Goal: Task Accomplishment & Management: Complete application form

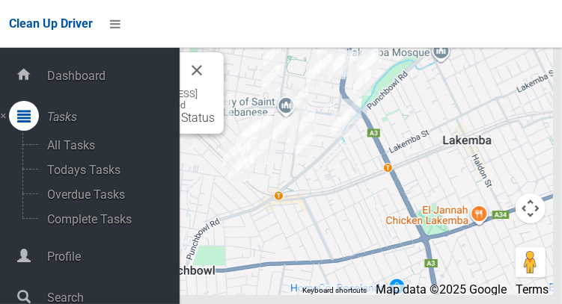
scroll to position [75, 0]
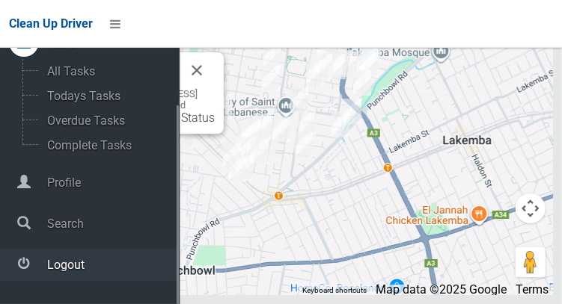
click at [53, 272] on span "Logout" at bounding box center [111, 265] width 137 height 14
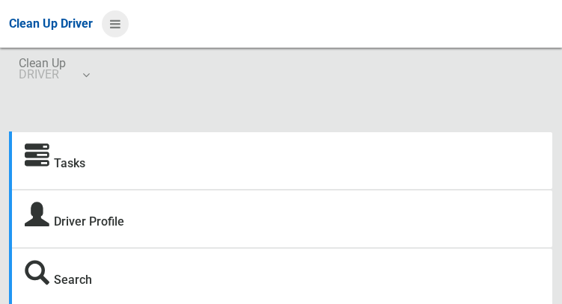
click at [120, 25] on icon at bounding box center [115, 23] width 10 height 25
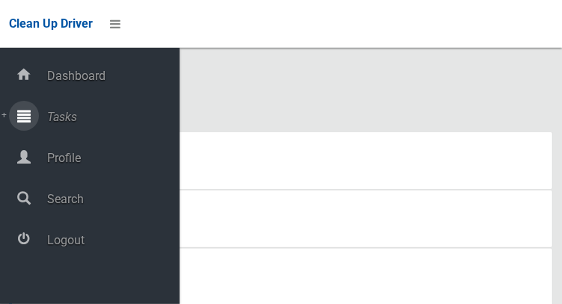
click at [50, 118] on span "Tasks" at bounding box center [111, 117] width 137 height 14
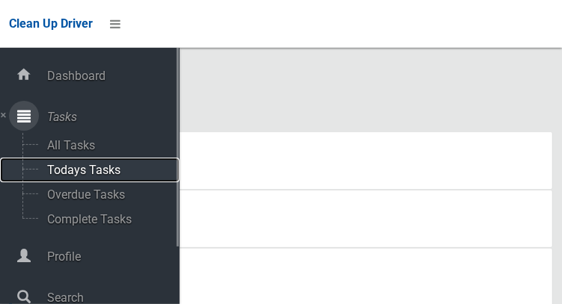
click at [64, 171] on span "Todays Tasks" at bounding box center [105, 170] width 124 height 14
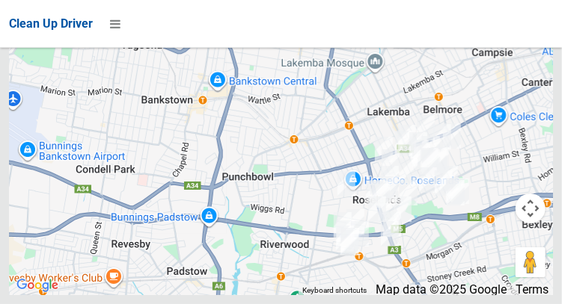
scroll to position [8383, 0]
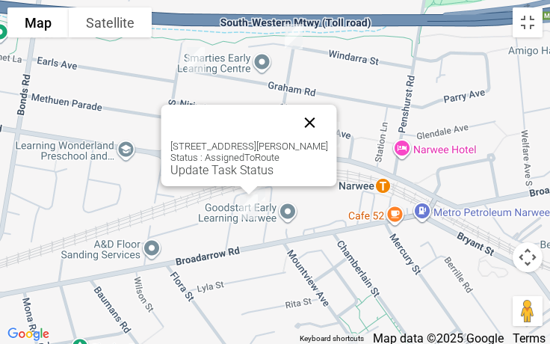
click at [321, 124] on button "Close" at bounding box center [310, 123] width 36 height 36
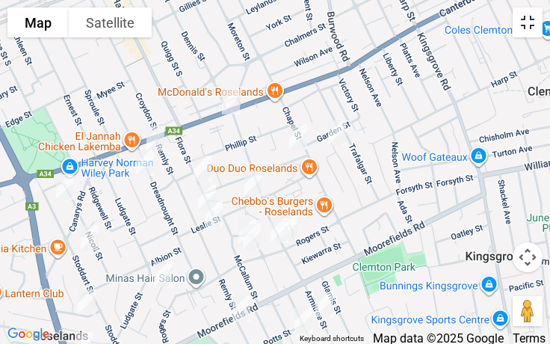
click at [520, 27] on button "Toggle fullscreen view" at bounding box center [528, 22] width 30 height 30
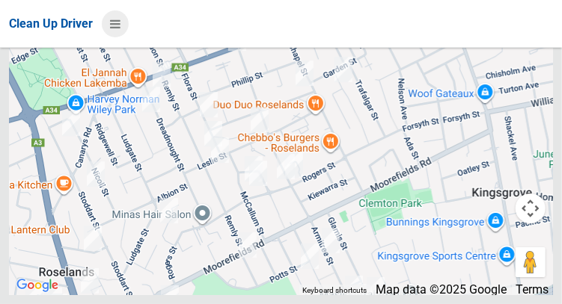
click at [120, 25] on icon at bounding box center [115, 23] width 10 height 25
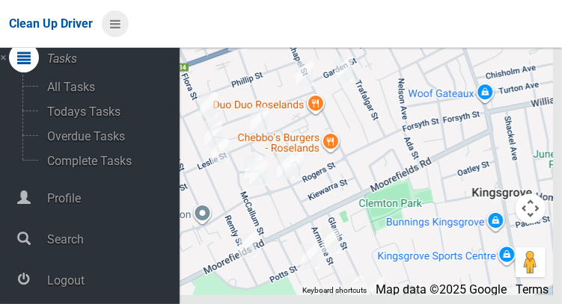
scroll to position [75, 0]
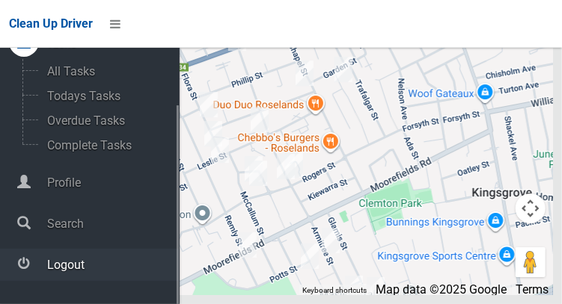
click at [73, 272] on span "Logout" at bounding box center [111, 265] width 137 height 14
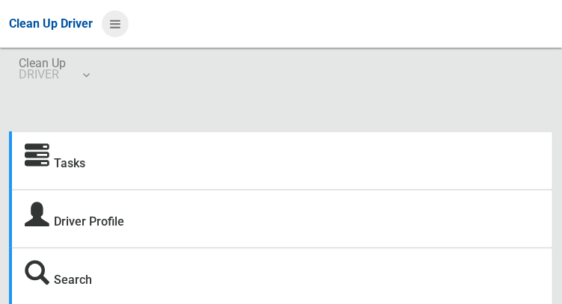
click at [111, 26] on icon at bounding box center [115, 23] width 10 height 25
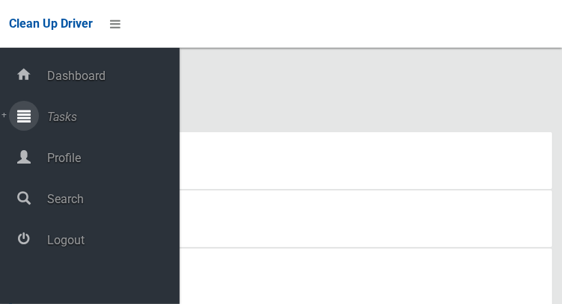
click at [60, 124] on span "Tasks" at bounding box center [111, 117] width 137 height 14
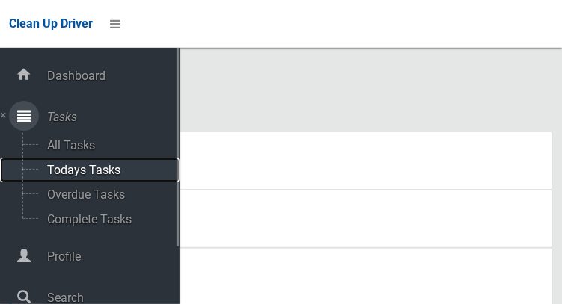
click at [77, 177] on span "Todays Tasks" at bounding box center [105, 170] width 124 height 14
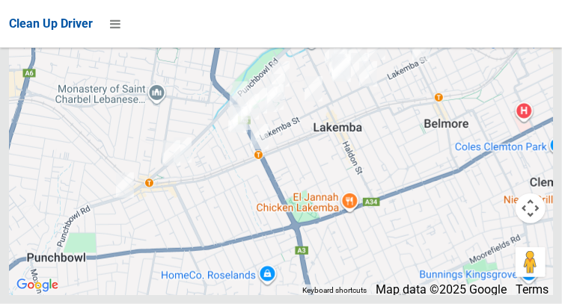
scroll to position [9397, 0]
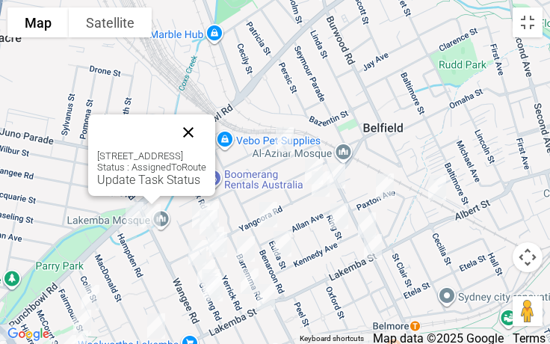
click at [206, 134] on button "Close" at bounding box center [188, 132] width 36 height 36
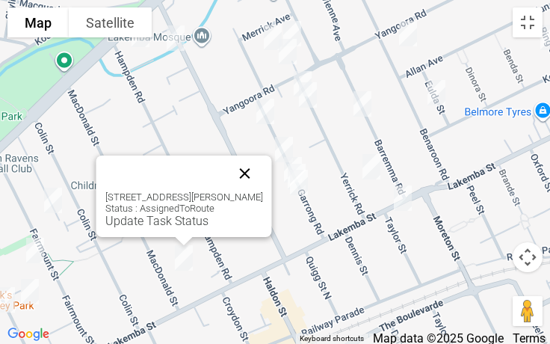
click at [263, 189] on button "Close" at bounding box center [245, 174] width 36 height 36
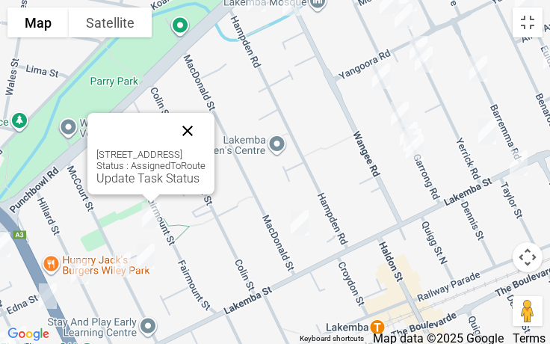
click at [206, 115] on button "Close" at bounding box center [188, 131] width 36 height 36
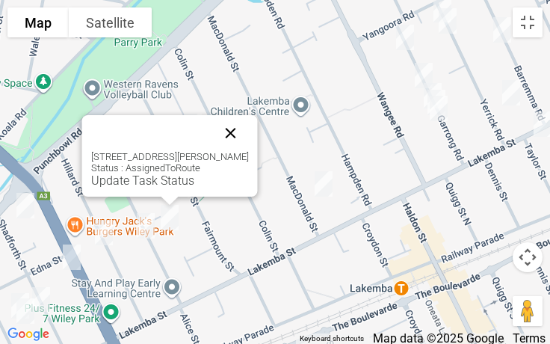
click at [249, 137] on button "Close" at bounding box center [231, 133] width 36 height 36
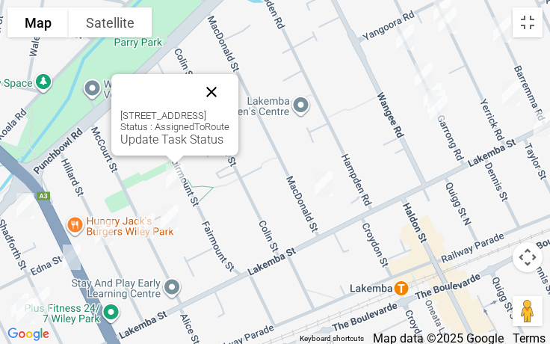
click at [230, 81] on button "Close" at bounding box center [212, 92] width 36 height 36
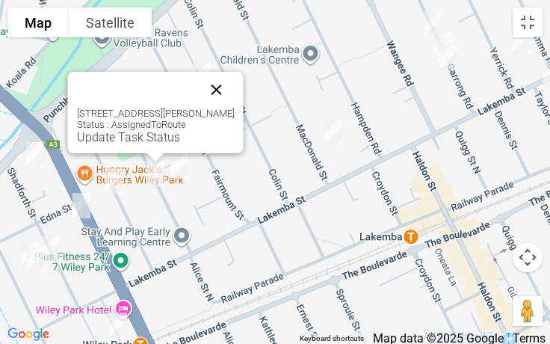
click at [231, 85] on button "Close" at bounding box center [217, 90] width 36 height 36
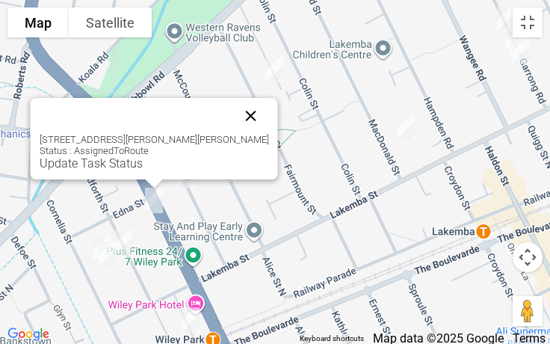
click at [250, 118] on button "Close" at bounding box center [251, 116] width 36 height 36
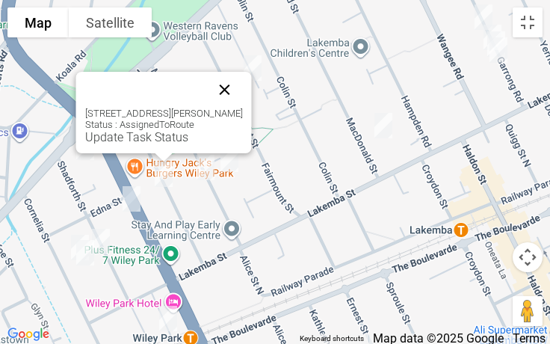
click at [227, 90] on button "Close" at bounding box center [225, 90] width 36 height 36
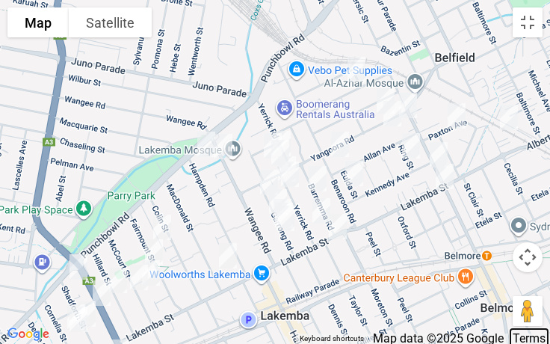
click at [539, 304] on link "Terms" at bounding box center [529, 338] width 33 height 14
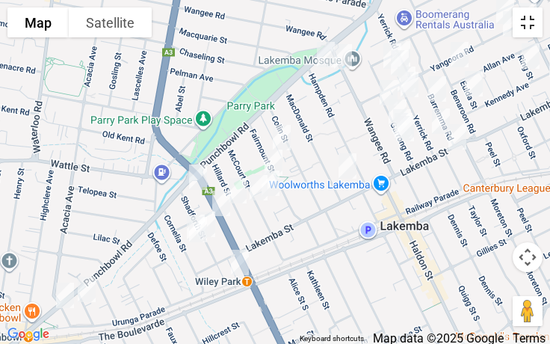
click at [533, 22] on button "Toggle fullscreen view" at bounding box center [528, 22] width 30 height 30
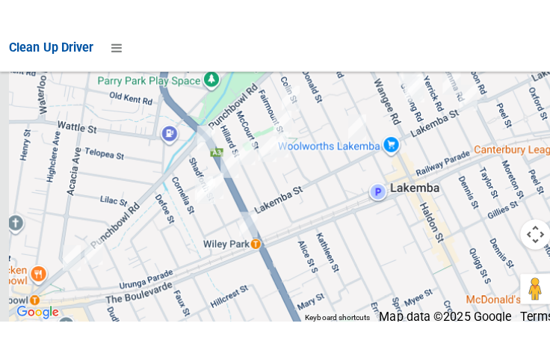
scroll to position [9340, 0]
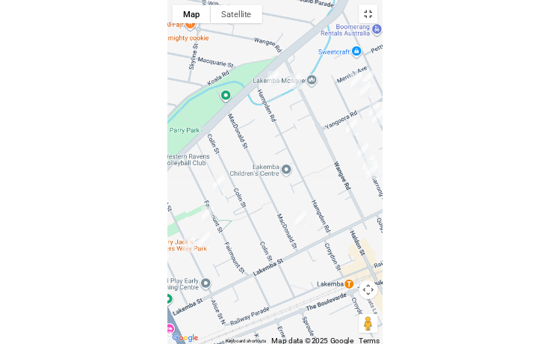
scroll to position [9272, 0]
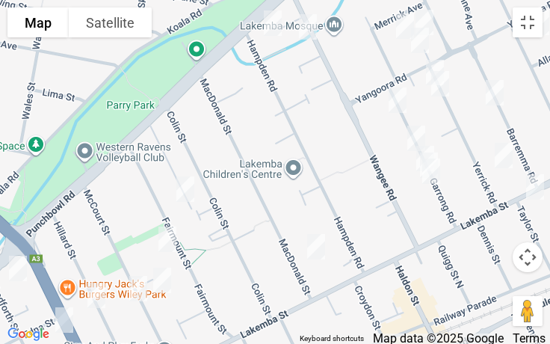
click at [444, 304] on span "Map data ©2025 Google" at bounding box center [438, 338] width 131 height 14
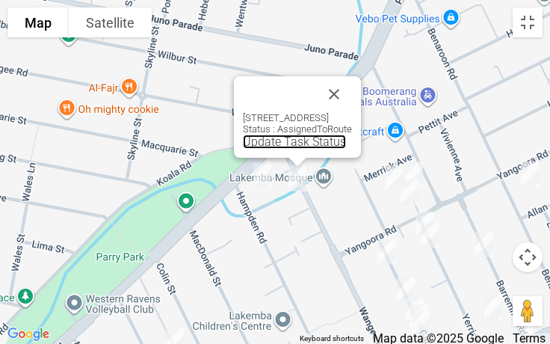
click at [243, 144] on link "Update Task Status" at bounding box center [294, 142] width 103 height 14
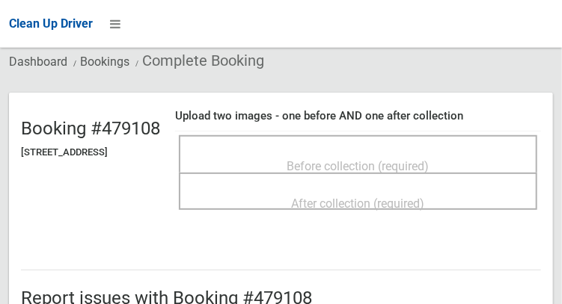
scroll to position [95, 0]
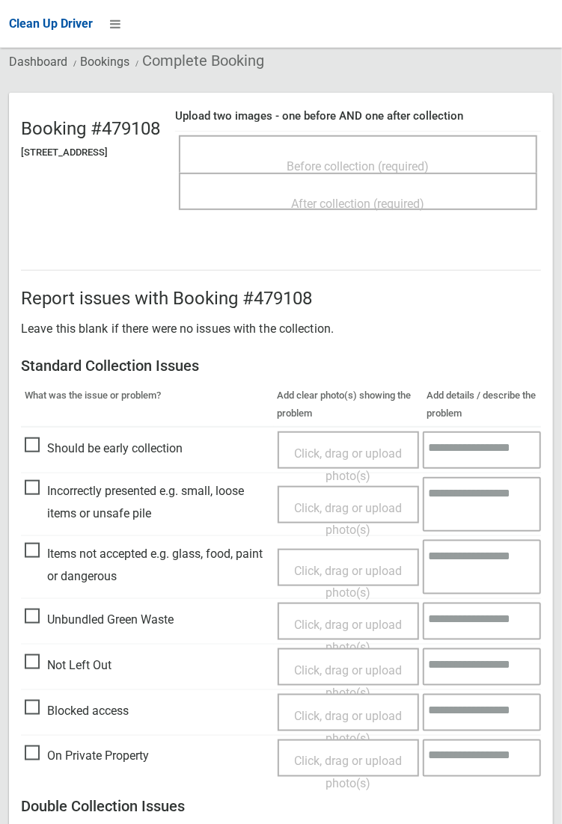
click at [294, 304] on span "Click, drag or upload photo(s)" at bounding box center [348, 582] width 108 height 37
click at [404, 159] on span "Before collection (required)" at bounding box center [358, 166] width 142 height 14
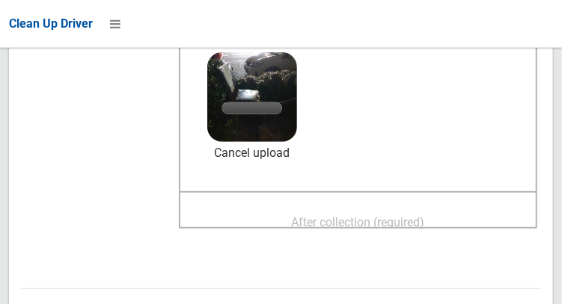
scroll to position [215, 0]
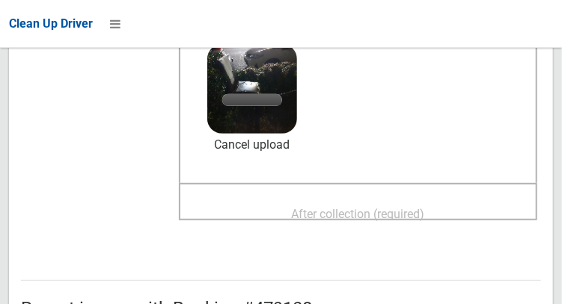
click at [422, 209] on span "After collection (required)" at bounding box center [358, 214] width 133 height 14
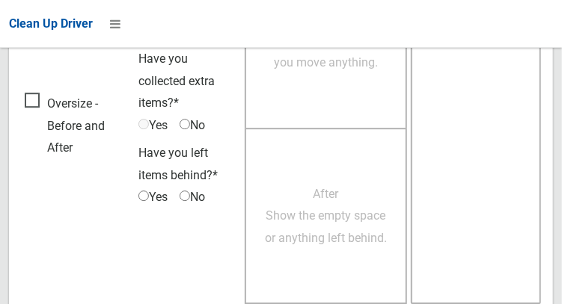
scroll to position [1350, 0]
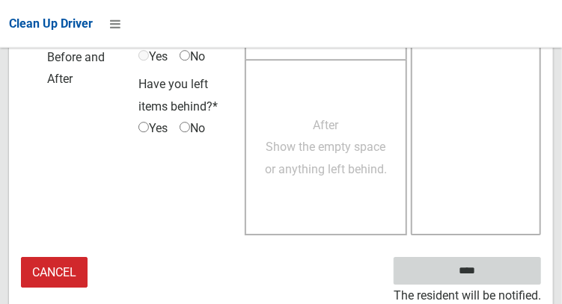
click at [477, 270] on input "****" at bounding box center [466, 271] width 147 height 28
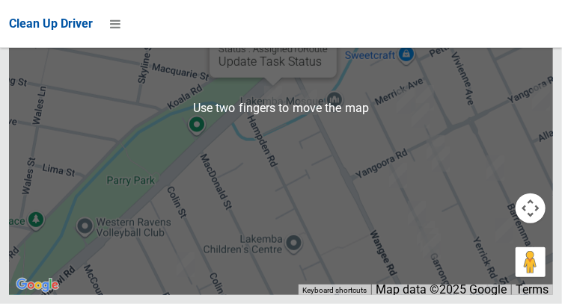
scroll to position [9483, 0]
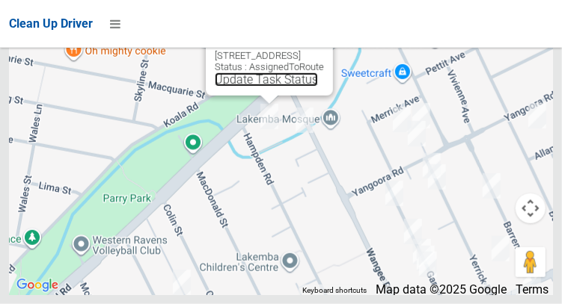
click at [219, 87] on link "Update Task Status" at bounding box center [266, 80] width 103 height 14
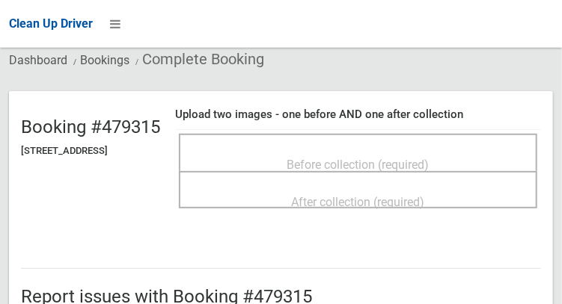
scroll to position [107, 0]
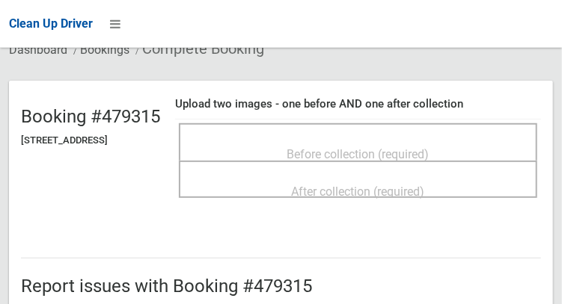
click at [420, 147] on span "Before collection (required)" at bounding box center [358, 154] width 142 height 14
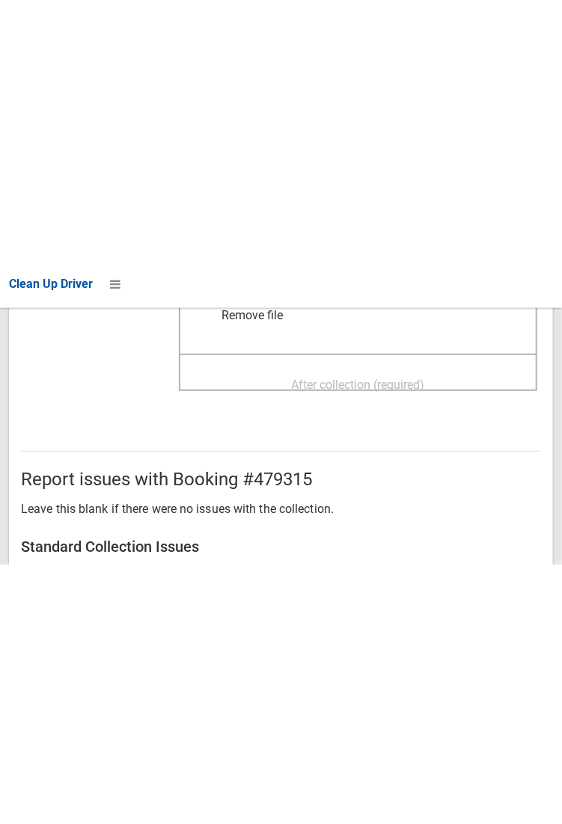
scroll to position [305, 0]
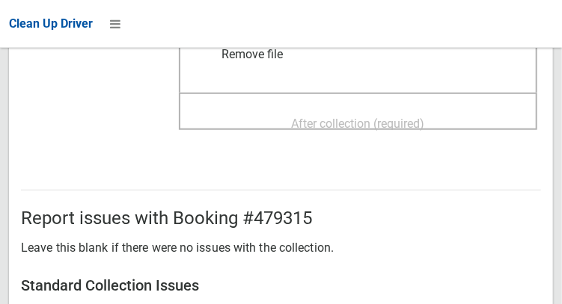
click at [404, 117] on span "After collection (required)" at bounding box center [358, 124] width 133 height 14
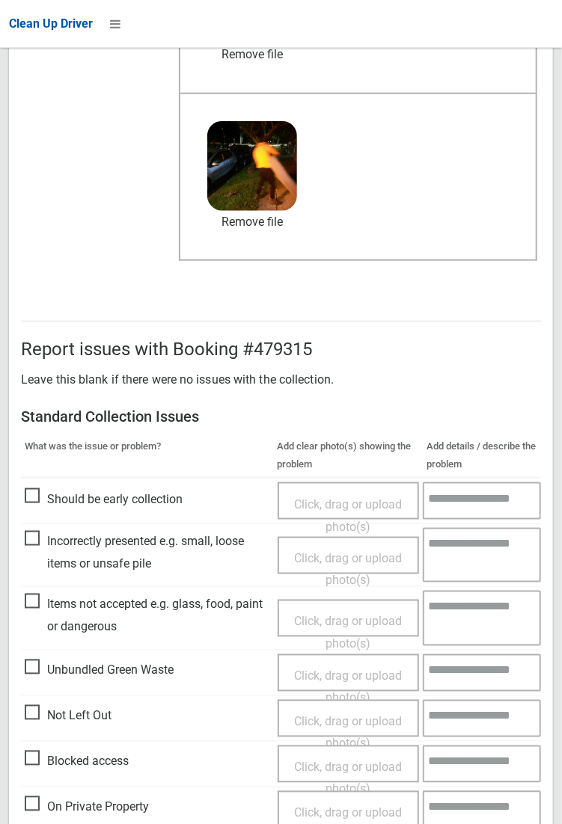
click at [9, 144] on header "Booking #479315 [STREET_ADDRESS] Upload two images - one before AND one after c…" at bounding box center [281, 87] width 544 height 409
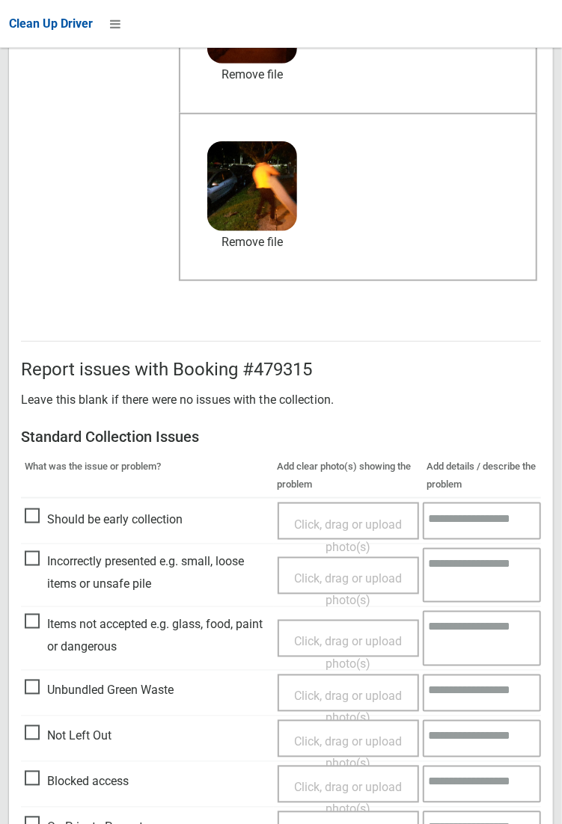
scroll to position [359, 0]
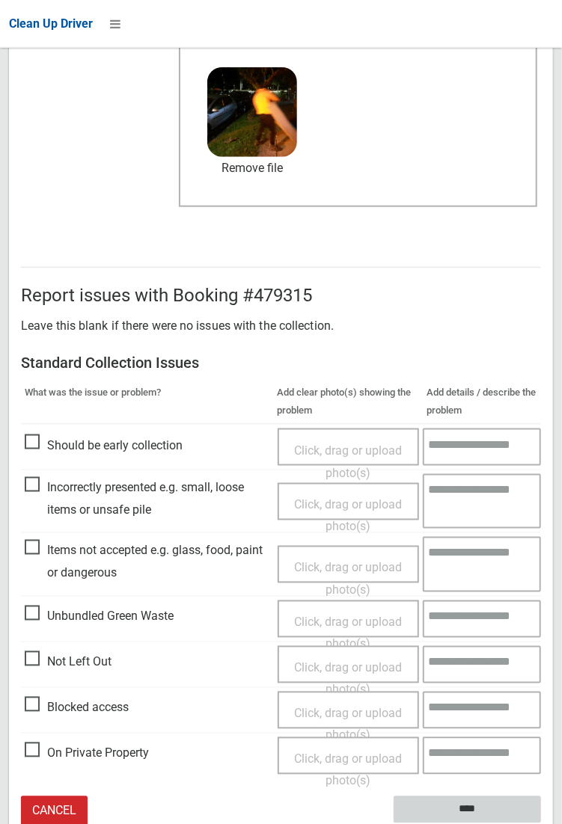
click at [541, 304] on input "****" at bounding box center [466, 810] width 147 height 28
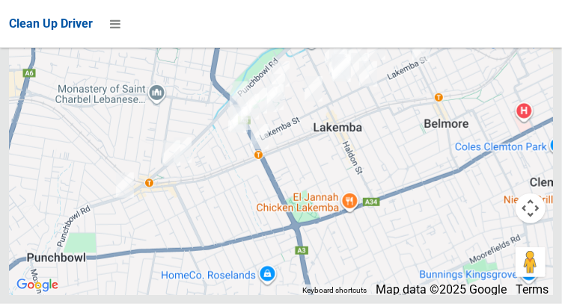
scroll to position [9486, 0]
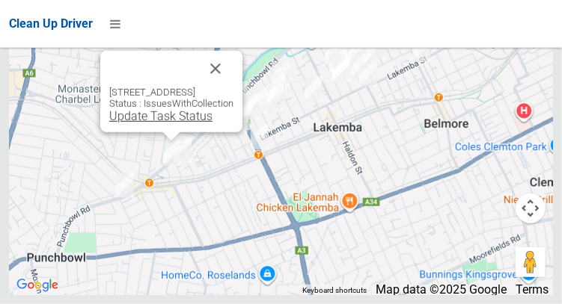
click at [109, 123] on link "Update Task Status" at bounding box center [160, 116] width 103 height 14
click at [233, 87] on button "Close" at bounding box center [215, 69] width 36 height 36
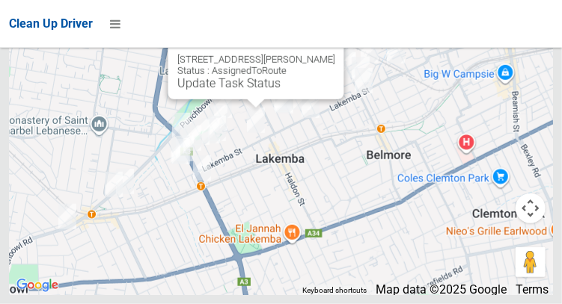
click at [324, 54] on button "Close" at bounding box center [316, 36] width 36 height 36
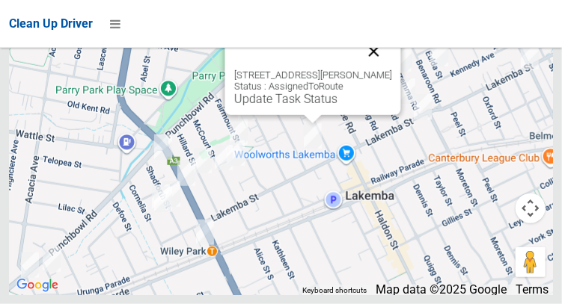
click at [385, 70] on button "Close" at bounding box center [373, 52] width 36 height 36
click at [255, 115] on div "7 MacDonald Street, LAKEMBA NSW 2195 Status : AssignedToRoute Update Task Status" at bounding box center [312, 75] width 176 height 82
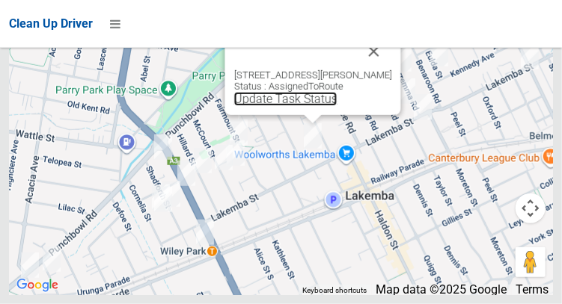
click at [244, 106] on link "Update Task Status" at bounding box center [284, 99] width 103 height 14
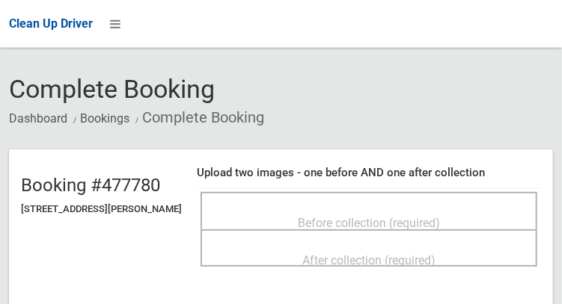
scroll to position [48, 0]
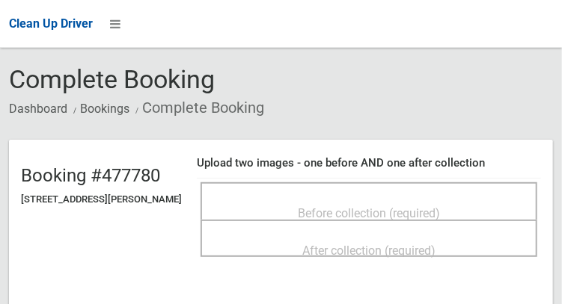
click at [289, 208] on div "Before collection (required)" at bounding box center [369, 213] width 304 height 28
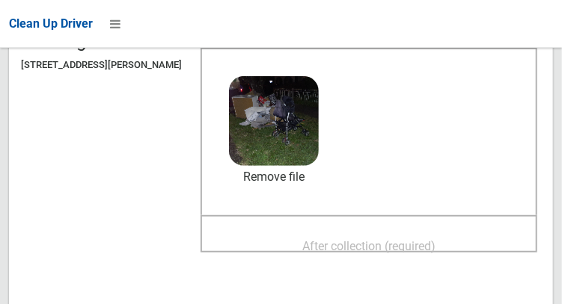
scroll to position [190, 0]
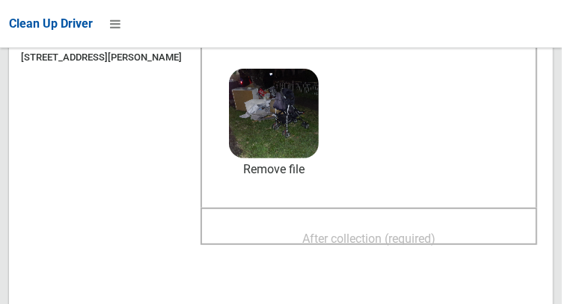
click at [414, 232] on span "After collection (required)" at bounding box center [368, 239] width 133 height 14
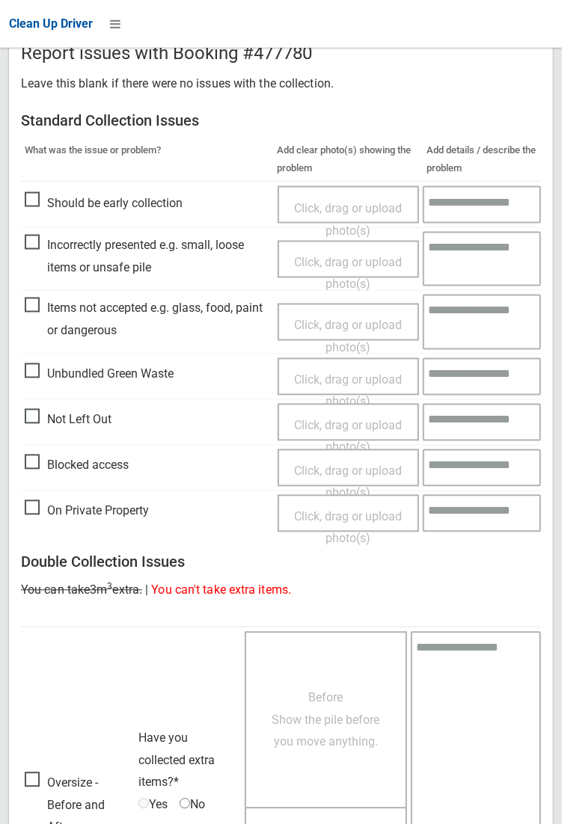
scroll to position [811, 0]
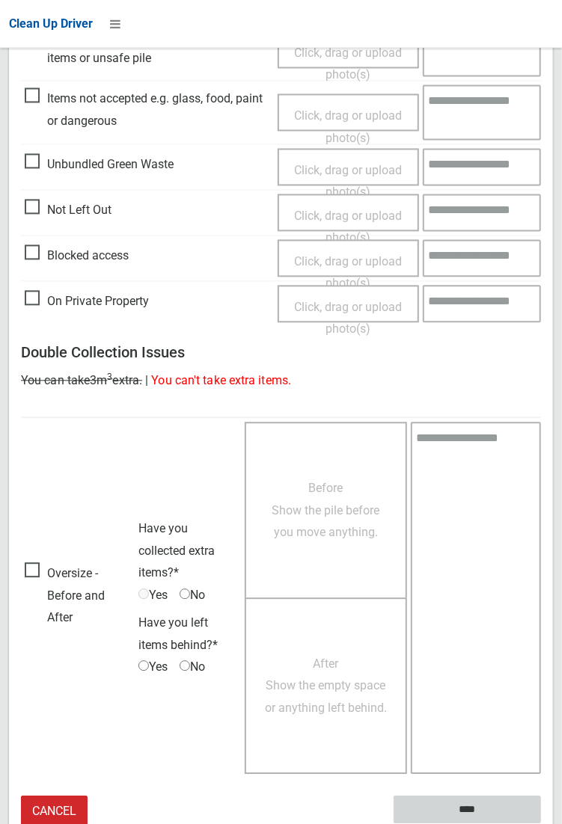
click at [541, 304] on input "****" at bounding box center [466, 810] width 147 height 28
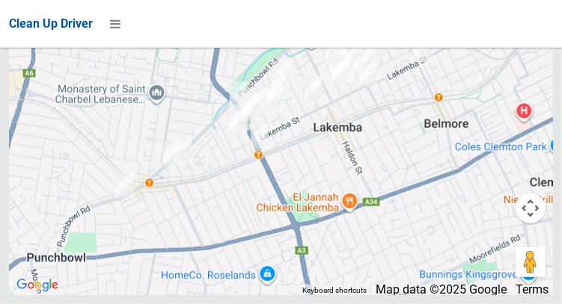
scroll to position [9444, 0]
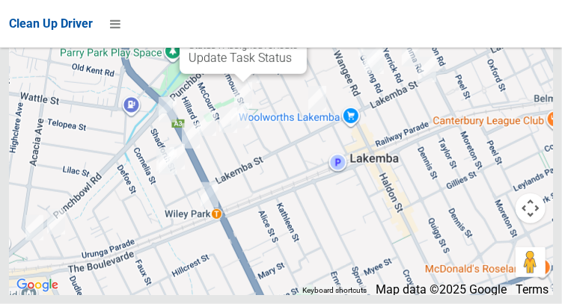
click at [298, 28] on button "Close" at bounding box center [280, 11] width 36 height 36
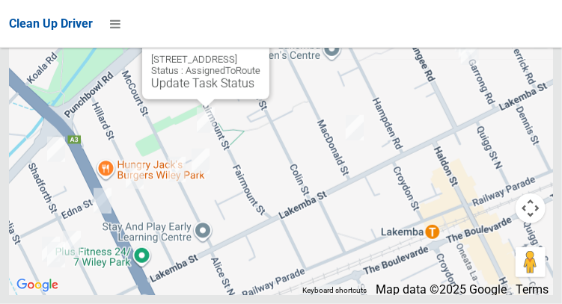
click at [260, 54] on button "Close" at bounding box center [242, 36] width 36 height 36
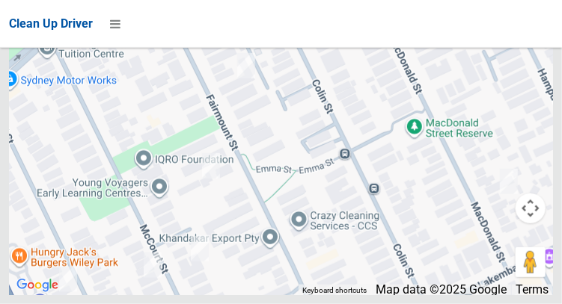
scroll to position [9389, 0]
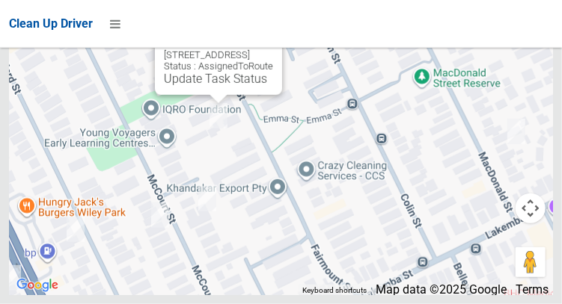
click at [273, 49] on button "Close" at bounding box center [255, 31] width 36 height 36
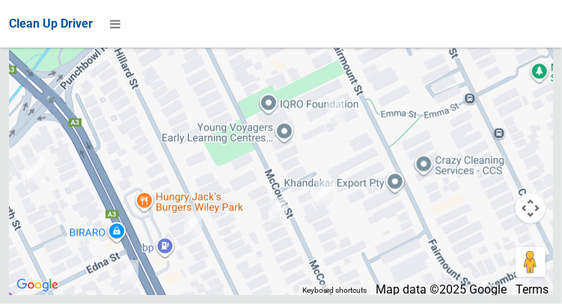
scroll to position [9474, 0]
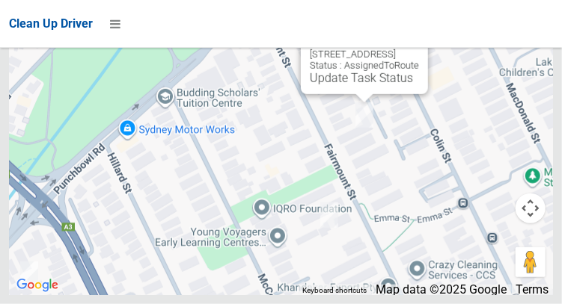
click at [348, 94] on div "47 Fairmount Street, LAKEMBA NSW 2195 Status : AssignedToRoute Update Task Stat…" at bounding box center [364, 54] width 127 height 82
click at [341, 85] on link "Update Task Status" at bounding box center [361, 78] width 103 height 14
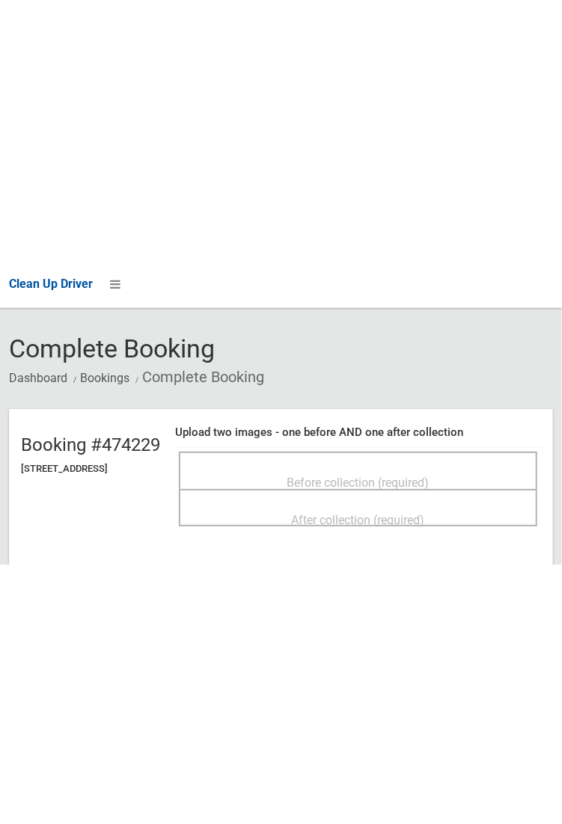
scroll to position [41, 0]
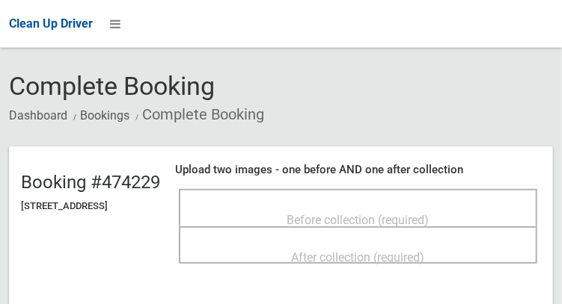
click at [402, 206] on div "Before collection (required)" at bounding box center [357, 220] width 325 height 28
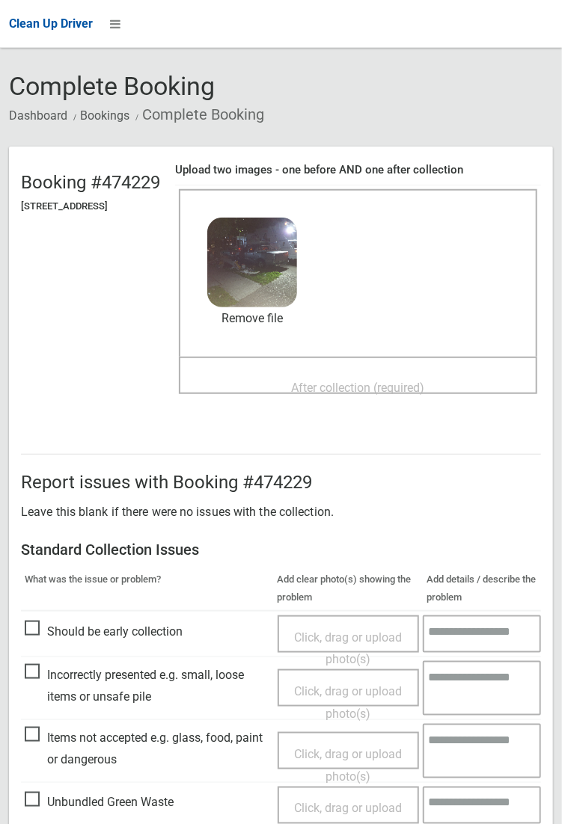
scroll to position [46, 0]
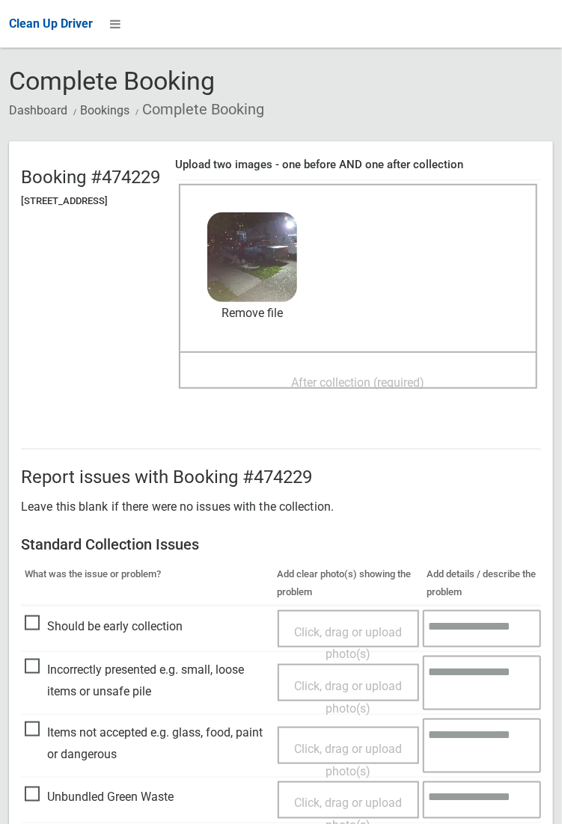
click at [352, 304] on span "After collection (required)" at bounding box center [358, 382] width 133 height 14
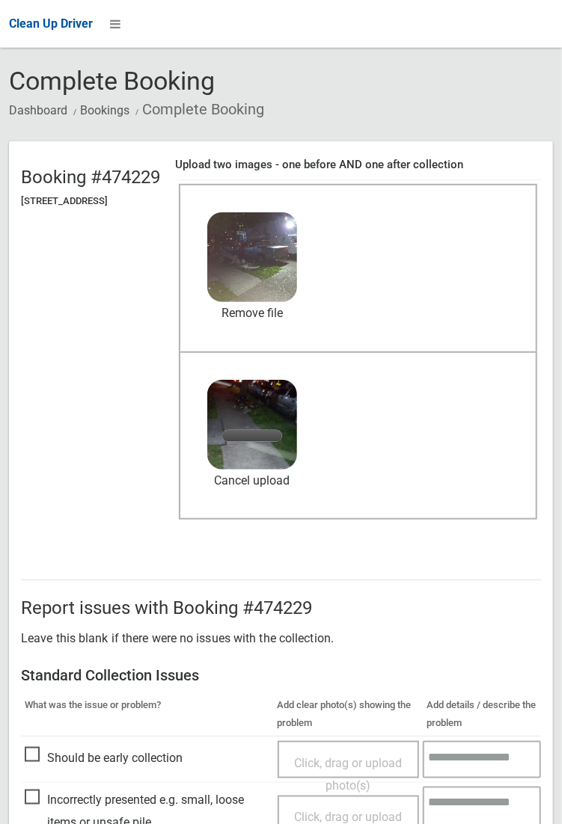
scroll to position [359, 0]
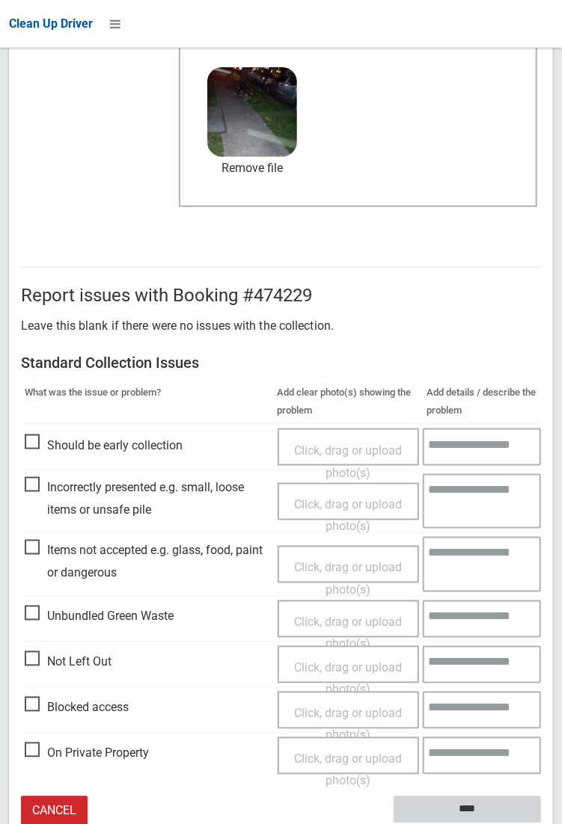
click at [541, 304] on input "****" at bounding box center [466, 810] width 147 height 28
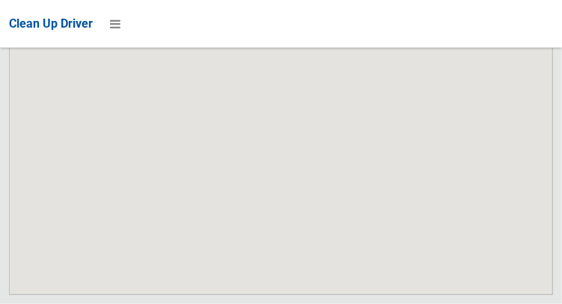
scroll to position [9486, 0]
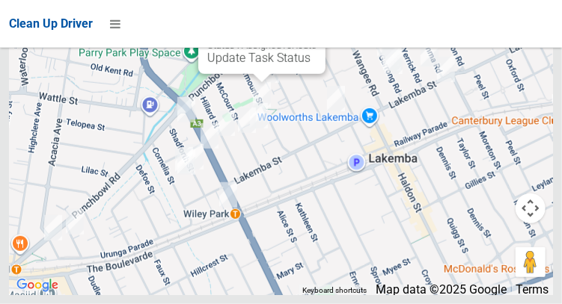
click at [198, 74] on div "[STREET_ADDRESS] Status : AssignedToRoute Update Task Status" at bounding box center [261, 34] width 127 height 82
click at [207, 65] on link "Update Task Status" at bounding box center [258, 58] width 103 height 14
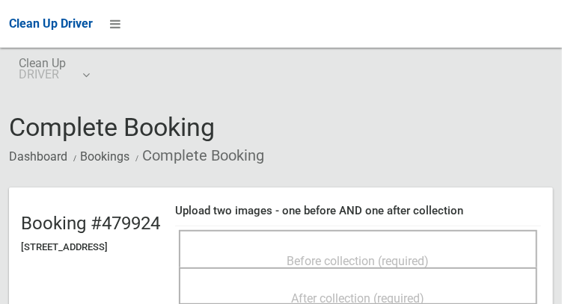
click at [408, 254] on span "Before collection (required)" at bounding box center [358, 261] width 142 height 14
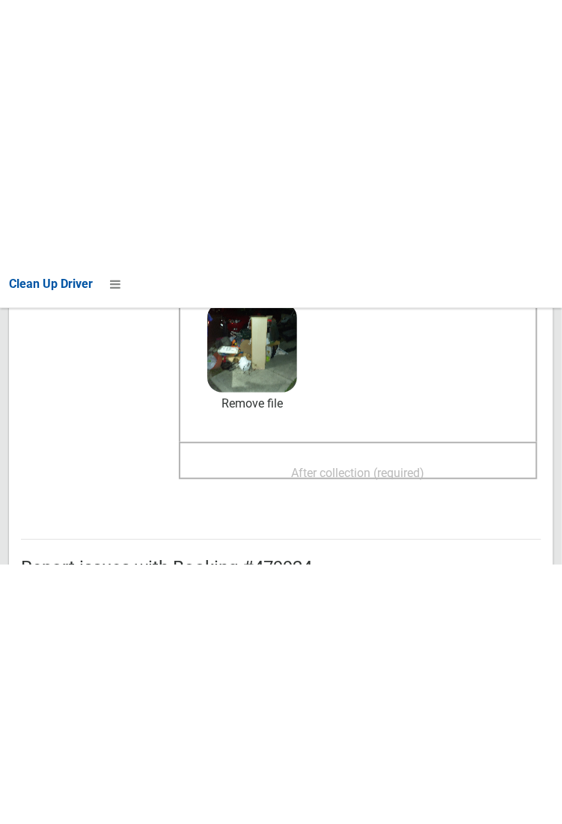
scroll to position [253, 0]
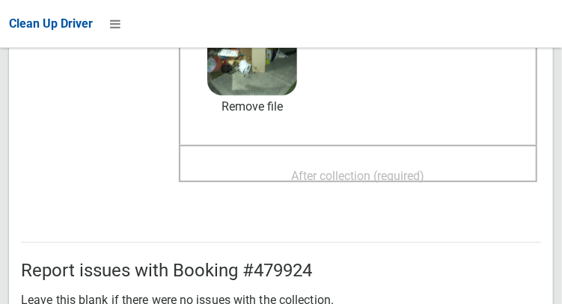
click at [425, 169] on span "After collection (required)" at bounding box center [358, 176] width 133 height 14
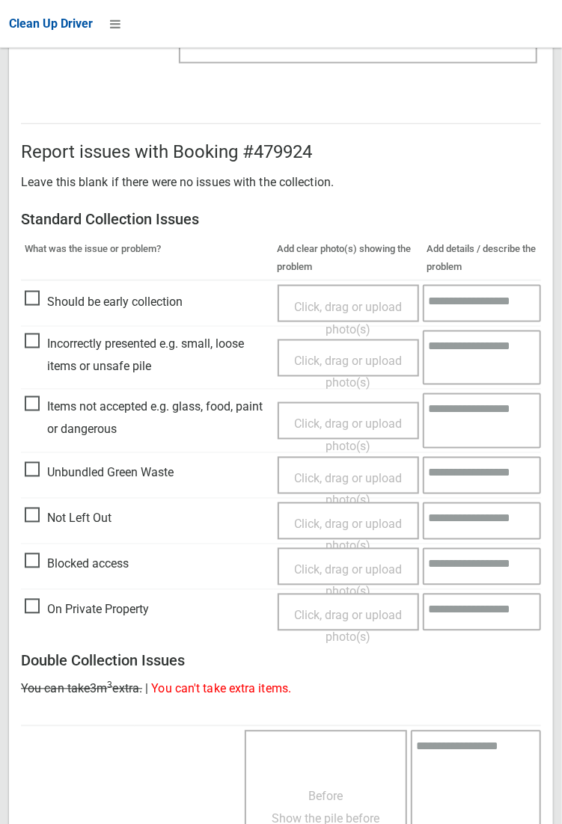
scroll to position [811, 0]
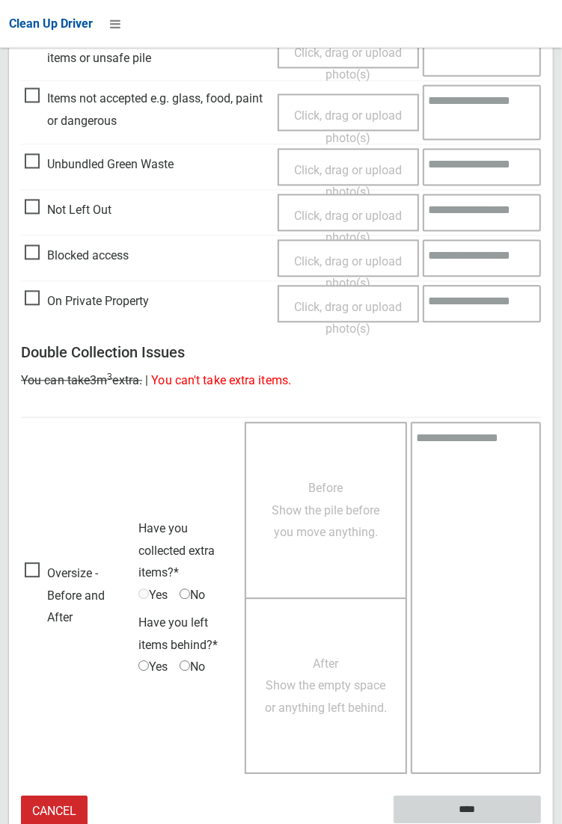
click at [471, 304] on input "****" at bounding box center [466, 810] width 147 height 28
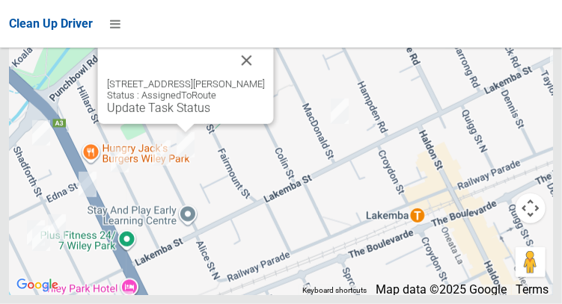
scroll to position [9486, 0]
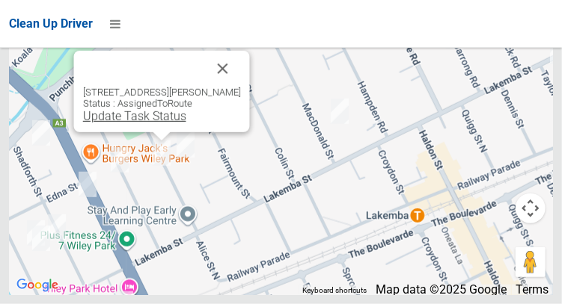
click at [141, 123] on link "Update Task Status" at bounding box center [133, 116] width 103 height 14
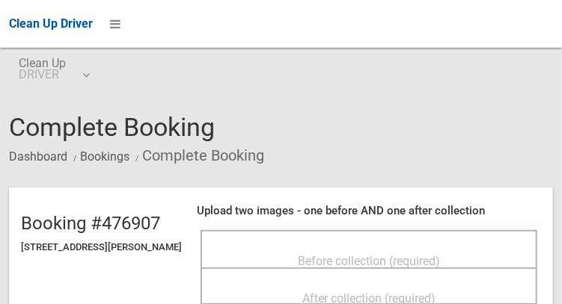
click at [428, 254] on span "Before collection (required)" at bounding box center [369, 261] width 142 height 14
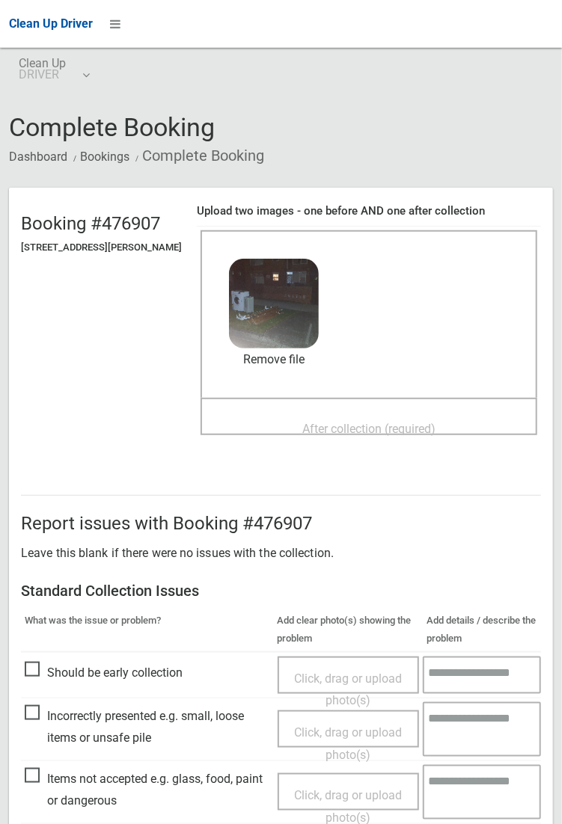
click at [314, 304] on span "After collection (required)" at bounding box center [368, 429] width 133 height 14
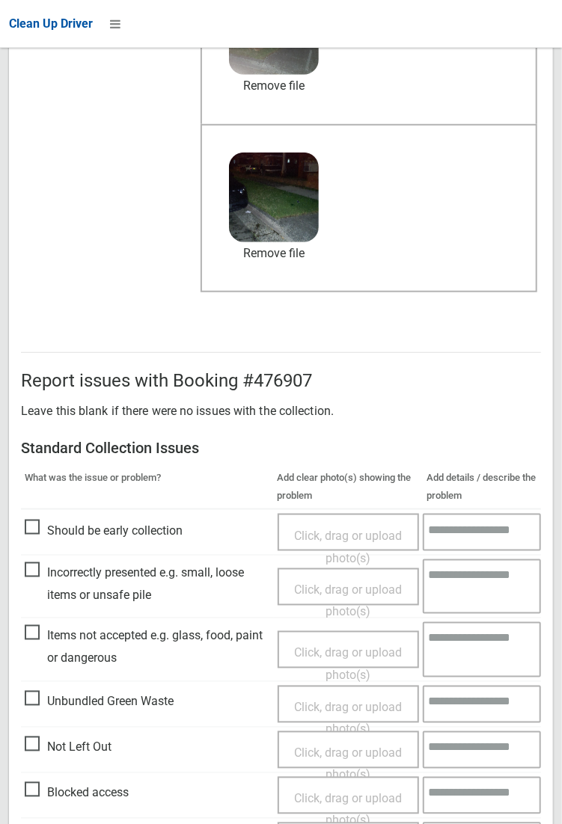
scroll to position [359, 0]
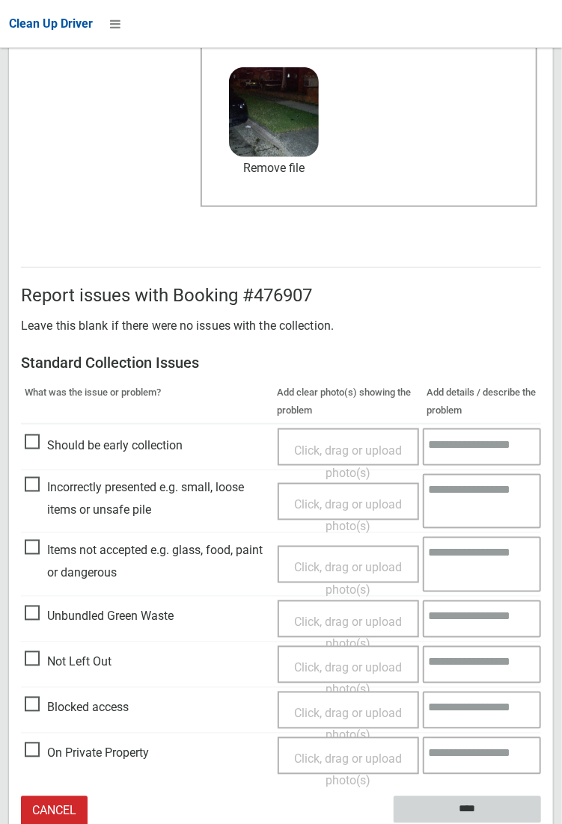
click at [541, 304] on input "****" at bounding box center [466, 810] width 147 height 28
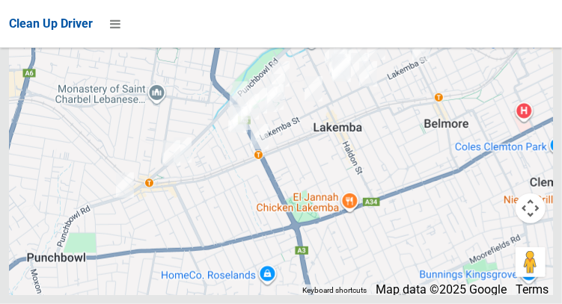
scroll to position [9486, 0]
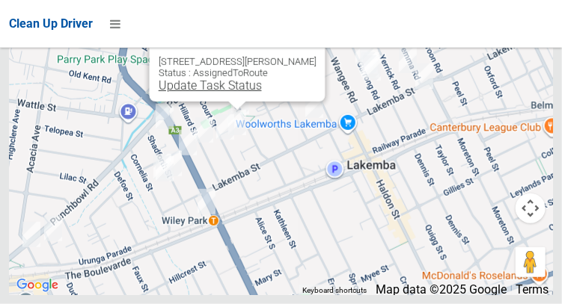
click at [158, 93] on link "Update Task Status" at bounding box center [209, 86] width 103 height 14
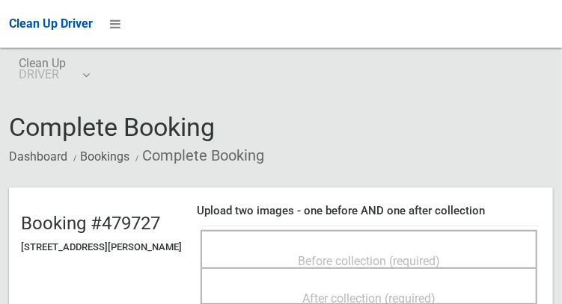
click at [348, 256] on span "Before collection (required)" at bounding box center [369, 261] width 142 height 14
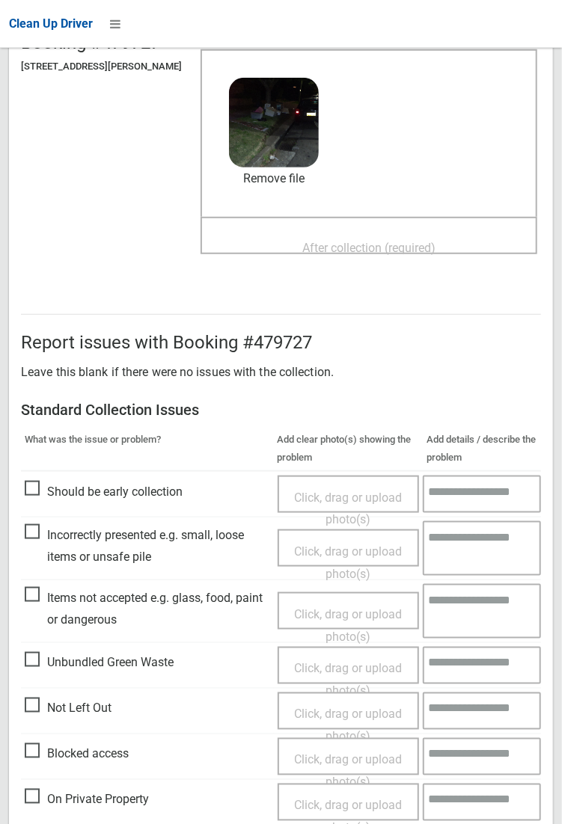
scroll to position [173, 0]
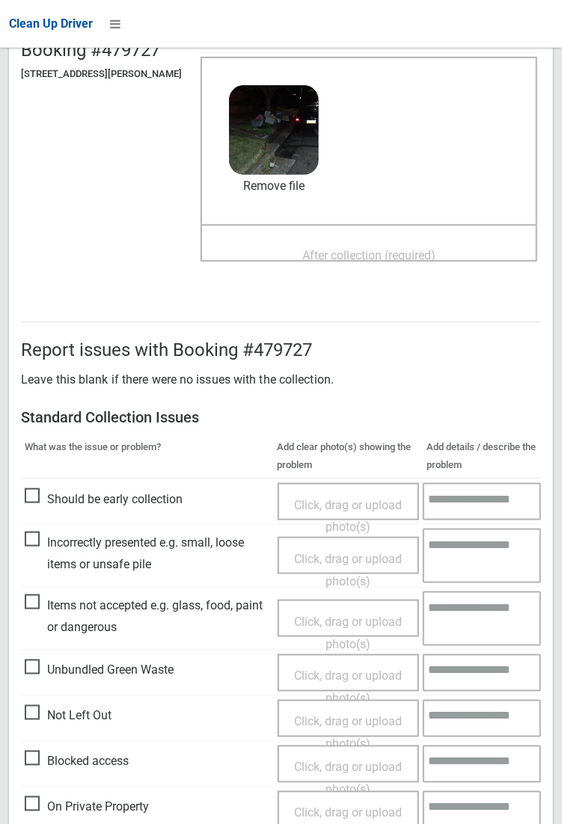
click at [414, 250] on span "After collection (required)" at bounding box center [368, 255] width 133 height 14
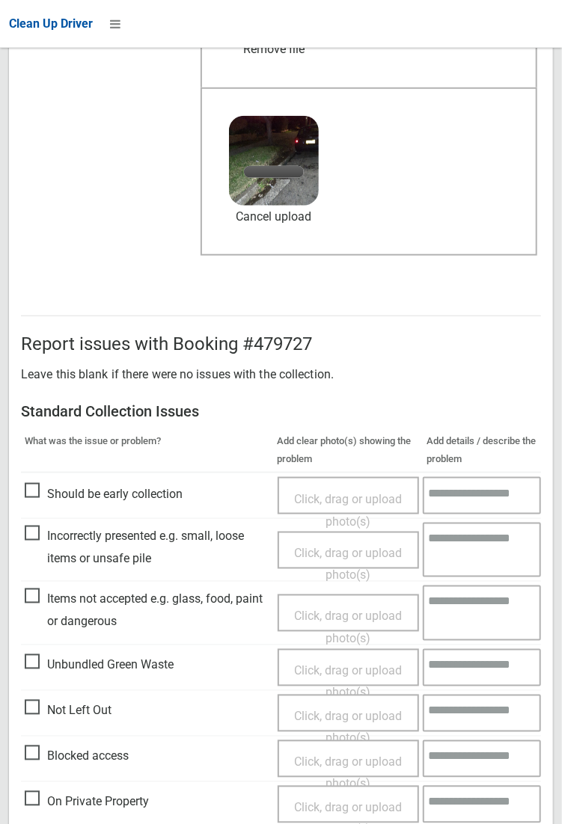
scroll to position [359, 0]
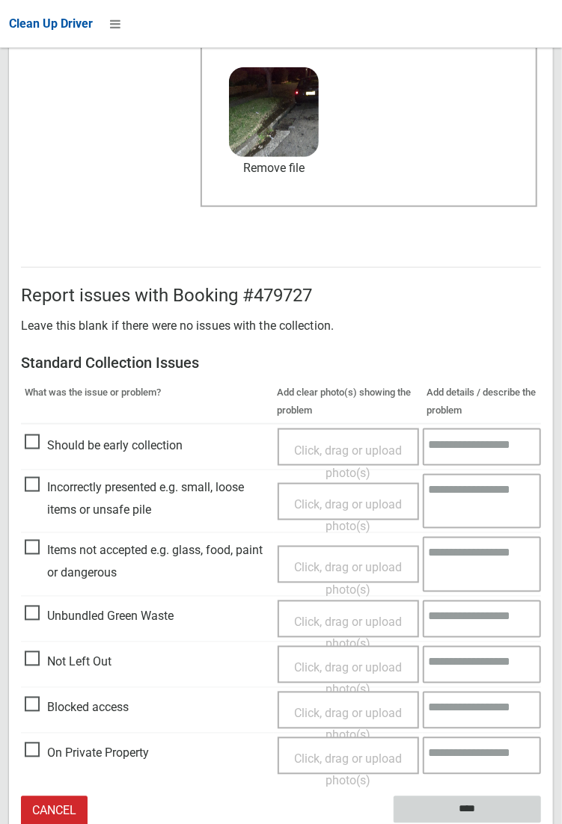
click at [476, 304] on input "****" at bounding box center [466, 810] width 147 height 28
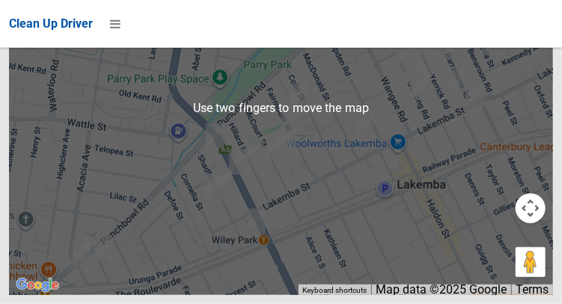
scroll to position [9471, 0]
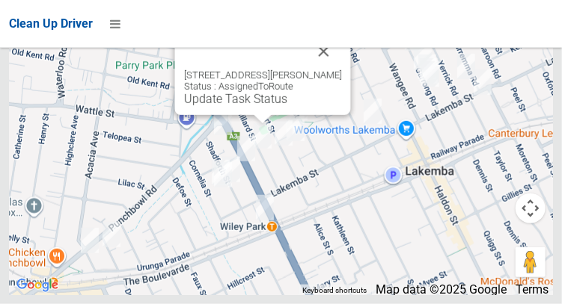
click at [103, 132] on div "34 Hillard Street, WILEY PARK NSW 2195 Status : AssignedToRoute Update Task Sta…" at bounding box center [281, 108] width 544 height 374
click at [334, 70] on button "Close" at bounding box center [323, 52] width 36 height 36
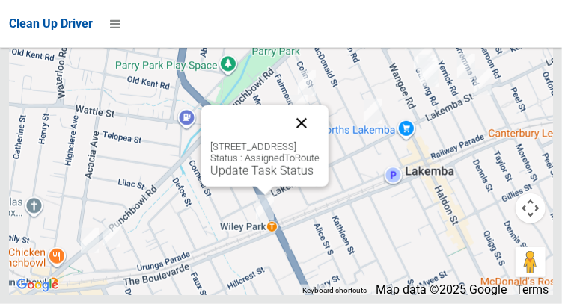
click at [319, 141] on button "Close" at bounding box center [301, 123] width 36 height 36
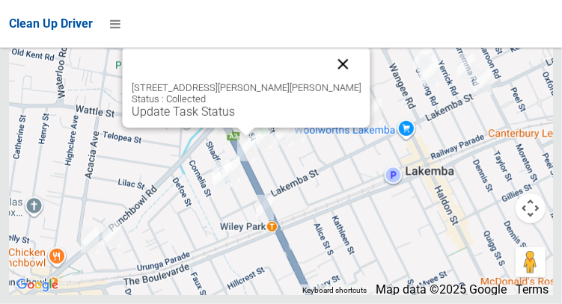
click at [339, 82] on button "Close" at bounding box center [343, 64] width 36 height 36
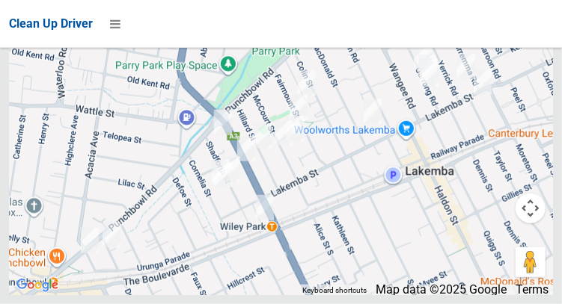
scroll to position [9486, 0]
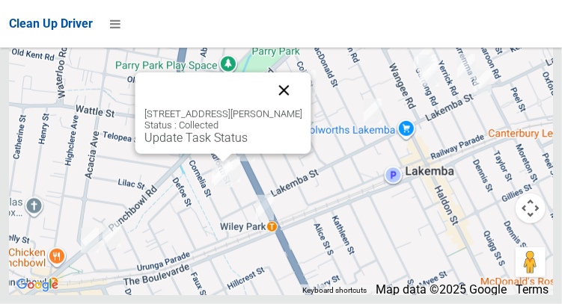
click at [301, 108] on button "Close" at bounding box center [283, 91] width 36 height 36
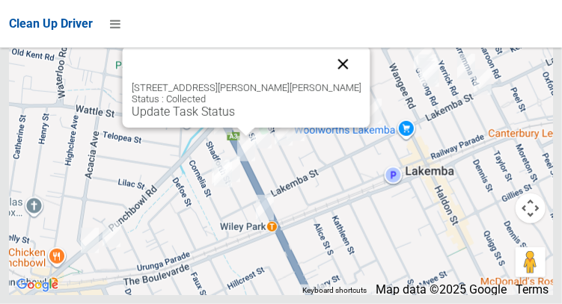
click at [328, 82] on button "Close" at bounding box center [343, 64] width 36 height 36
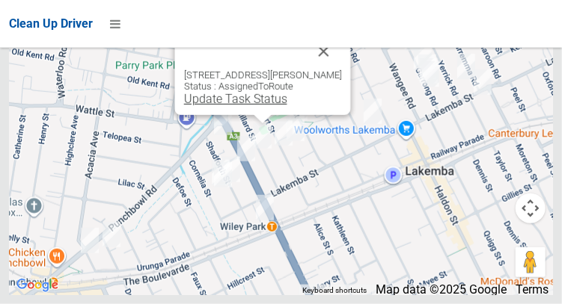
click at [262, 106] on link "Update Task Status" at bounding box center [234, 99] width 103 height 14
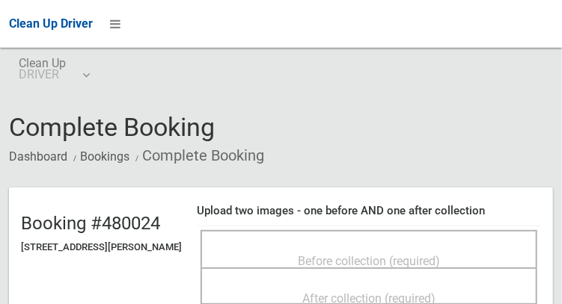
click at [345, 254] on span "Before collection (required)" at bounding box center [369, 261] width 142 height 14
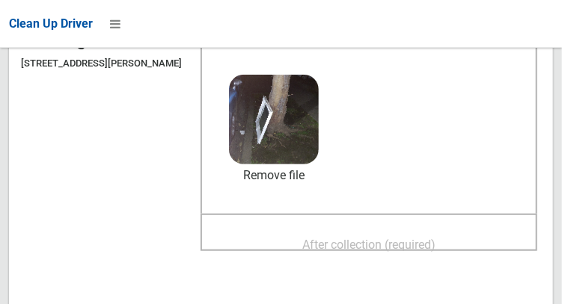
scroll to position [191, 0]
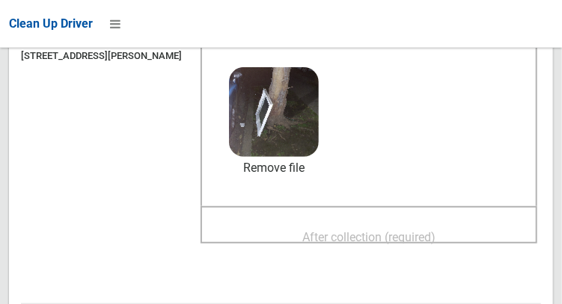
click at [397, 230] on span "After collection (required)" at bounding box center [368, 237] width 133 height 14
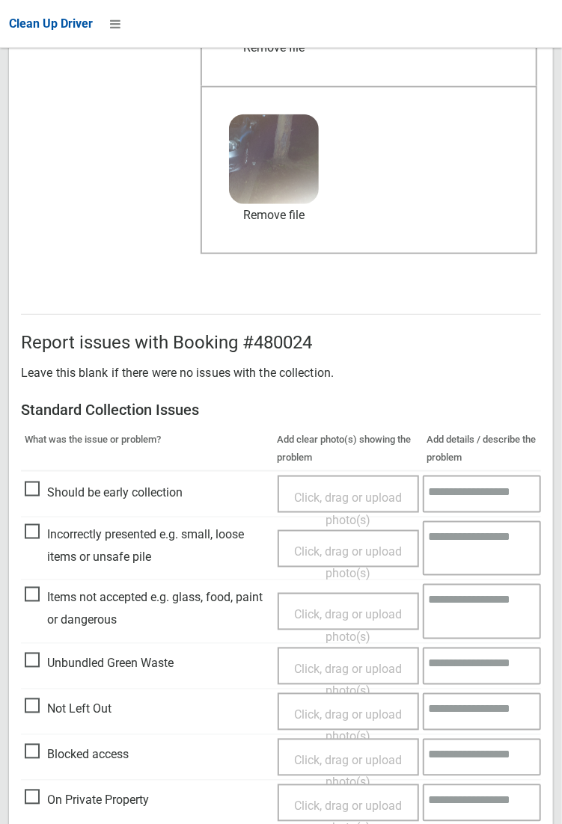
scroll to position [359, 0]
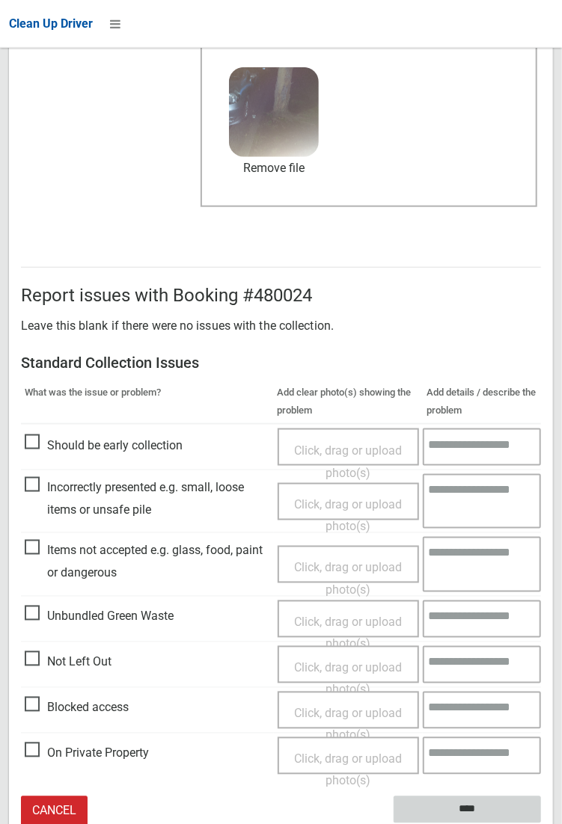
click at [464, 304] on input "****" at bounding box center [466, 810] width 147 height 28
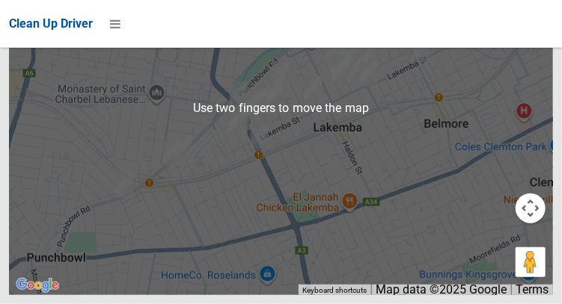
scroll to position [9468, 0]
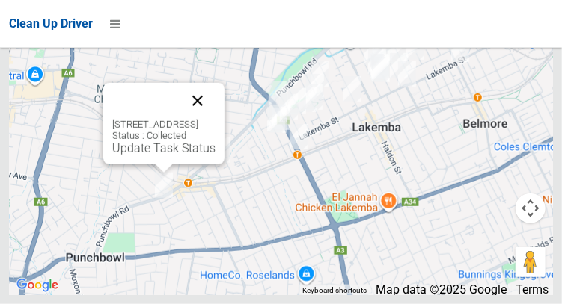
click at [215, 119] on button "Close" at bounding box center [197, 101] width 36 height 36
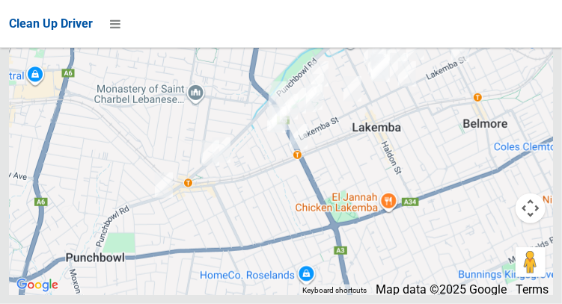
click at [242, 155] on div at bounding box center [281, 108] width 544 height 374
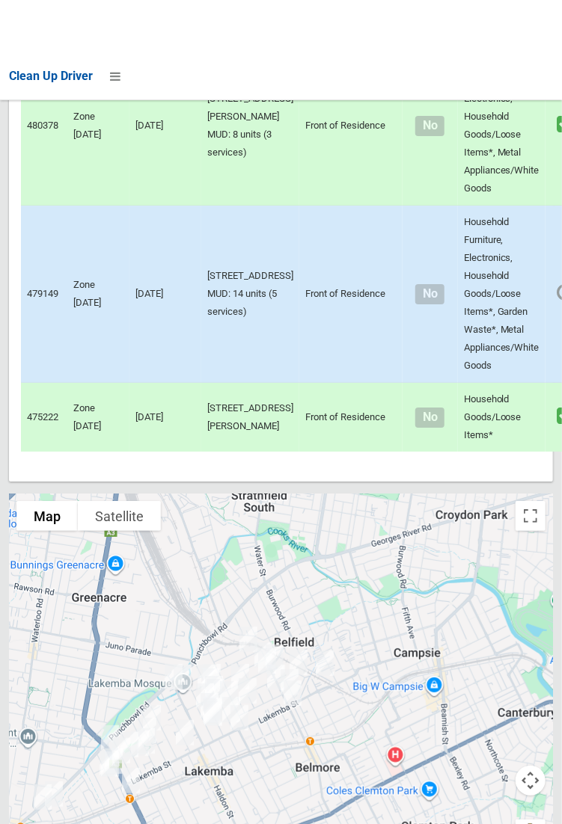
scroll to position [8946, 0]
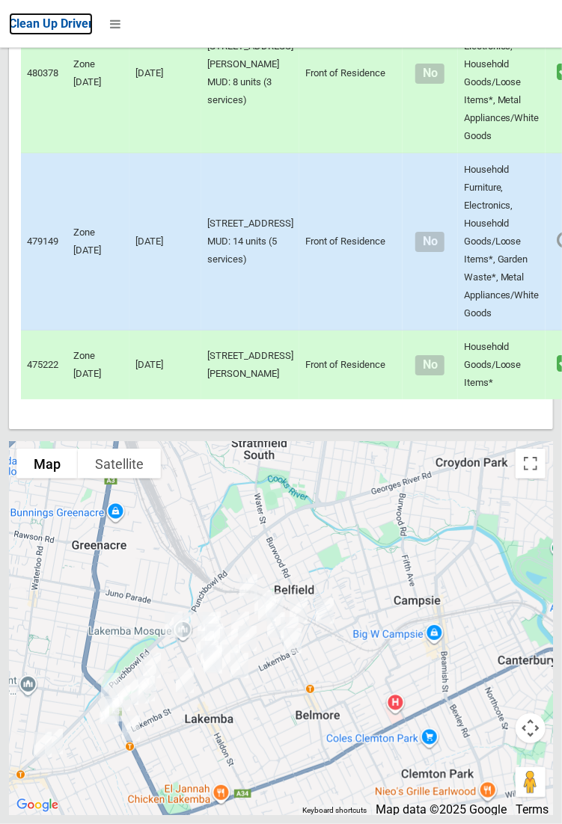
click at [93, 31] on span "Clean Up Driver" at bounding box center [51, 23] width 84 height 14
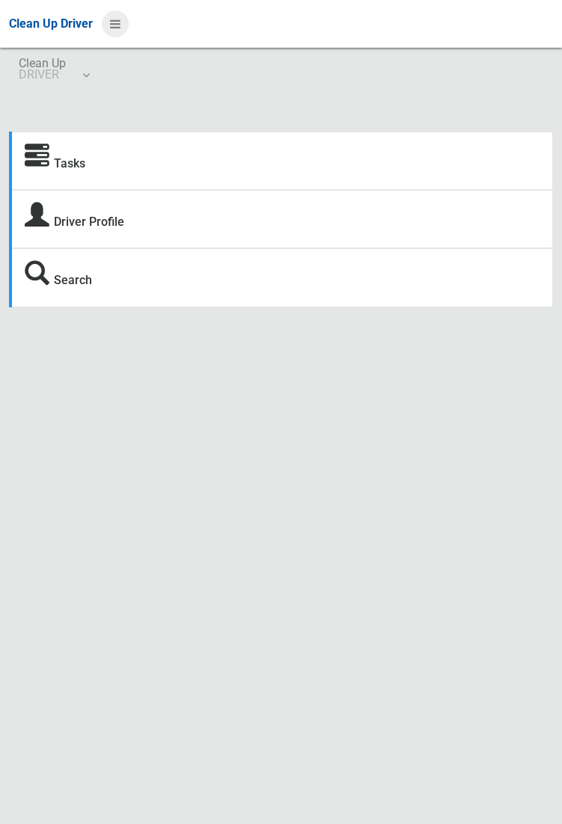
click at [120, 37] on icon at bounding box center [115, 23] width 10 height 25
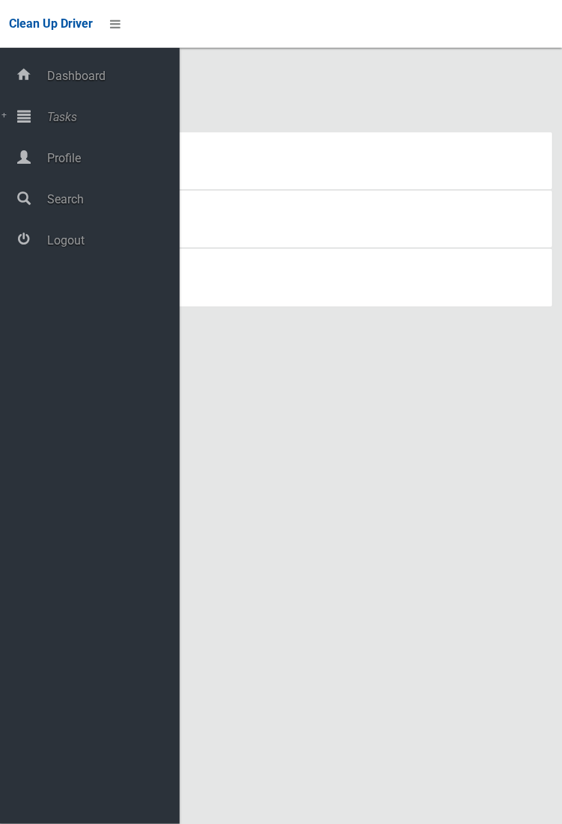
click at [403, 372] on div "Tasks Driver Profile Search Driver Dashboard Dashboard Tasks All Tasks Todays T…" at bounding box center [281, 478] width 562 height 824
click at [357, 391] on div "Tasks Driver Profile Search Driver Dashboard Dashboard Tasks All Tasks Todays T…" at bounding box center [281, 478] width 562 height 824
click at [265, 416] on div "Tasks Driver Profile Search Driver Dashboard Dashboard Tasks All Tasks Todays T…" at bounding box center [281, 478] width 562 height 824
click at [57, 247] on span "Logout" at bounding box center [111, 240] width 137 height 14
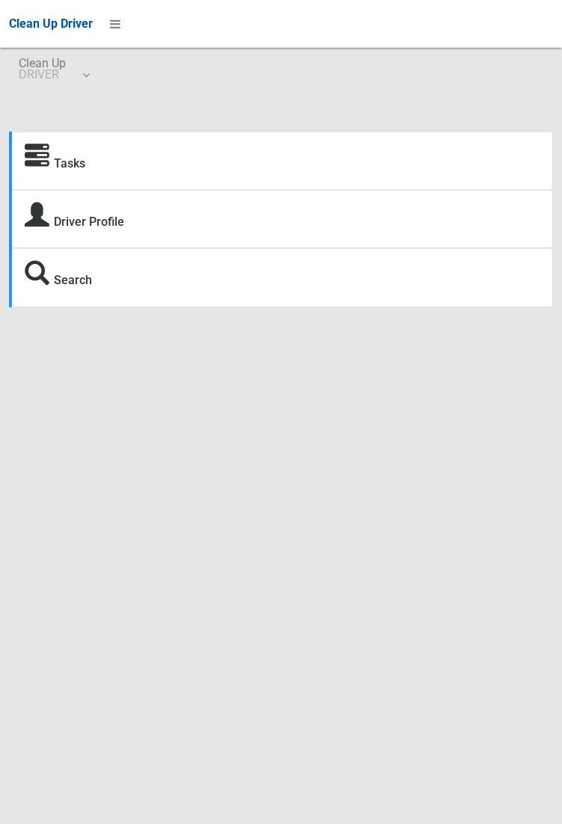
click at [54, 172] on strong "Tasks" at bounding box center [55, 161] width 61 height 21
click at [70, 169] on link "Tasks" at bounding box center [69, 163] width 31 height 14
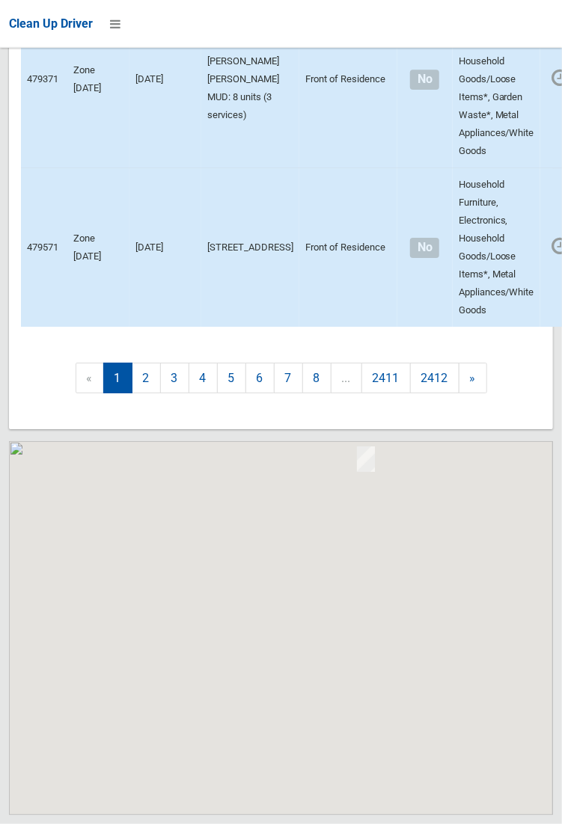
scroll to position [4080, 0]
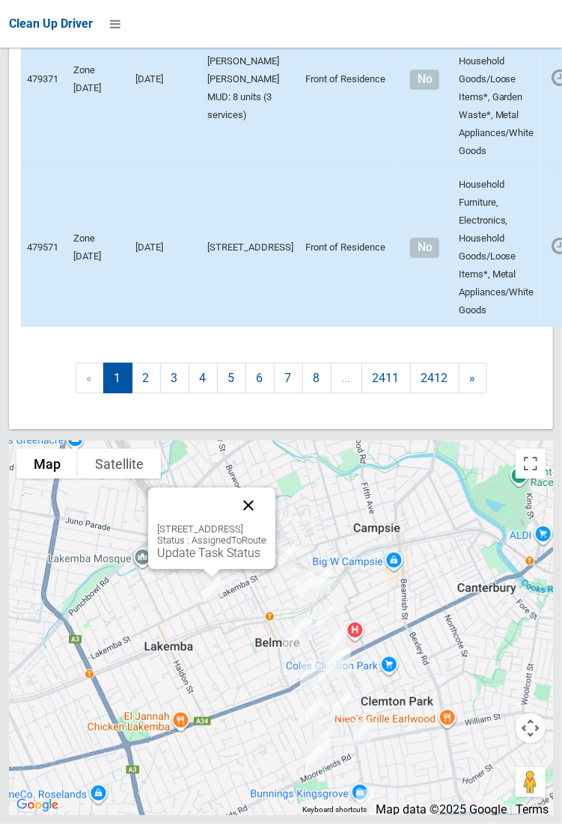
click at [266, 523] on button "Close" at bounding box center [248, 506] width 36 height 36
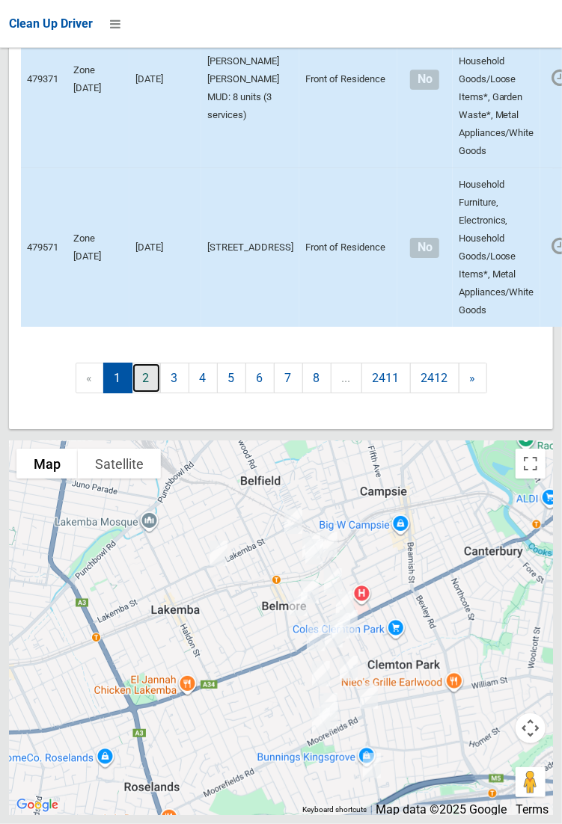
click at [144, 393] on link "2" at bounding box center [146, 378] width 29 height 31
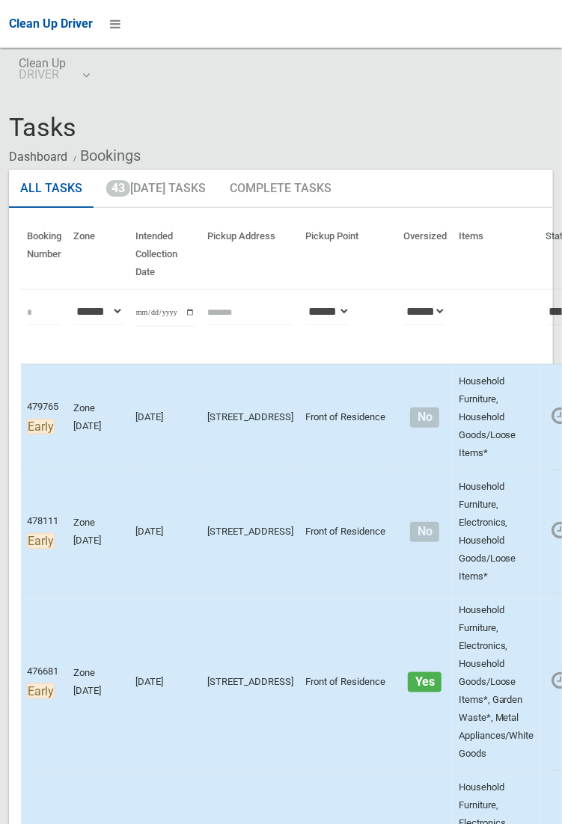
scroll to position [240, 0]
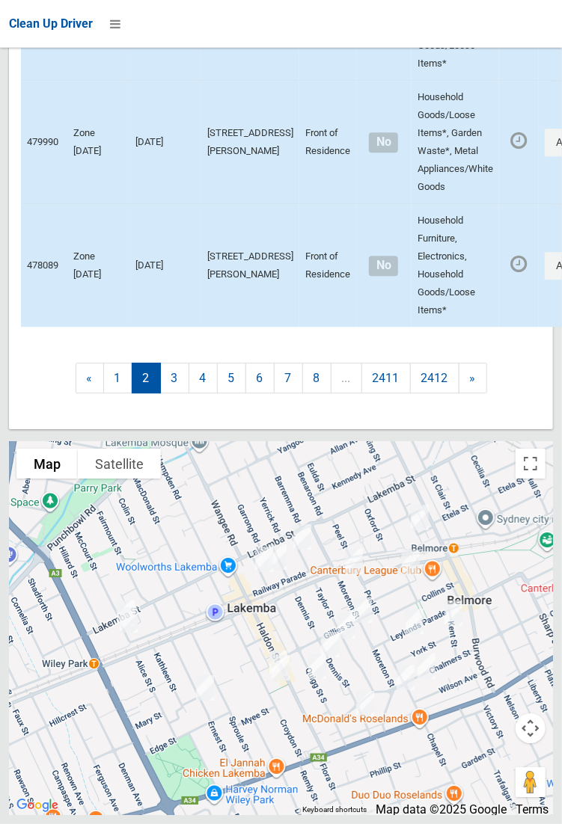
scroll to position [3641, 0]
click at [114, 393] on link "1" at bounding box center [117, 378] width 29 height 31
click at [116, 393] on link "1" at bounding box center [117, 378] width 29 height 31
click at [89, 393] on link "«" at bounding box center [90, 378] width 28 height 31
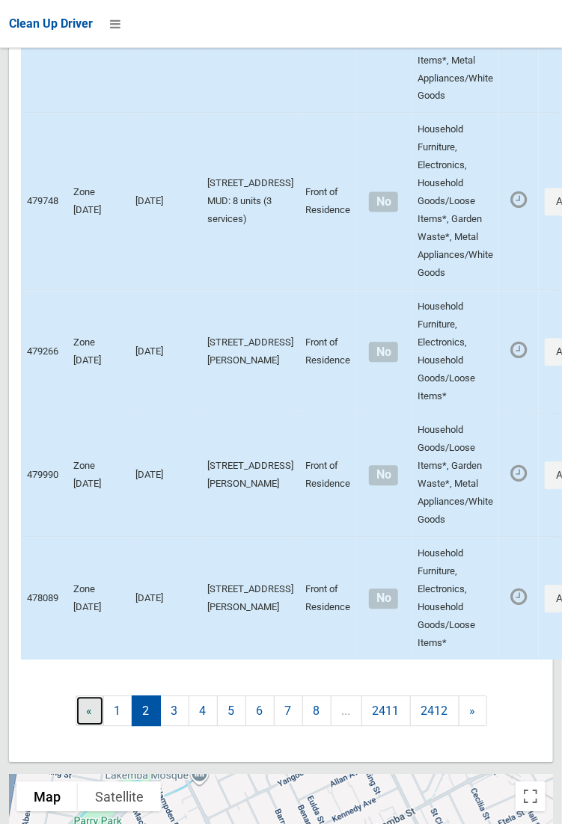
scroll to position [3649, 0]
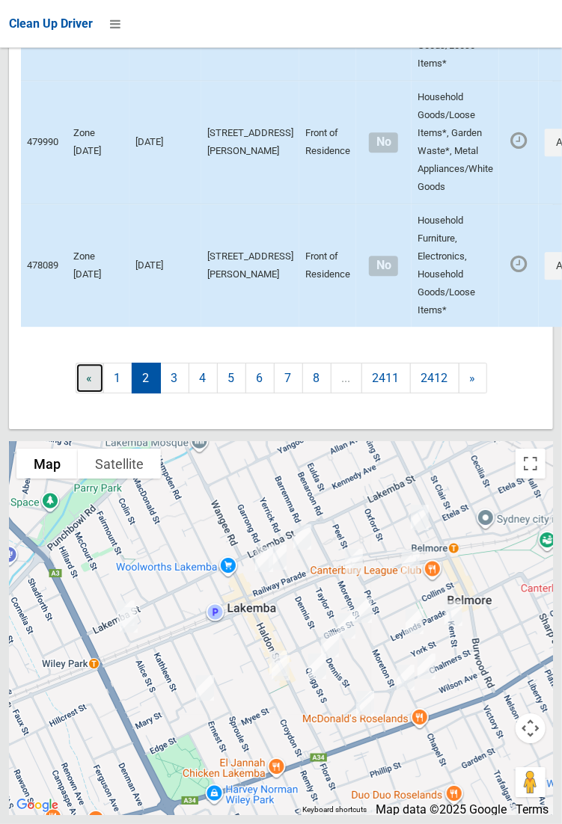
click at [104, 393] on link "«" at bounding box center [90, 378] width 28 height 31
click at [91, 393] on link "«" at bounding box center [90, 378] width 28 height 31
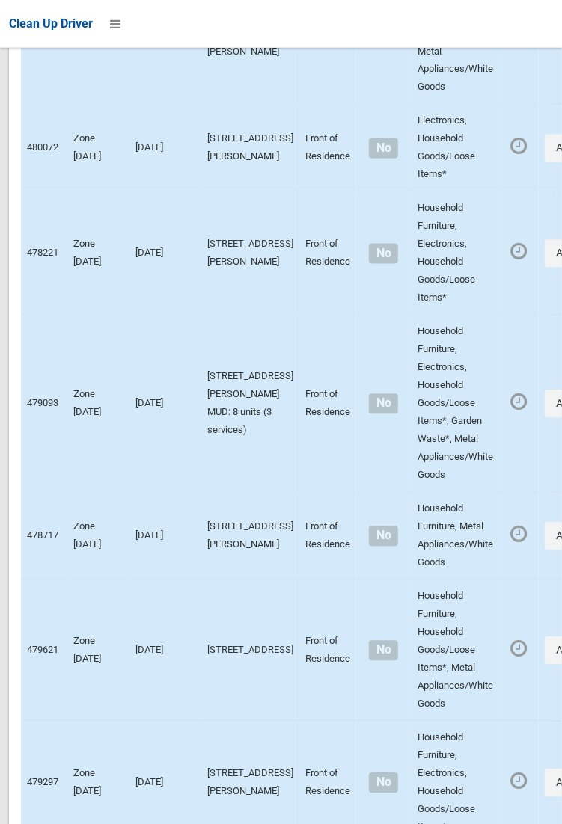
scroll to position [0, 0]
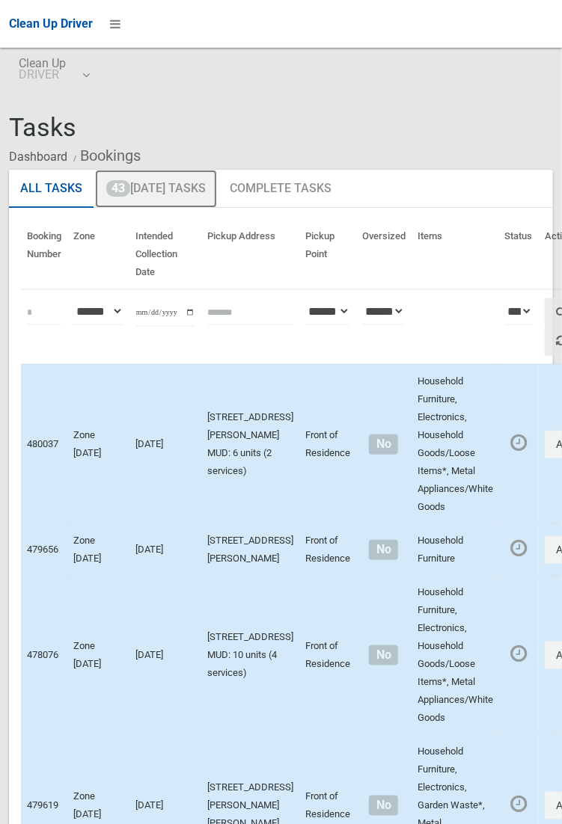
click at [185, 181] on link "43 Today's Tasks" at bounding box center [156, 189] width 122 height 39
click at [172, 181] on link "43 Today's Tasks" at bounding box center [156, 189] width 122 height 39
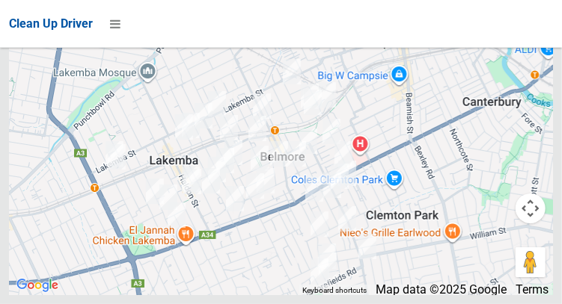
scroll to position [8656, 0]
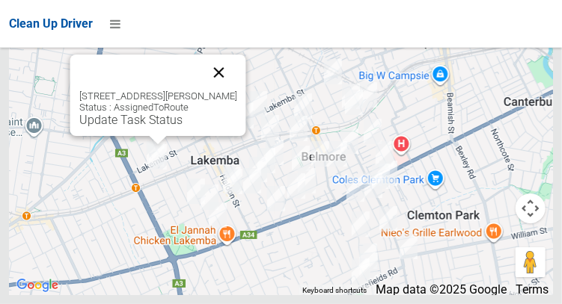
click at [236, 90] on button "Close" at bounding box center [218, 73] width 36 height 36
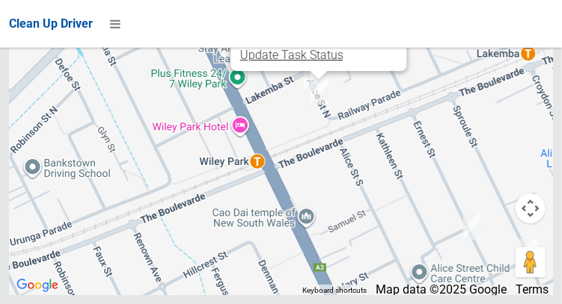
click at [310, 62] on link "Update Task Status" at bounding box center [290, 55] width 103 height 14
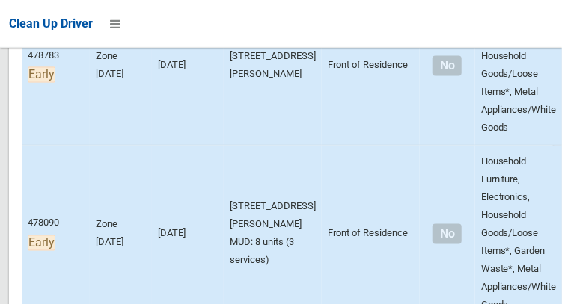
scroll to position [0, 0]
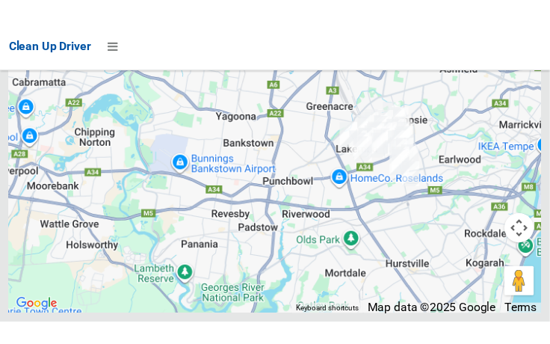
scroll to position [8653, 0]
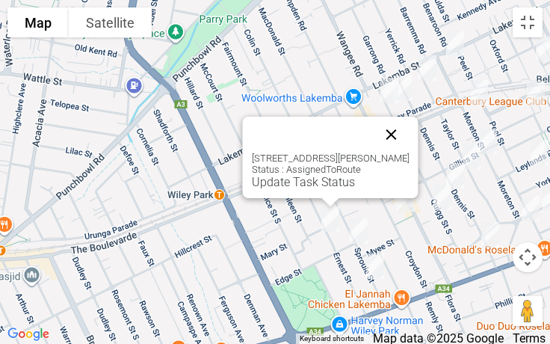
click at [401, 146] on button "Close" at bounding box center [392, 135] width 36 height 36
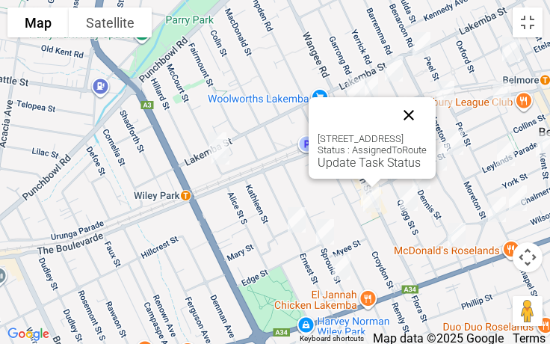
click at [427, 123] on button "Close" at bounding box center [409, 115] width 36 height 36
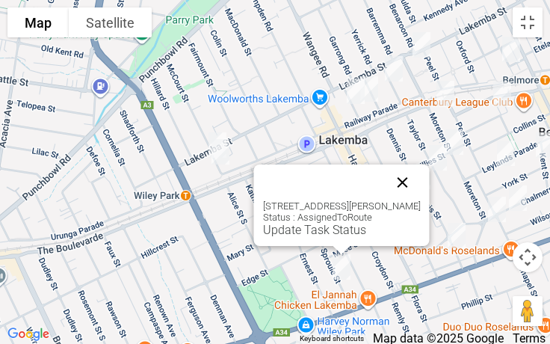
click at [414, 187] on button "Close" at bounding box center [403, 182] width 36 height 36
click at [421, 175] on button "Close" at bounding box center [403, 182] width 36 height 36
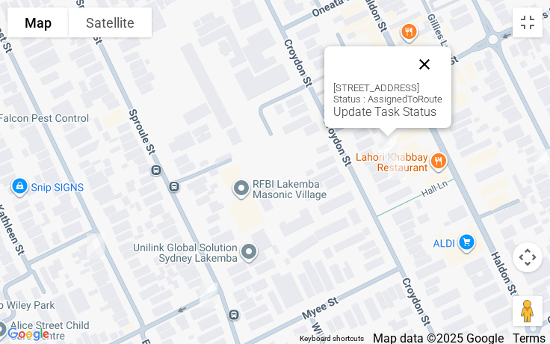
click at [443, 73] on button "Close" at bounding box center [425, 64] width 36 height 36
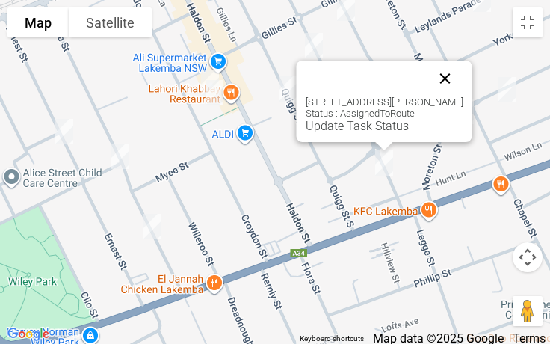
click at [461, 75] on button "Close" at bounding box center [446, 79] width 36 height 36
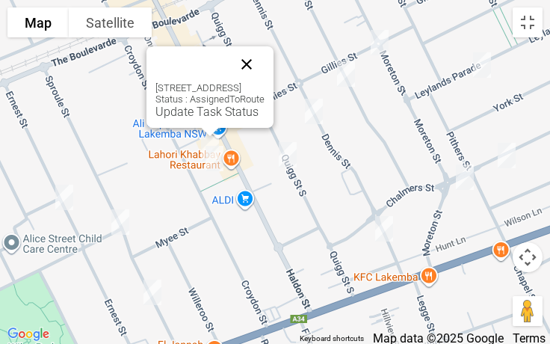
click at [265, 64] on button "Close" at bounding box center [247, 64] width 36 height 36
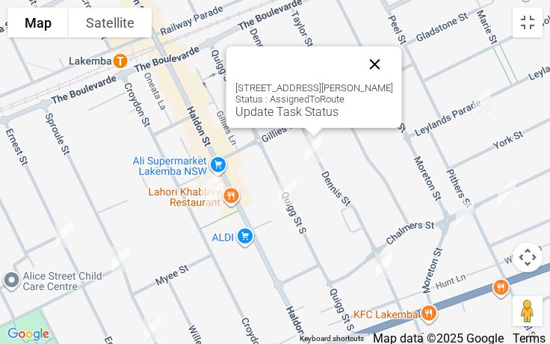
click at [382, 61] on button "Close" at bounding box center [375, 64] width 36 height 36
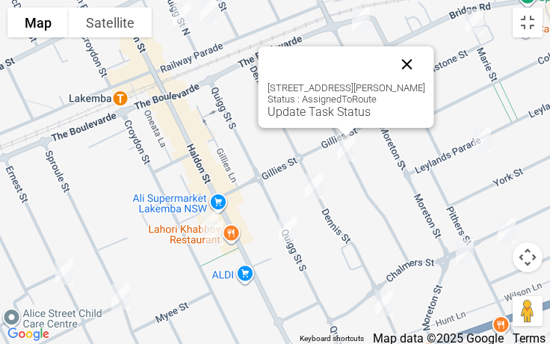
click at [404, 58] on button "Close" at bounding box center [408, 64] width 36 height 36
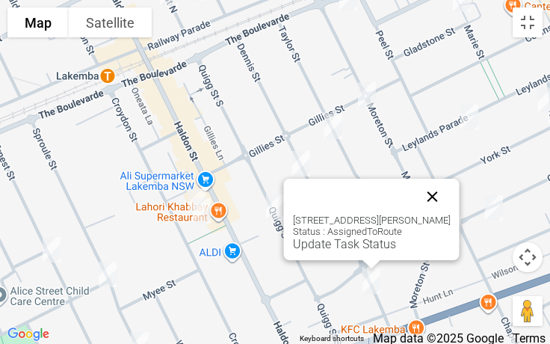
click at [451, 195] on button "Close" at bounding box center [433, 197] width 36 height 36
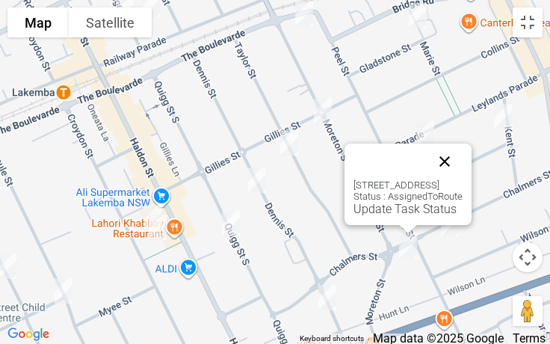
click at [463, 153] on button "Close" at bounding box center [445, 162] width 36 height 36
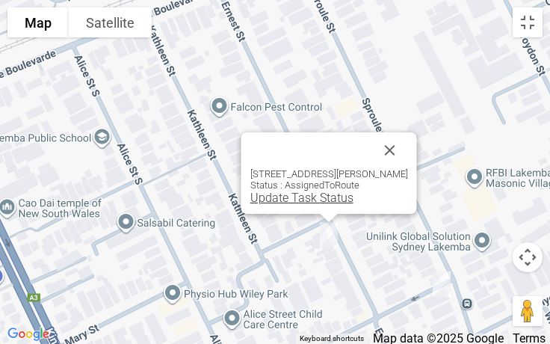
click at [301, 203] on link "Update Task Status" at bounding box center [301, 198] width 103 height 14
click at [300, 205] on div "57 Ernest Street, LAKEMBA NSW 2195 Status : AssignedToRoute Update Task Status" at bounding box center [330, 173] width 176 height 82
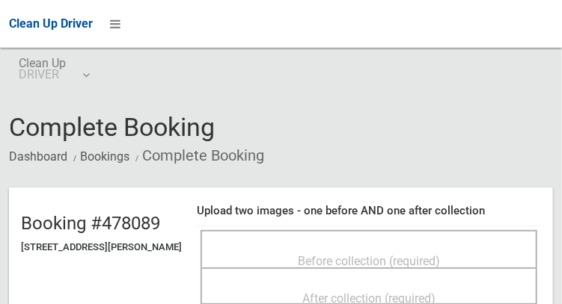
scroll to position [1, 0]
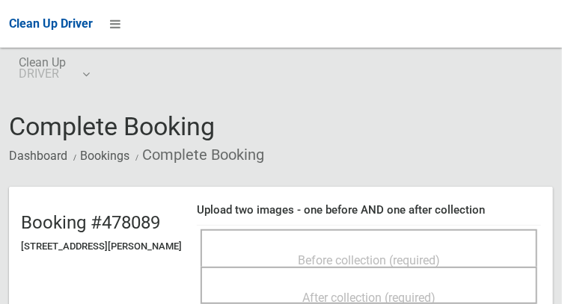
click at [297, 246] on div "Before collection (required)" at bounding box center [369, 260] width 304 height 28
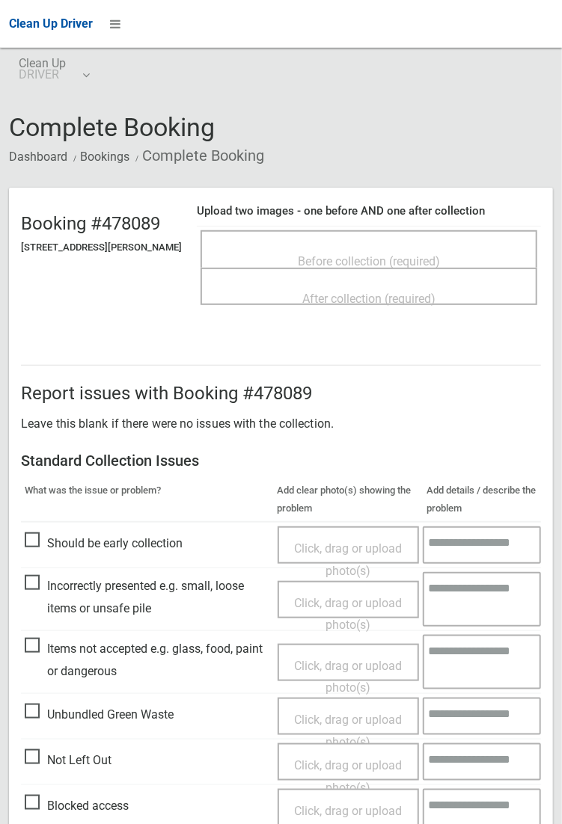
click at [393, 255] on span "Before collection (required)" at bounding box center [369, 261] width 142 height 14
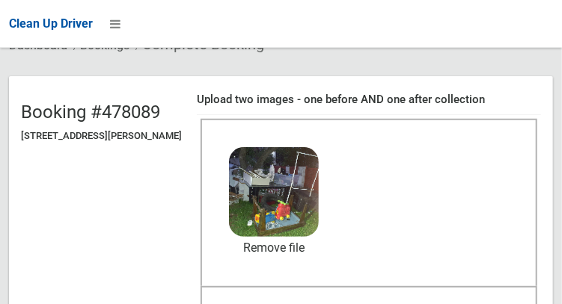
scroll to position [109, 0]
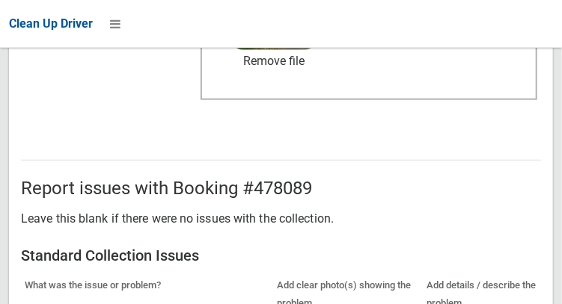
scroll to position [1350, 0]
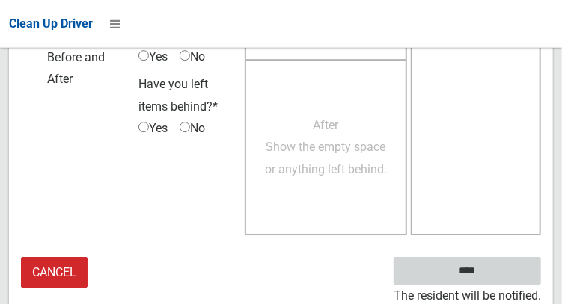
click at [472, 266] on input "****" at bounding box center [466, 271] width 147 height 28
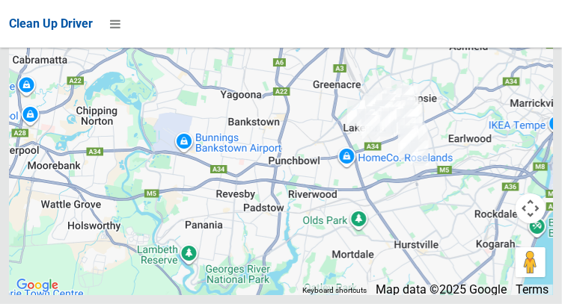
scroll to position [8730, 0]
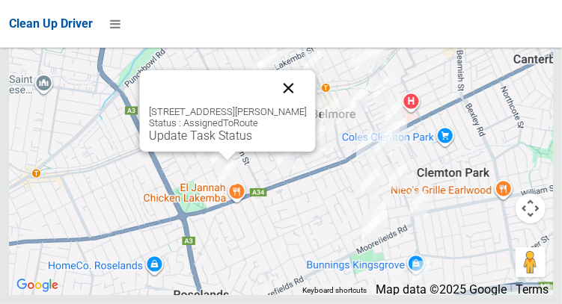
click at [302, 106] on button "Close" at bounding box center [288, 88] width 36 height 36
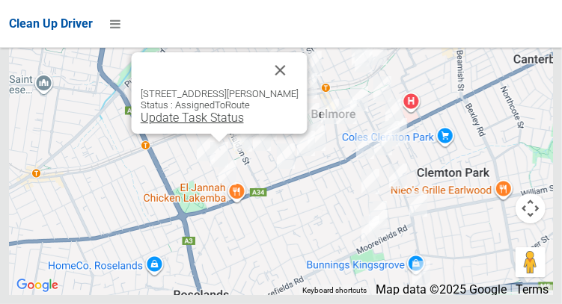
click at [174, 125] on link "Update Task Status" at bounding box center [191, 118] width 103 height 14
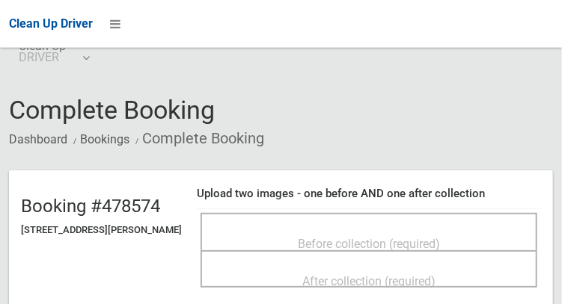
scroll to position [16, 0]
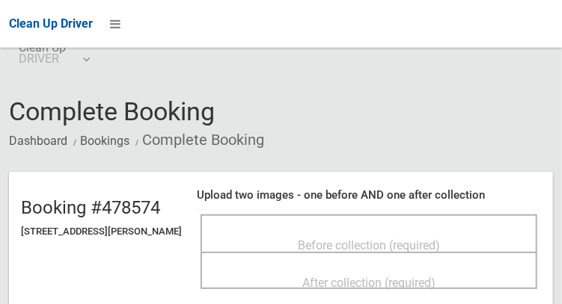
click at [280, 231] on div "Before collection (required)" at bounding box center [369, 245] width 304 height 28
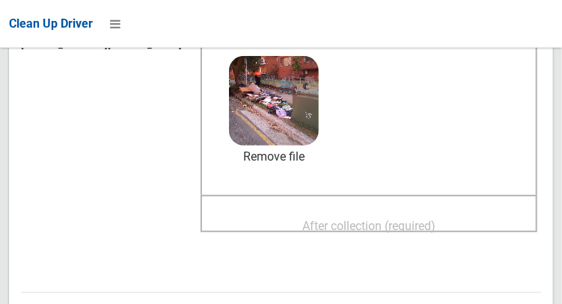
scroll to position [206, 0]
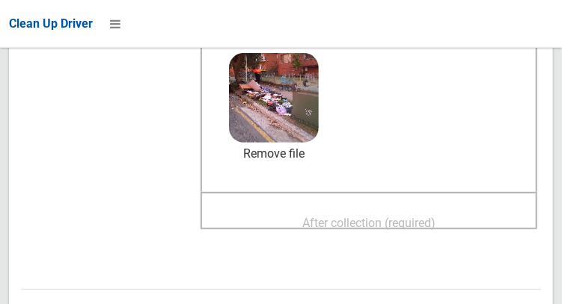
click at [408, 221] on span "After collection (required)" at bounding box center [368, 223] width 133 height 14
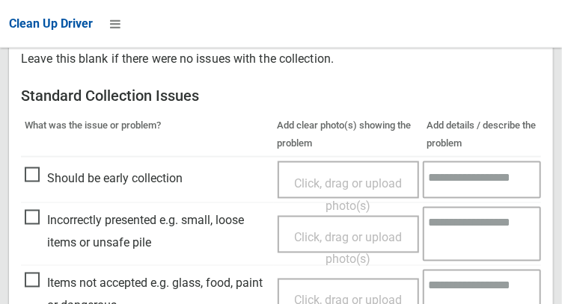
scroll to position [898, 0]
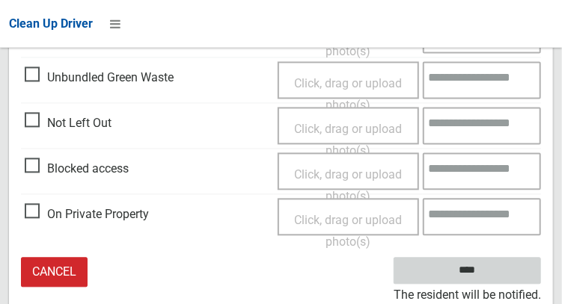
click at [489, 270] on input "****" at bounding box center [466, 271] width 147 height 28
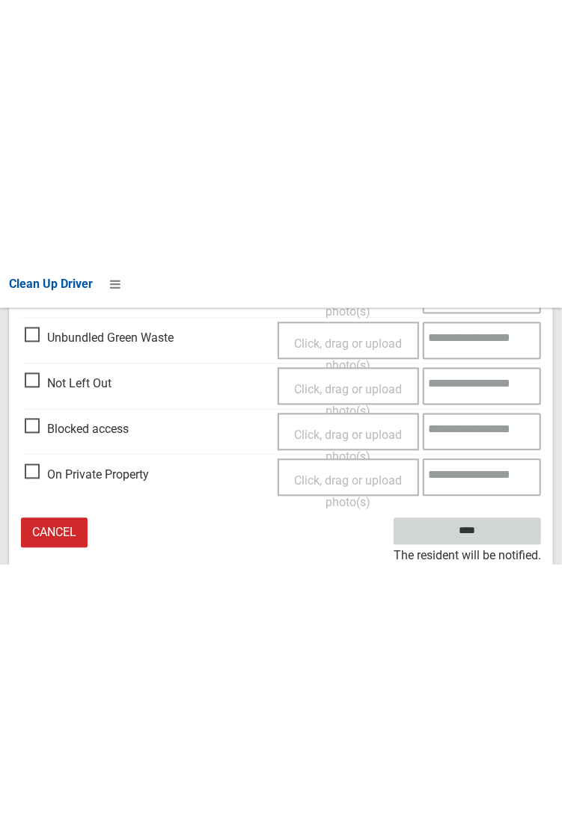
scroll to position [411, 0]
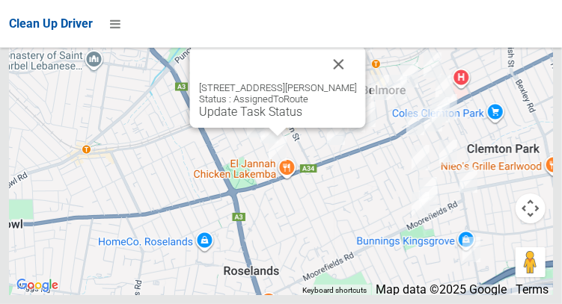
scroll to position [8730, 0]
click at [209, 128] on div "3/113 Sproule Street, LAKEMBA NSW 2195 Status : AssignedToRoute Update Task Sta…" at bounding box center [277, 87] width 176 height 82
click at [198, 119] on link "Update Task Status" at bounding box center [249, 112] width 103 height 14
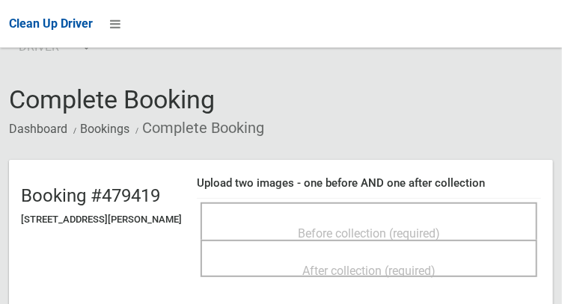
scroll to position [39, 0]
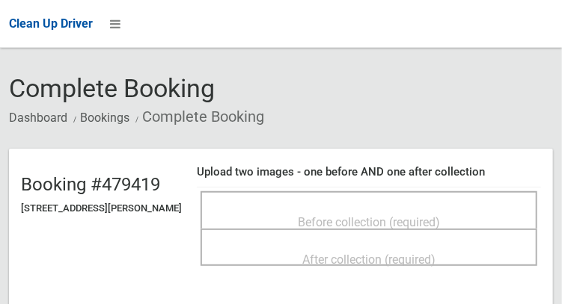
click at [428, 221] on span "Before collection (required)" at bounding box center [369, 222] width 142 height 14
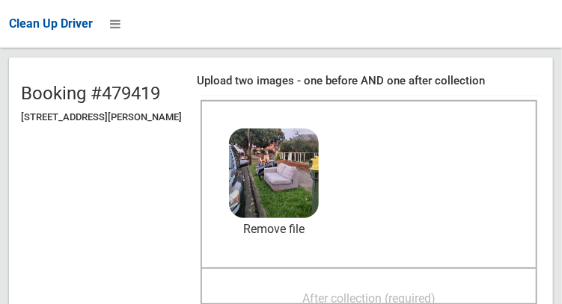
scroll to position [118, 0]
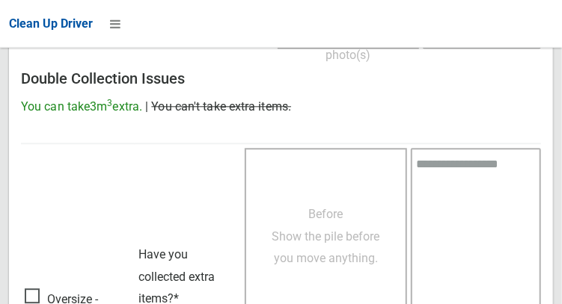
scroll to position [1350, 0]
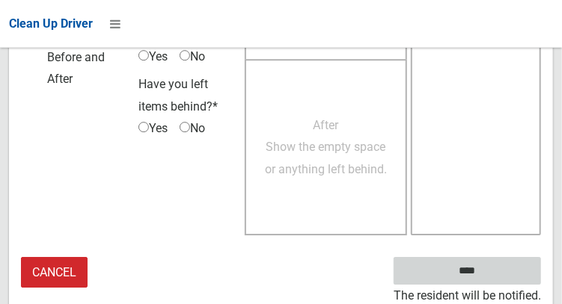
click at [489, 280] on input "****" at bounding box center [466, 271] width 147 height 28
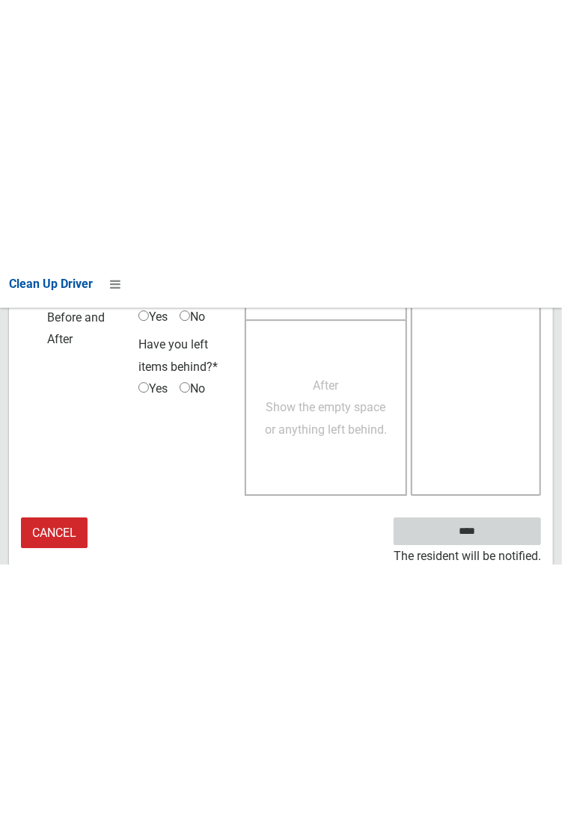
scroll to position [864, 0]
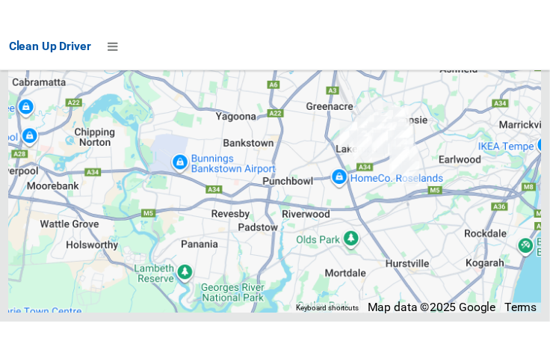
scroll to position [8611, 0]
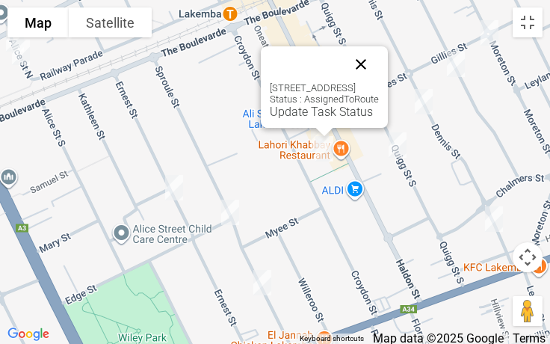
click at [379, 75] on button "Close" at bounding box center [361, 64] width 36 height 36
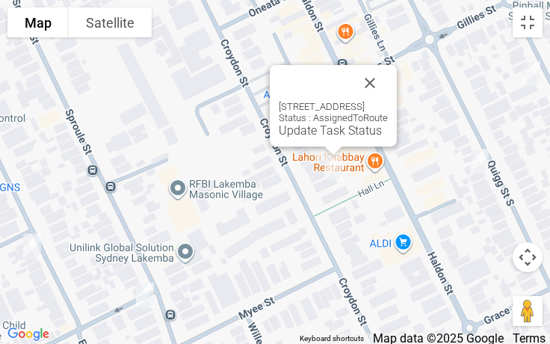
click at [313, 138] on div "72 Croydon Street, LAKEMBA NSW 2195 Status : AssignedToRoute Update Task Status" at bounding box center [333, 106] width 127 height 82
click at [31, 328] on img "Click to see this area on Google Maps" at bounding box center [28, 334] width 49 height 19
click at [388, 92] on button "Close" at bounding box center [370, 83] width 36 height 36
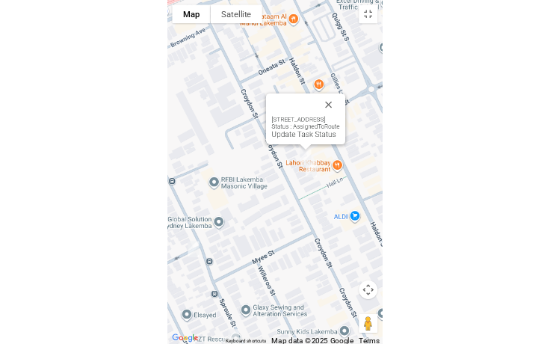
scroll to position [8516, 0]
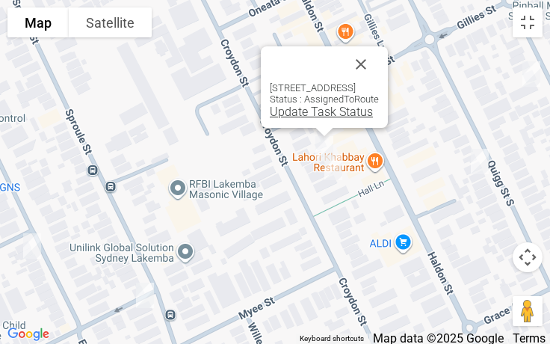
click at [270, 113] on link "Update Task Status" at bounding box center [321, 112] width 103 height 14
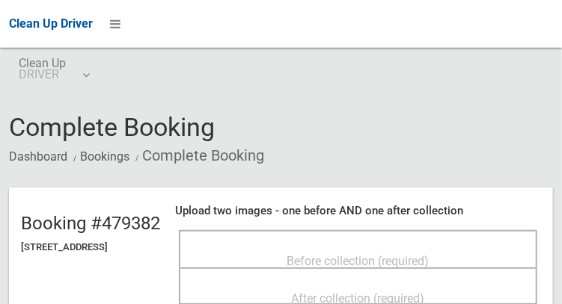
click at [282, 247] on div "Before collection (required)" at bounding box center [357, 261] width 325 height 28
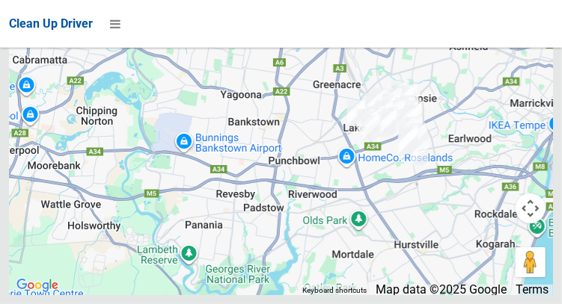
scroll to position [8730, 0]
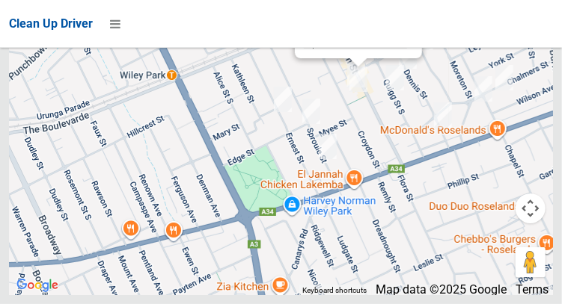
click at [304, 49] on link "Update Task Status" at bounding box center [355, 42] width 103 height 14
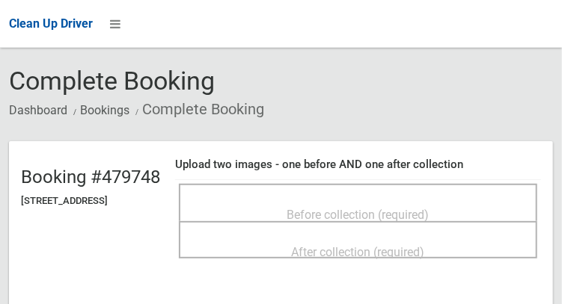
scroll to position [55, 0]
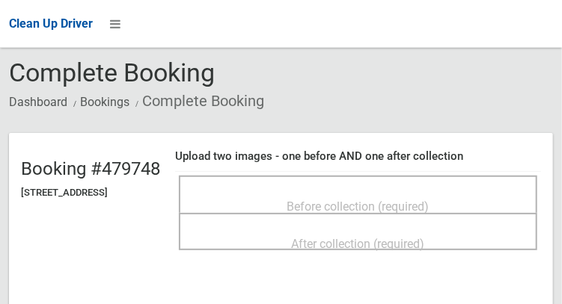
click at [284, 192] on div "Before collection (required)" at bounding box center [357, 206] width 325 height 28
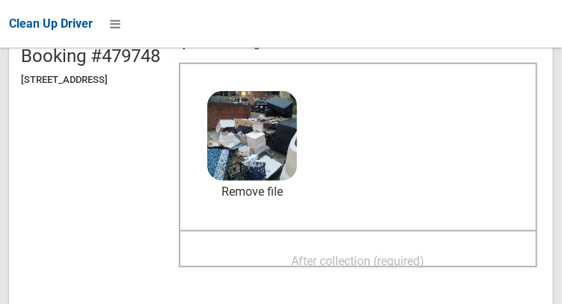
scroll to position [170, 0]
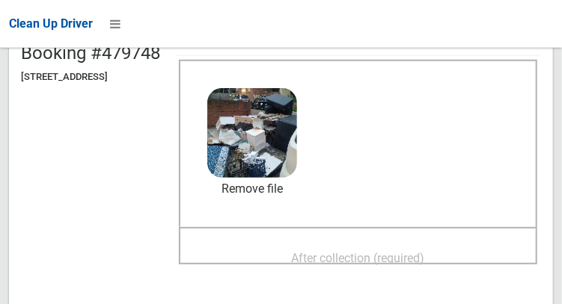
click at [404, 251] on span "After collection (required)" at bounding box center [358, 258] width 133 height 14
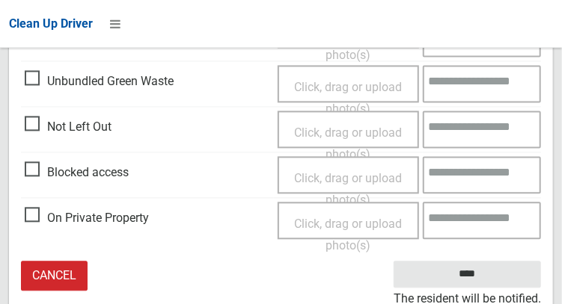
scroll to position [898, 0]
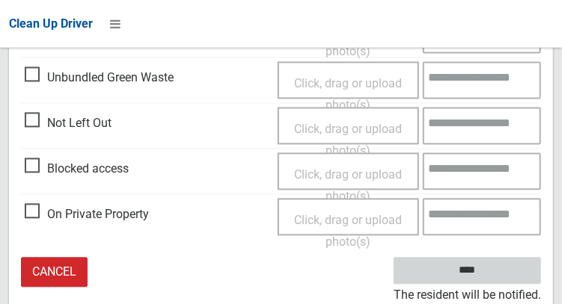
click at [489, 271] on input "****" at bounding box center [466, 271] width 147 height 28
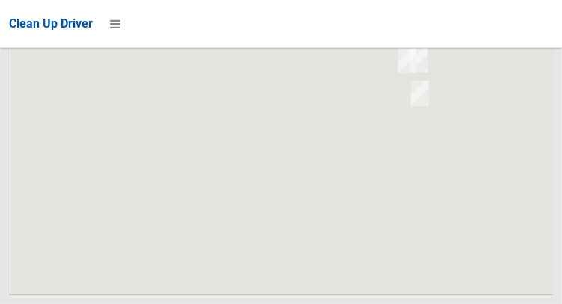
scroll to position [8730, 0]
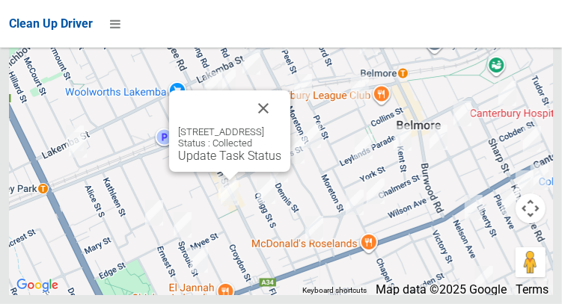
click at [226, 181] on div at bounding box center [229, 176] width 19 height 9
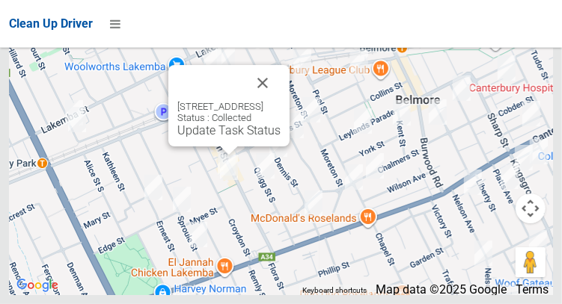
click at [224, 156] on div at bounding box center [228, 151] width 19 height 9
click at [223, 156] on div at bounding box center [228, 151] width 19 height 9
click at [280, 101] on button "Close" at bounding box center [263, 83] width 36 height 36
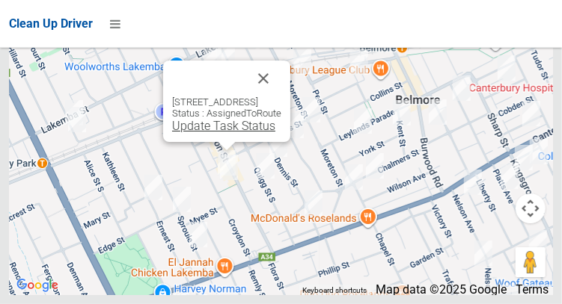
click at [236, 133] on link "Update Task Status" at bounding box center [223, 126] width 103 height 14
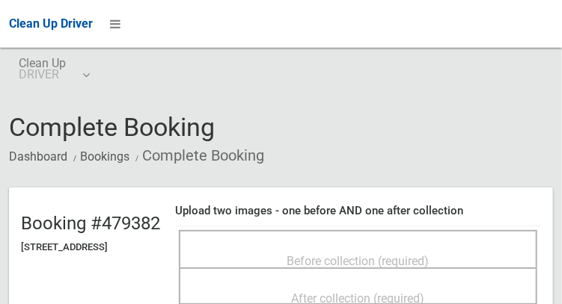
click at [429, 254] on span "Before collection (required)" at bounding box center [358, 261] width 142 height 14
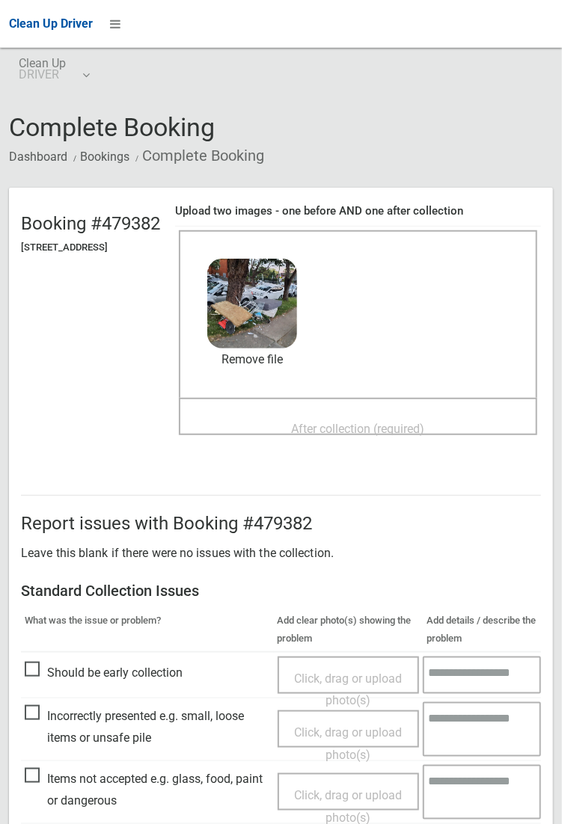
click at [355, 304] on span "After collection (required)" at bounding box center [358, 429] width 133 height 14
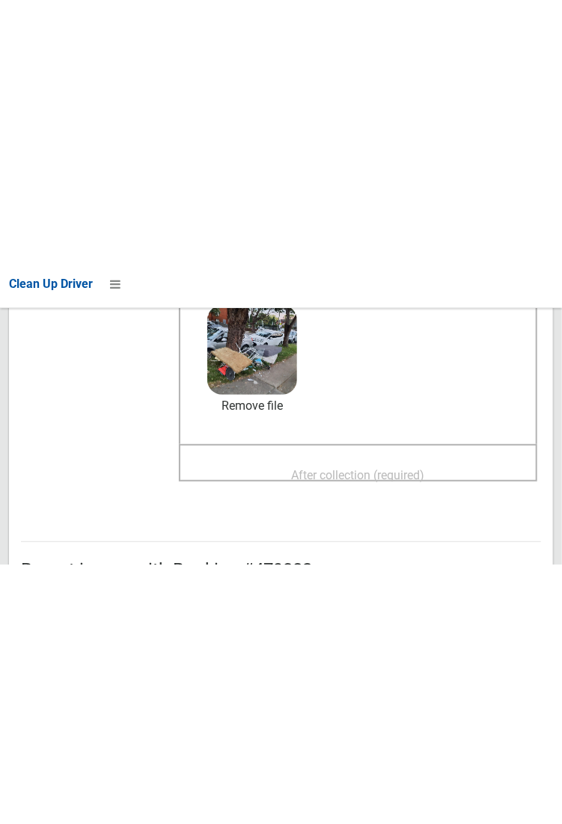
scroll to position [223, 0]
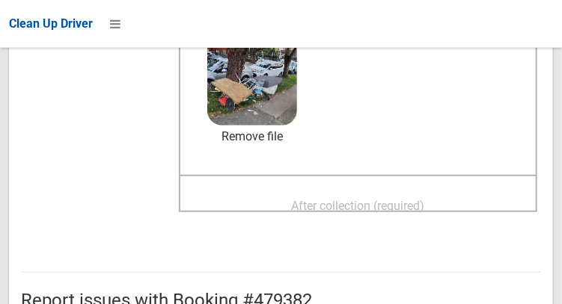
click at [425, 204] on span "After collection (required)" at bounding box center [358, 206] width 133 height 14
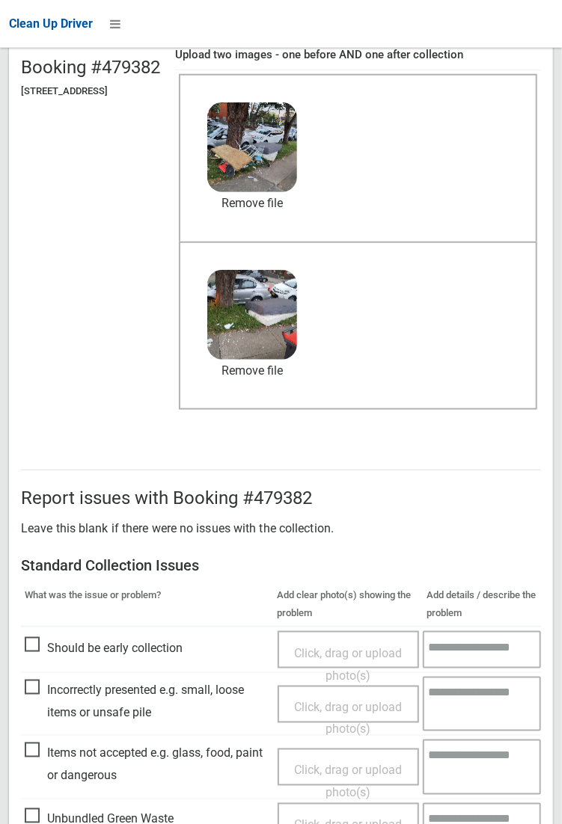
scroll to position [811, 0]
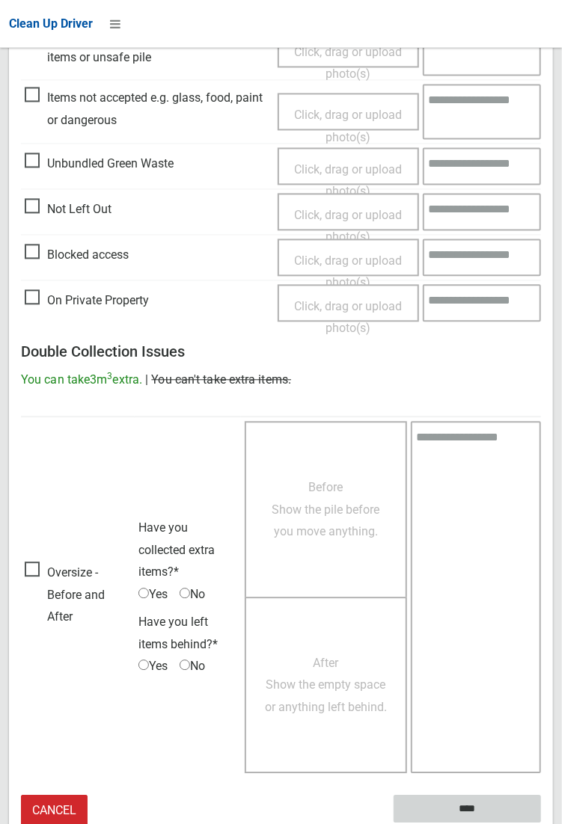
click at [474, 304] on input "****" at bounding box center [466, 810] width 147 height 28
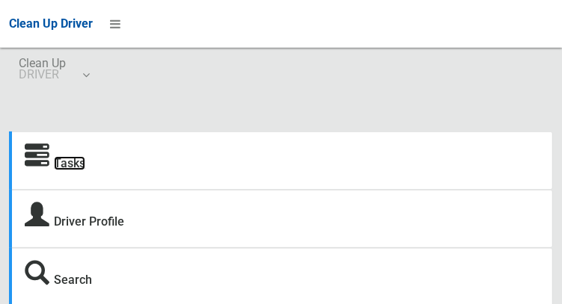
click at [82, 170] on link "Tasks" at bounding box center [69, 163] width 31 height 14
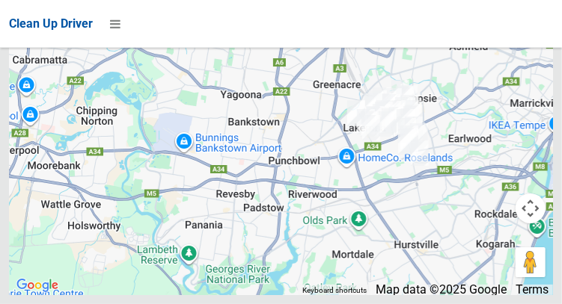
scroll to position [8730, 0]
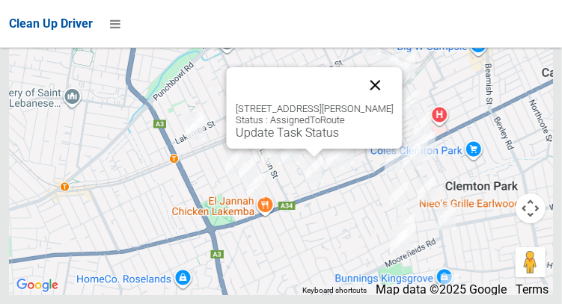
click at [384, 103] on button "Close" at bounding box center [375, 85] width 36 height 36
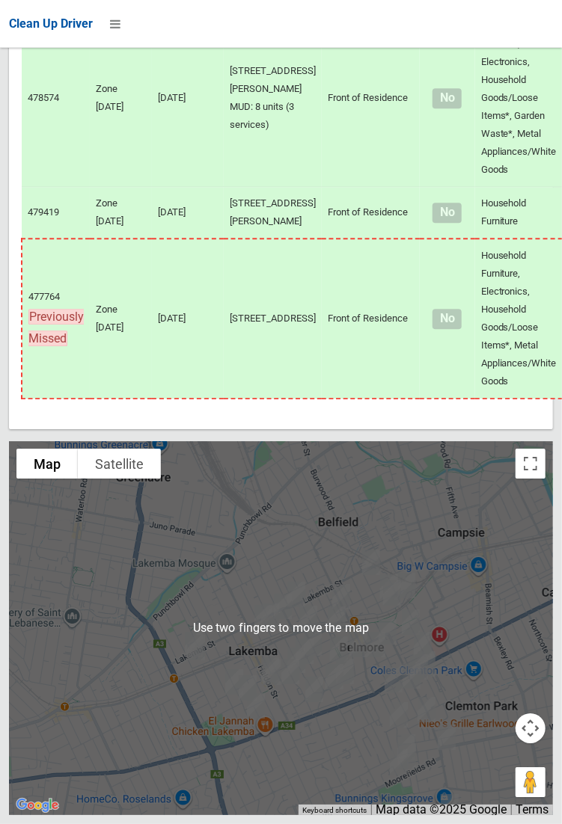
scroll to position [8190, 0]
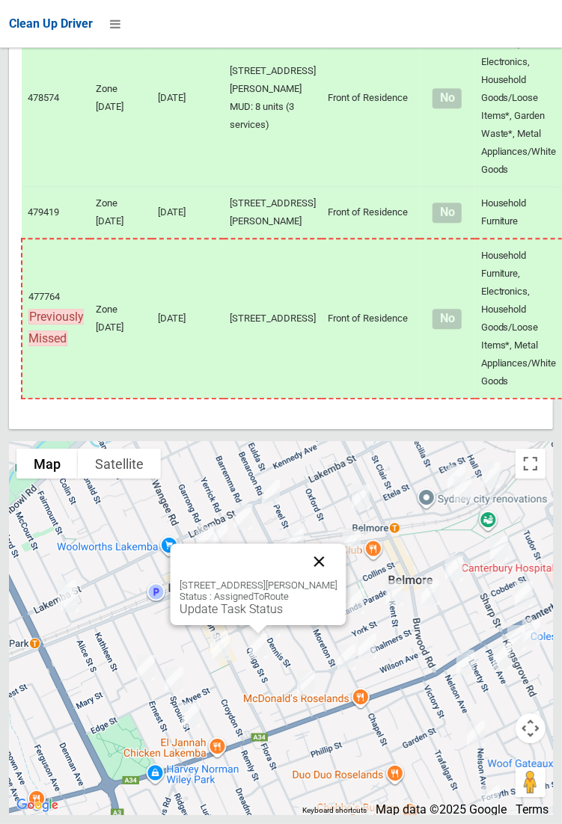
click at [336, 579] on button "Close" at bounding box center [319, 562] width 36 height 36
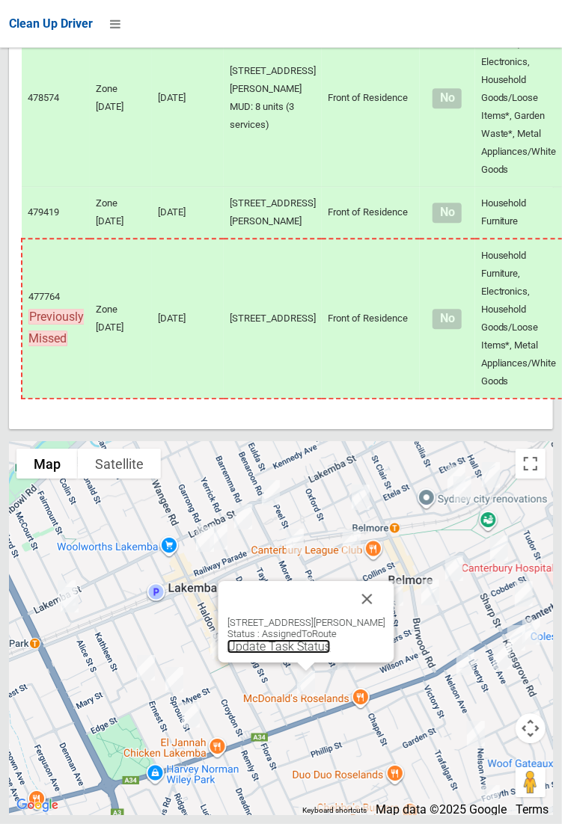
click at [286, 654] on link "Update Task Status" at bounding box center [278, 646] width 103 height 14
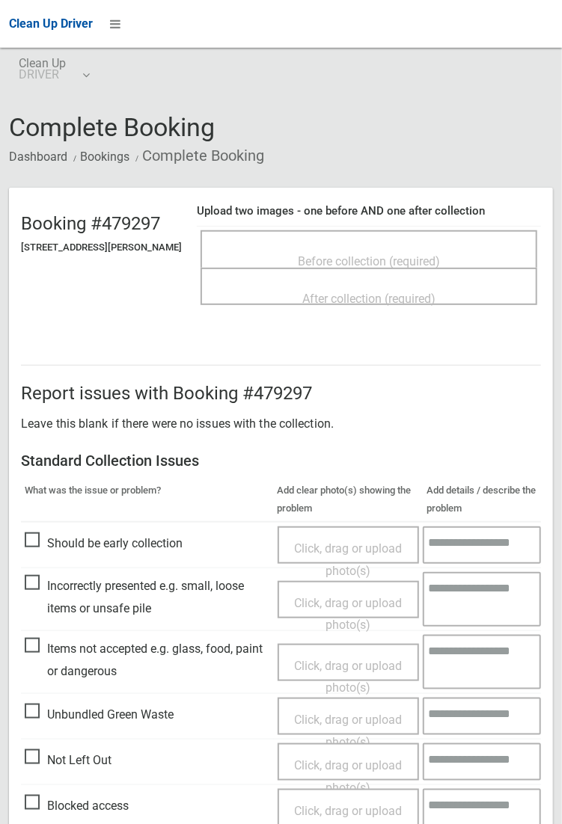
click at [437, 255] on span "Before collection (required)" at bounding box center [369, 261] width 142 height 14
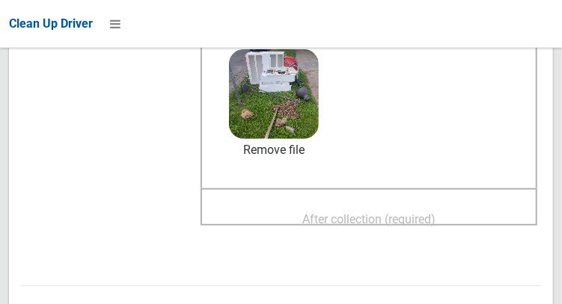
scroll to position [215, 0]
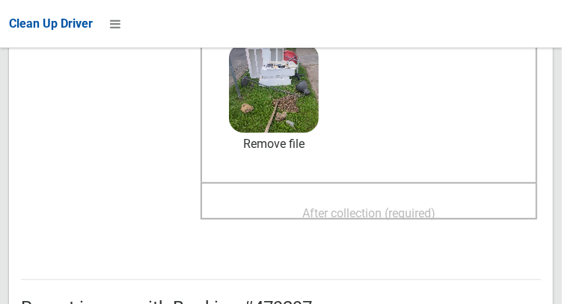
click at [407, 206] on span "After collection (required)" at bounding box center [368, 213] width 133 height 14
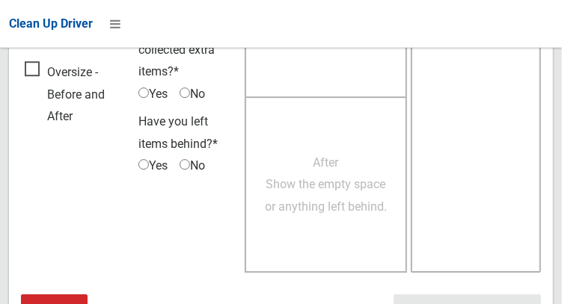
scroll to position [1350, 0]
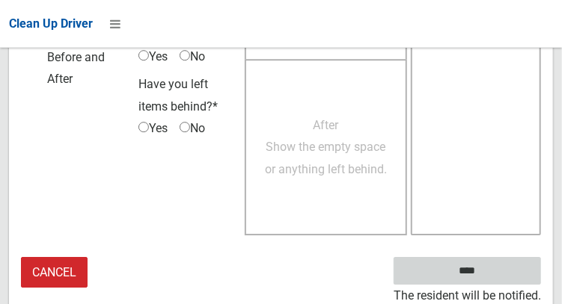
click at [489, 274] on input "****" at bounding box center [466, 271] width 147 height 28
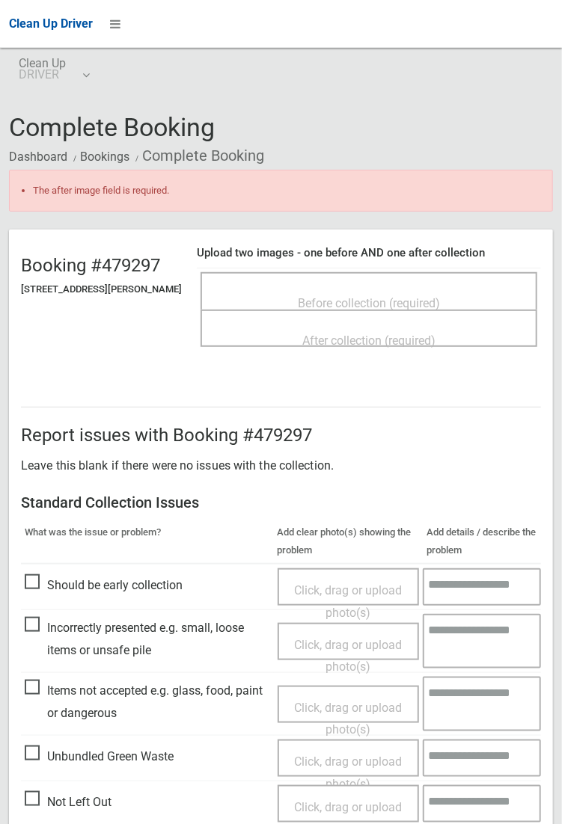
click at [416, 304] on div "After collection (required)" at bounding box center [369, 340] width 304 height 28
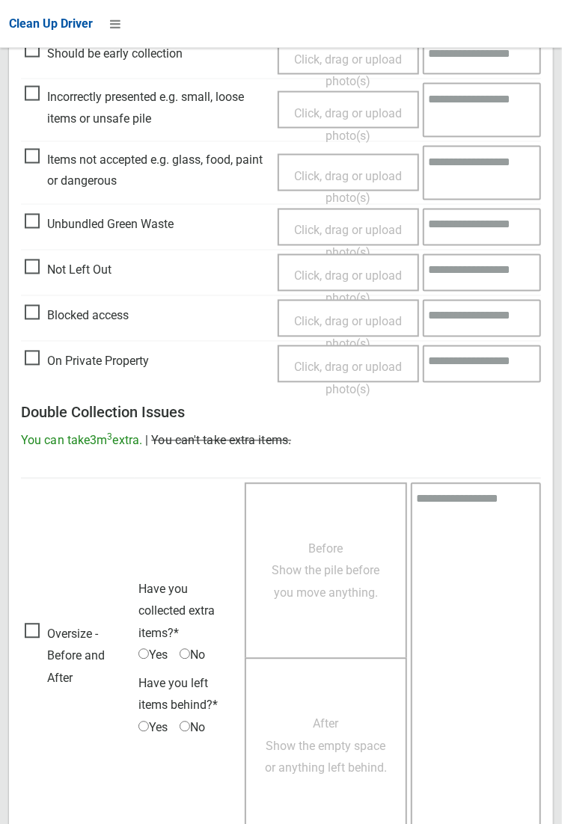
scroll to position [723, 0]
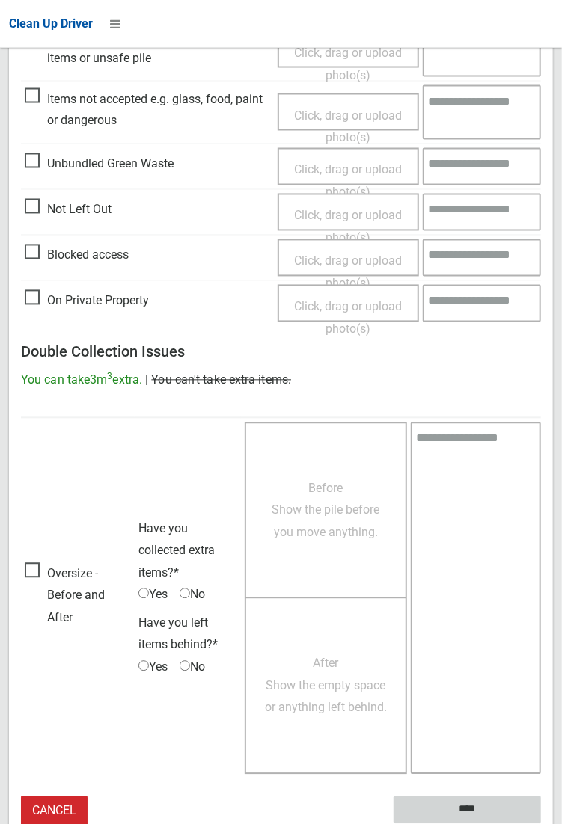
click at [541, 304] on input "****" at bounding box center [466, 810] width 147 height 28
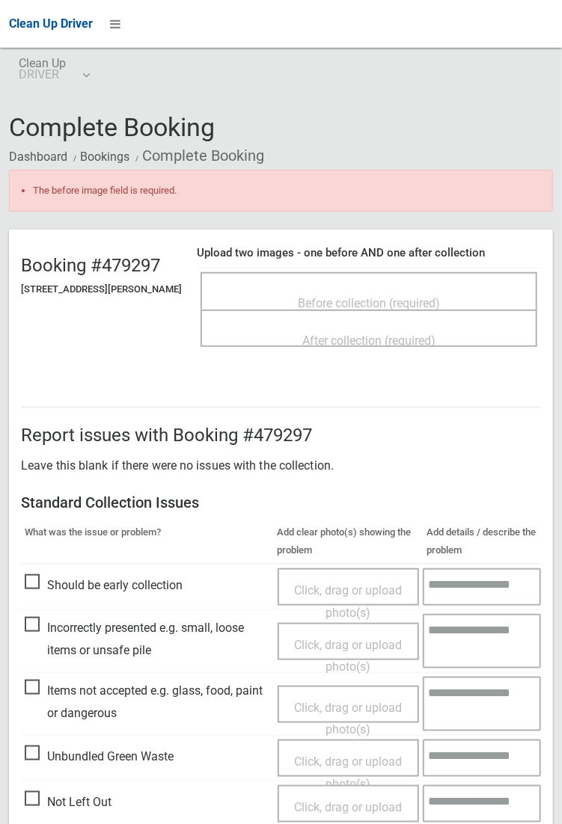
click at [435, 335] on span "After collection (required)" at bounding box center [368, 340] width 133 height 14
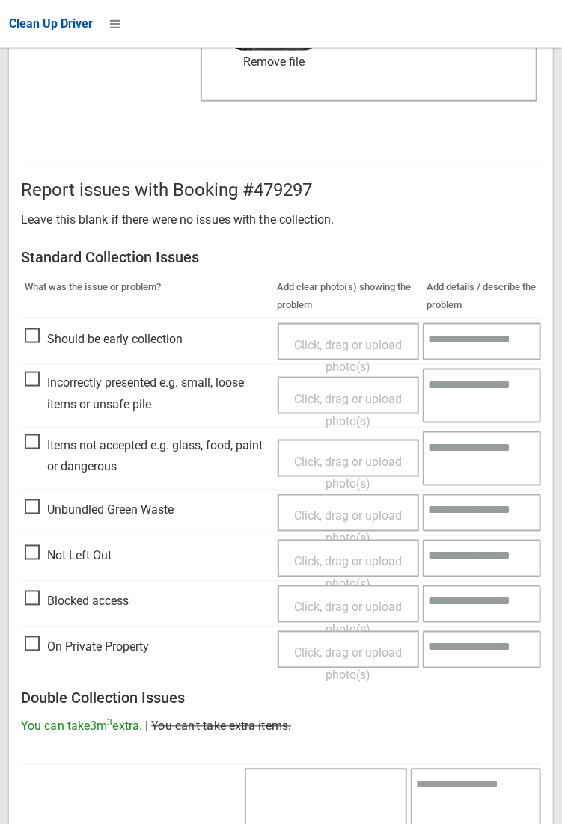
scroll to position [723, 0]
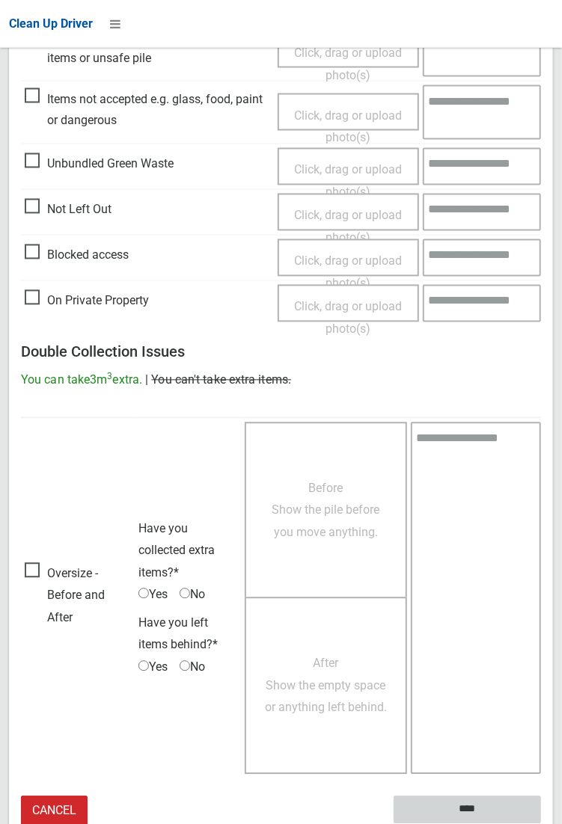
click at [541, 823] on input "****" at bounding box center [466, 810] width 147 height 28
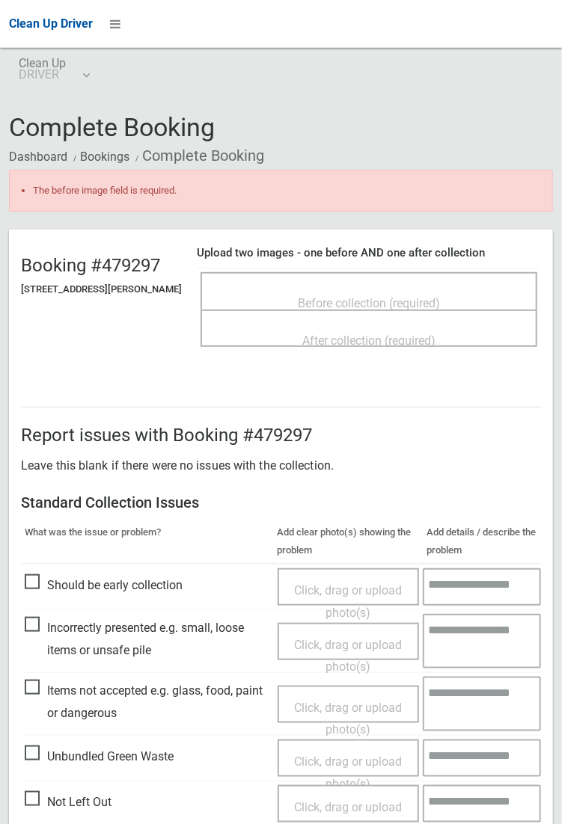
click at [440, 309] on span "Before collection (required)" at bounding box center [369, 303] width 142 height 14
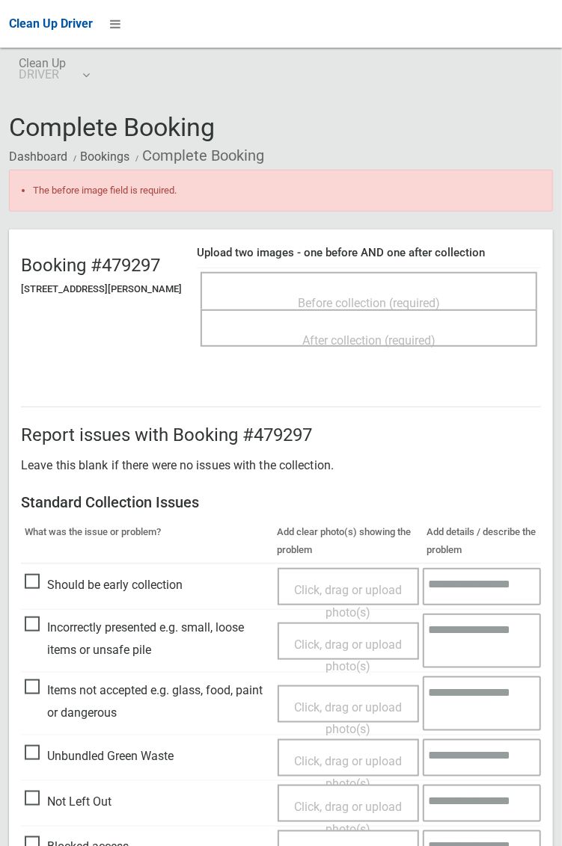
click at [435, 333] on span "After collection (required)" at bounding box center [368, 340] width 133 height 14
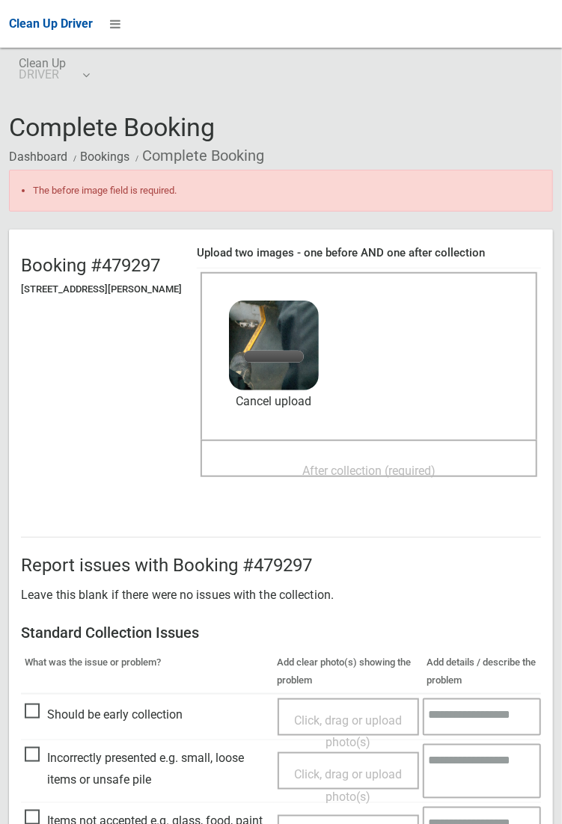
click at [435, 473] on span "After collection (required)" at bounding box center [368, 471] width 133 height 14
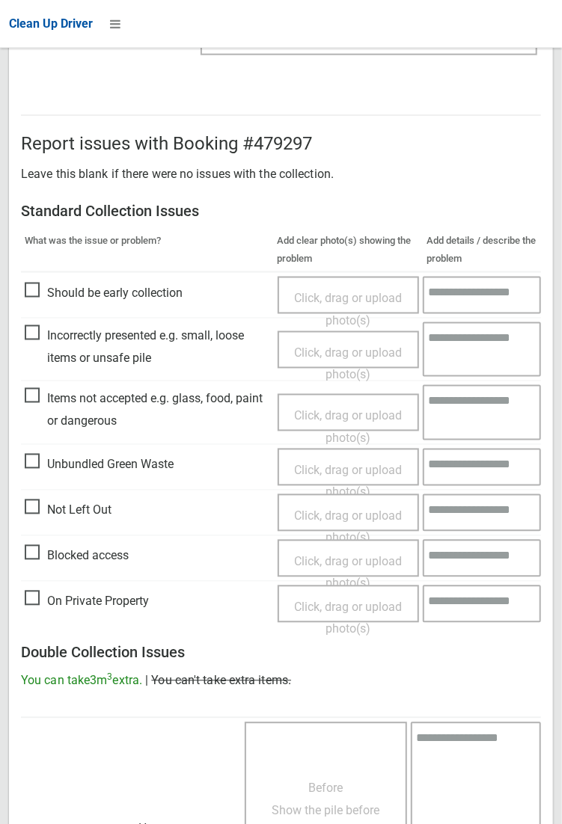
scroll to position [852, 0]
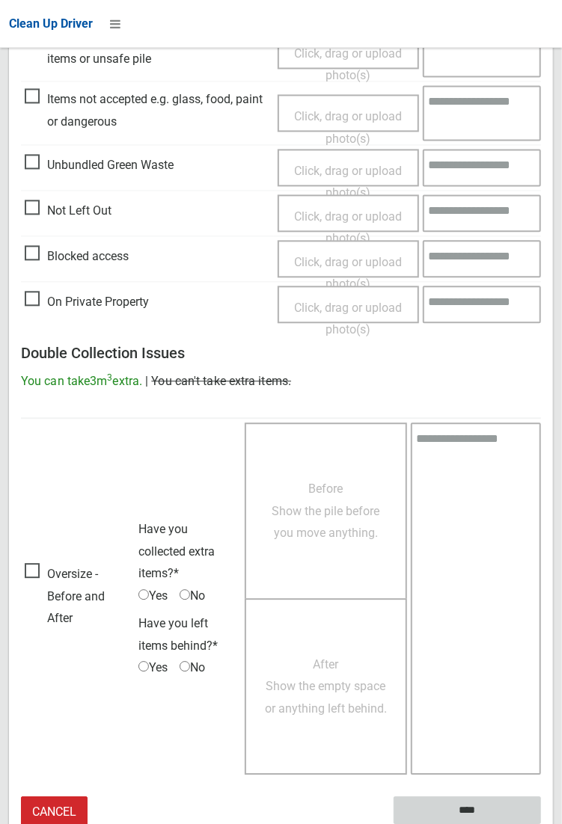
click at [473, 807] on input "****" at bounding box center [466, 810] width 147 height 28
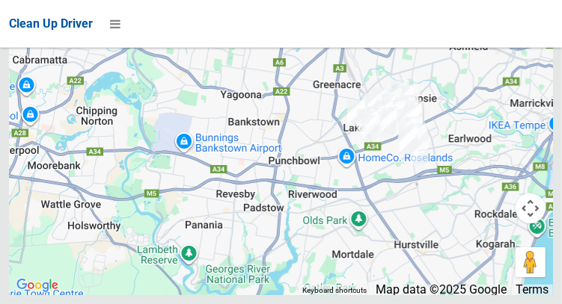
scroll to position [8730, 0]
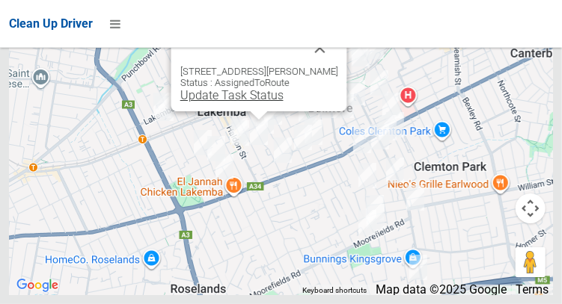
click at [239, 102] on link "Update Task Status" at bounding box center [230, 95] width 103 height 14
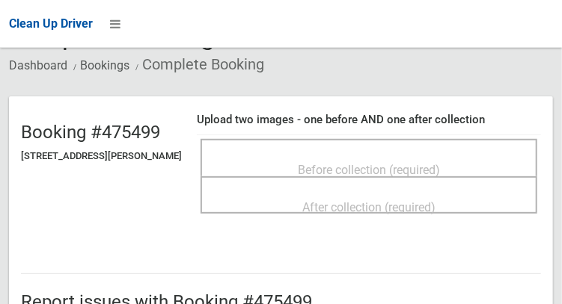
scroll to position [90, 0]
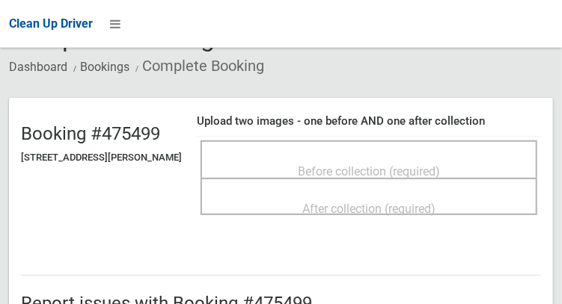
click at [428, 164] on span "Before collection (required)" at bounding box center [369, 171] width 142 height 14
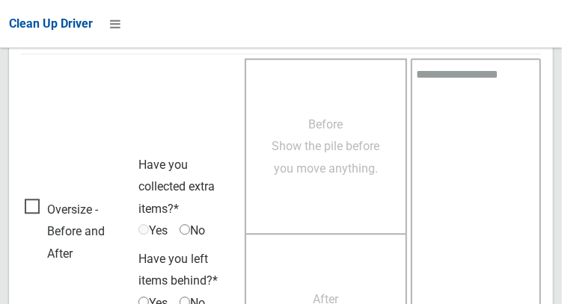
scroll to position [1045, 0]
click at [33, 201] on span "Oversize - Before and After" at bounding box center [78, 231] width 106 height 67
click at [354, 162] on span "Before Show the pile before you move anything." at bounding box center [326, 146] width 108 height 58
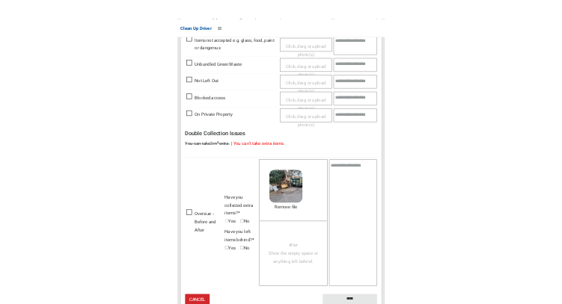
scroll to position [671, 0]
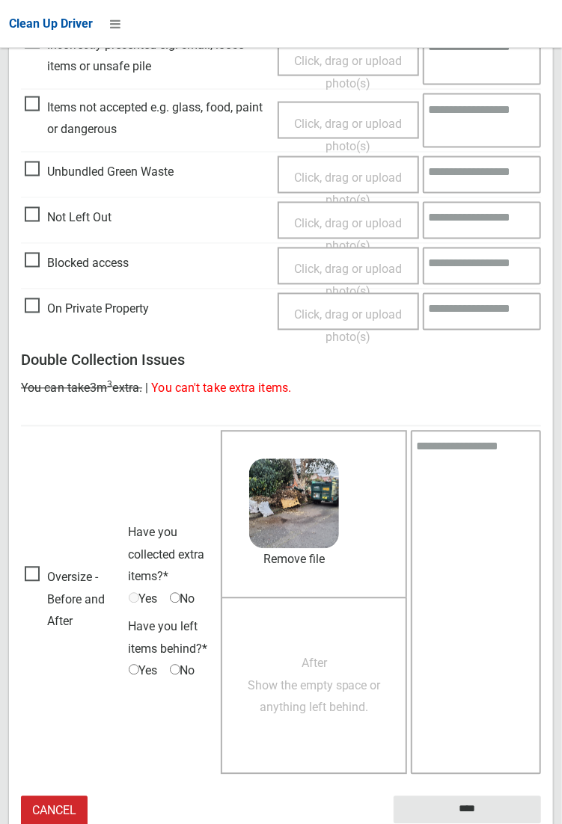
click at [328, 304] on span "After Show the empty space or anything left behind." at bounding box center [313, 686] width 133 height 58
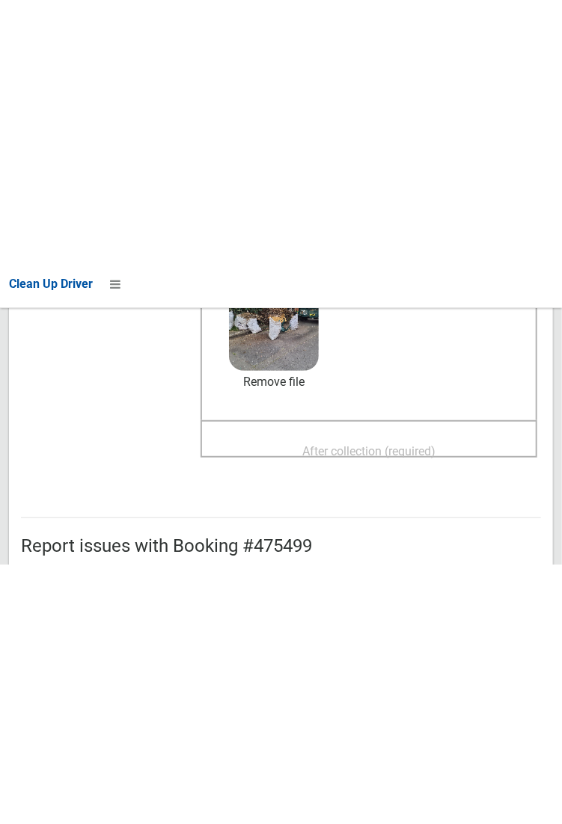
scroll to position [206, 0]
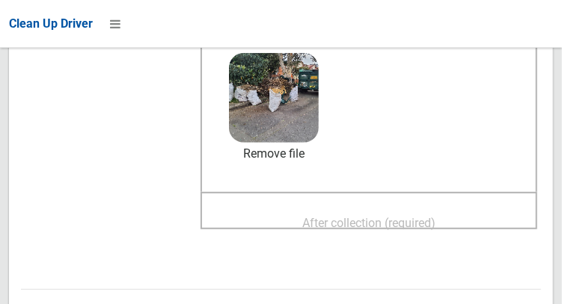
click at [435, 220] on span "After collection (required)" at bounding box center [368, 223] width 133 height 14
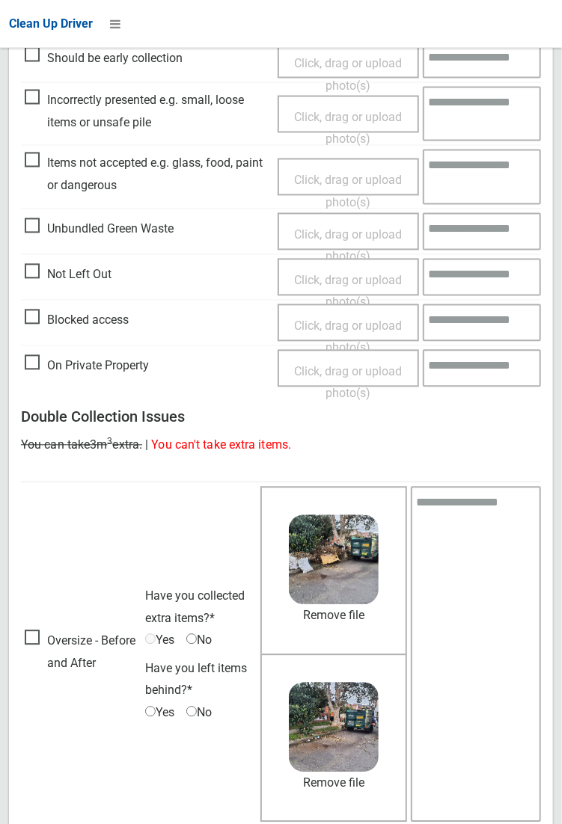
scroll to position [794, 0]
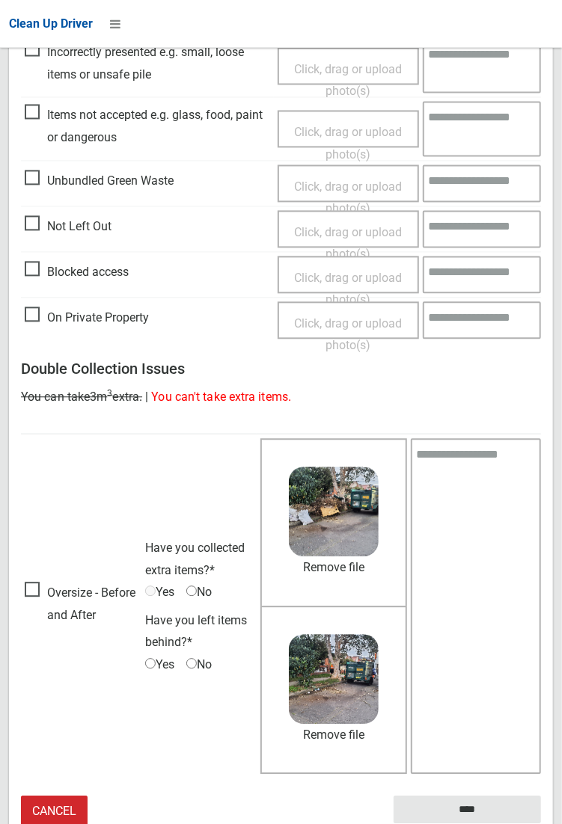
click at [202, 304] on span "No" at bounding box center [198, 593] width 25 height 22
click at [202, 304] on span "No" at bounding box center [198, 665] width 25 height 22
click at [200, 304] on span "No" at bounding box center [198, 665] width 25 height 22
click at [541, 304] on input "****" at bounding box center [466, 810] width 147 height 28
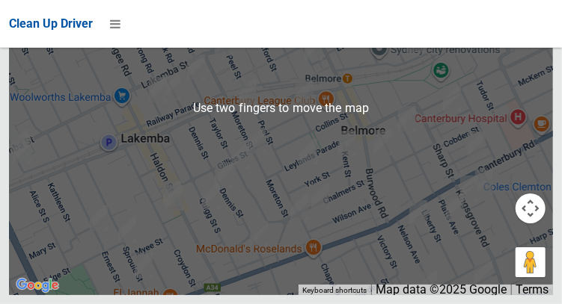
scroll to position [8726, 0]
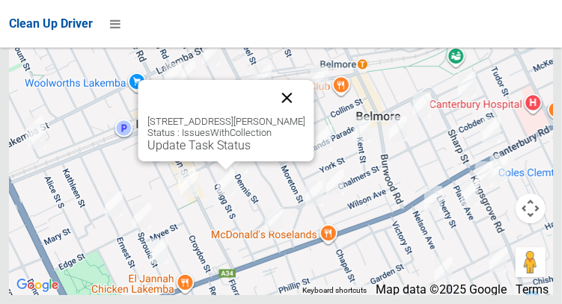
click at [304, 116] on button "Close" at bounding box center [286, 98] width 36 height 36
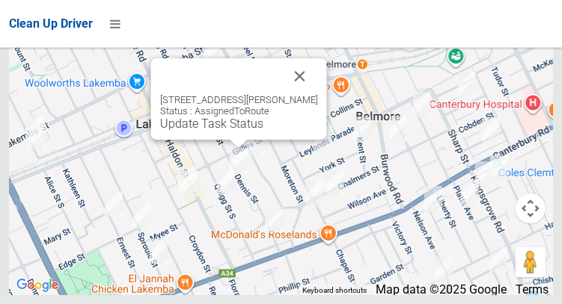
scroll to position [8730, 0]
click at [317, 94] on button "Close" at bounding box center [299, 76] width 36 height 36
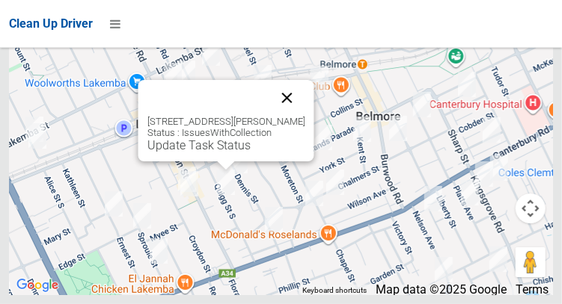
click at [304, 116] on button "Close" at bounding box center [286, 98] width 36 height 36
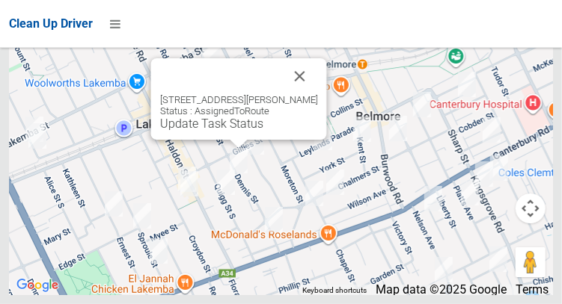
click at [229, 140] on div "2/77 Dennis Street, LAKEMBA NSW 2195 Status : AssignedToRoute Update Task Status" at bounding box center [238, 99] width 176 height 82
click at [219, 131] on link "Update Task Status" at bounding box center [210, 124] width 103 height 14
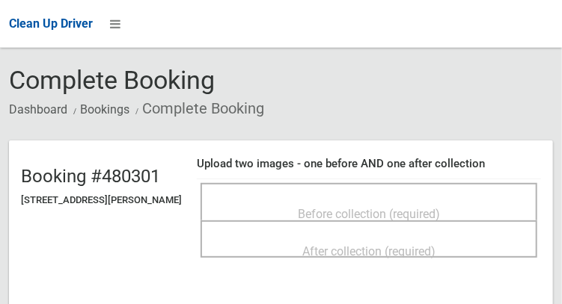
scroll to position [61, 0]
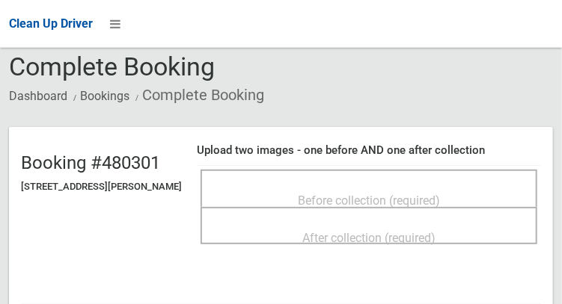
click at [395, 194] on span "Before collection (required)" at bounding box center [369, 201] width 142 height 14
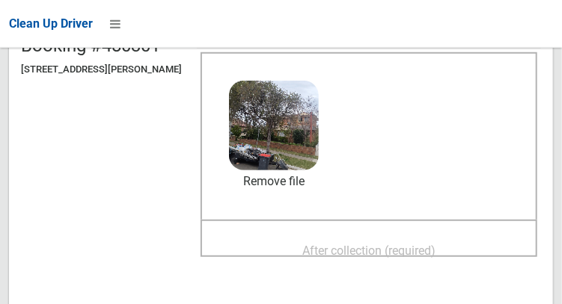
scroll to position [186, 0]
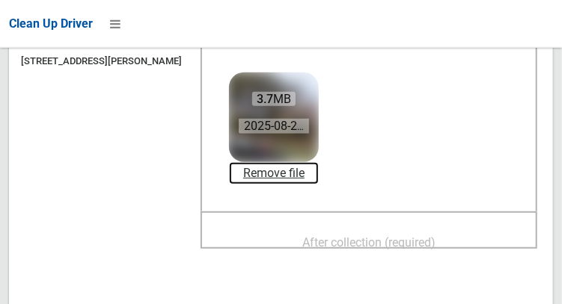
click at [302, 177] on link "Remove file" at bounding box center [274, 173] width 90 height 22
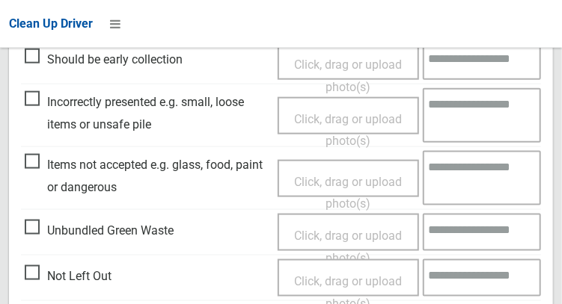
scroll to position [485, 0]
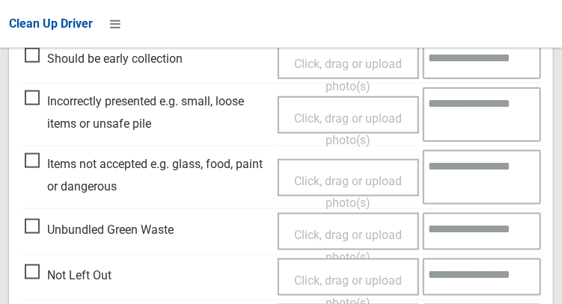
click at [36, 271] on span "Not Left Out" at bounding box center [68, 276] width 87 height 22
click at [362, 277] on span "Click, drag or upload photo(s)" at bounding box center [348, 292] width 108 height 37
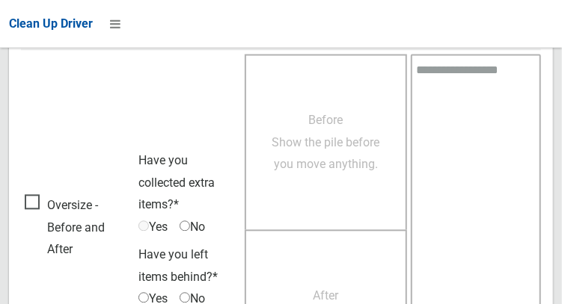
scroll to position [1089, 0]
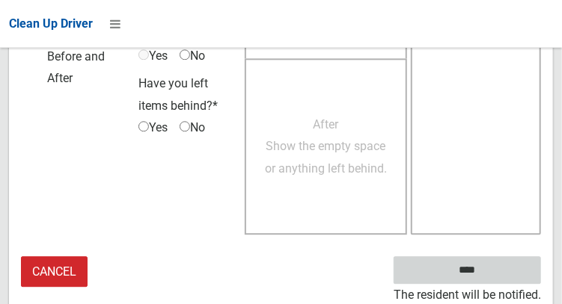
click at [463, 268] on input "****" at bounding box center [466, 270] width 147 height 28
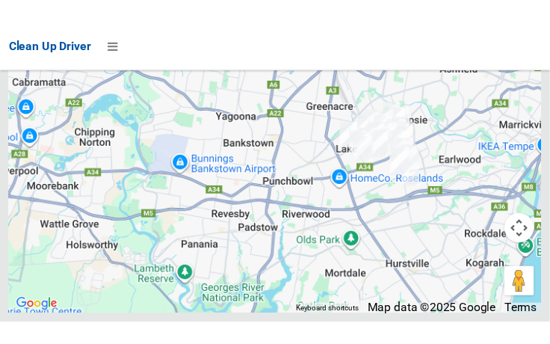
scroll to position [8632, 0]
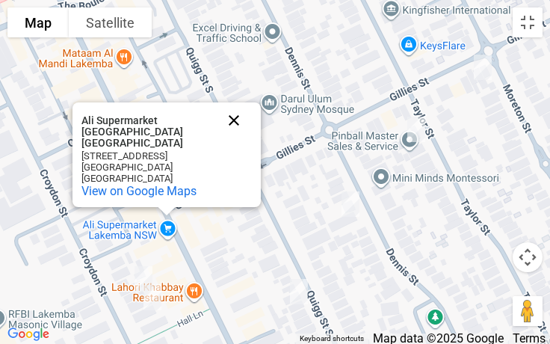
click at [228, 123] on button "Close" at bounding box center [234, 120] width 36 height 36
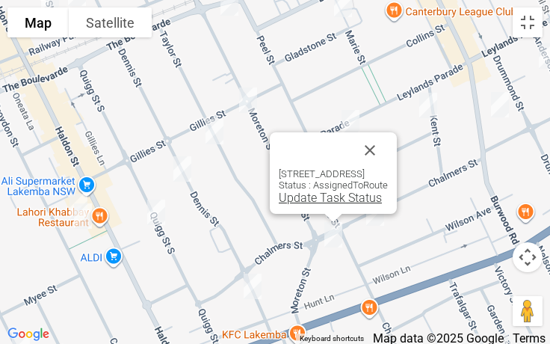
click at [283, 201] on link "Update Task Status" at bounding box center [330, 198] width 103 height 14
click at [280, 197] on link "Update Task Status" at bounding box center [330, 198] width 103 height 14
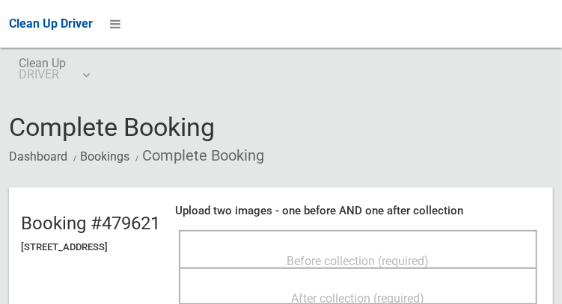
click at [416, 247] on div "Before collection (required)" at bounding box center [357, 261] width 325 height 28
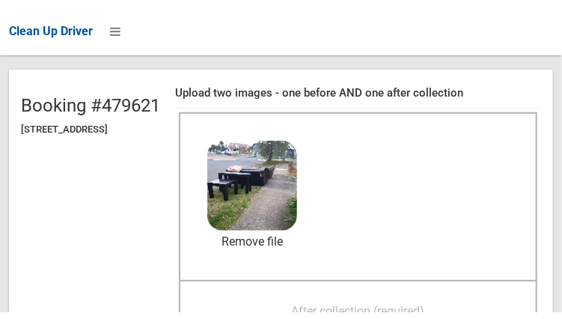
scroll to position [131, 0]
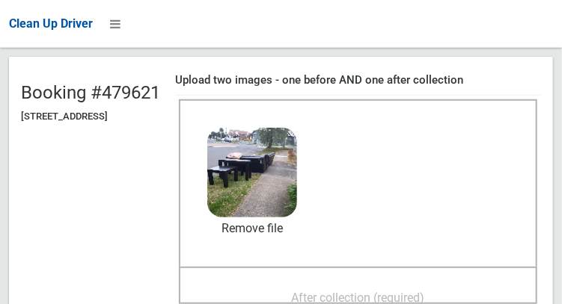
click at [424, 291] on span "After collection (required)" at bounding box center [358, 298] width 133 height 14
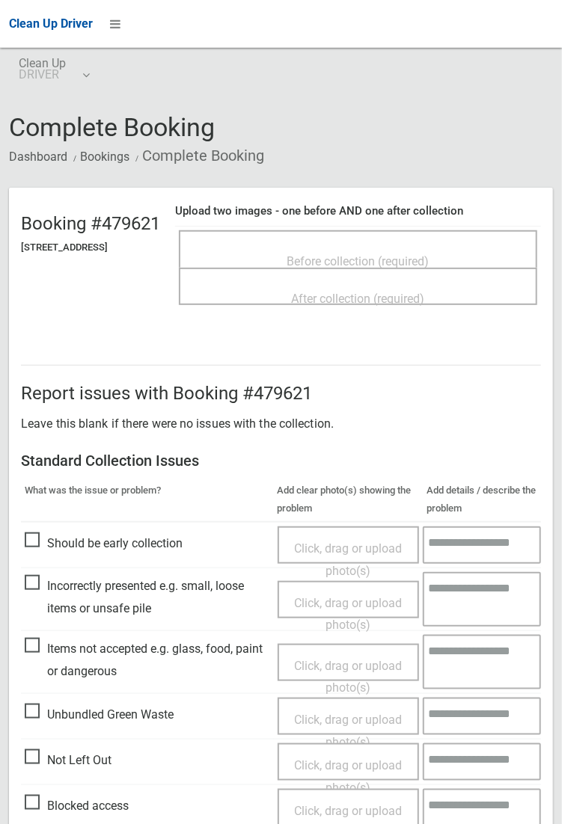
click at [415, 255] on span "Before collection (required)" at bounding box center [358, 261] width 142 height 14
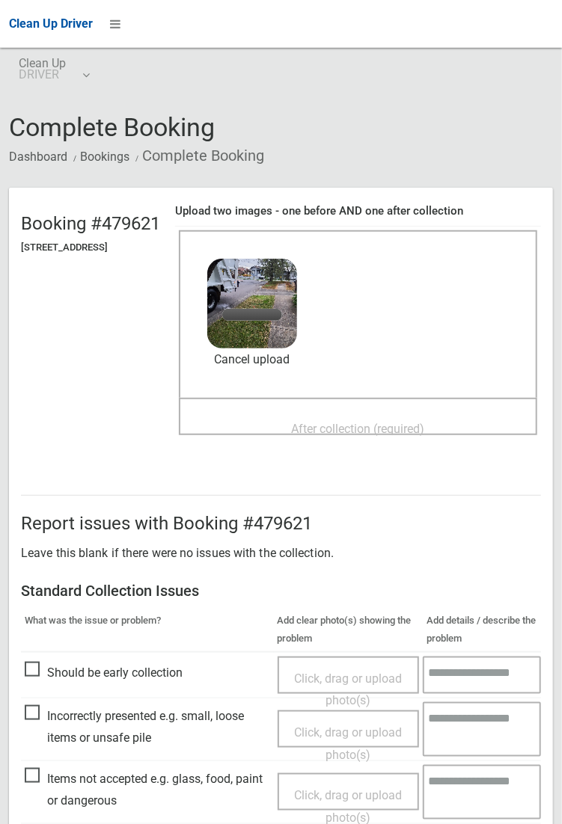
click at [367, 304] on span "After collection (required)" at bounding box center [358, 429] width 133 height 14
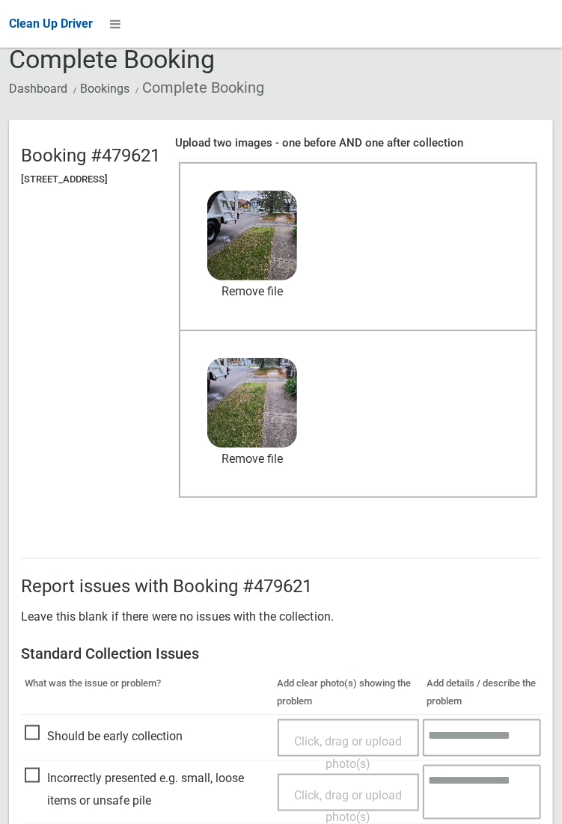
scroll to position [91, 0]
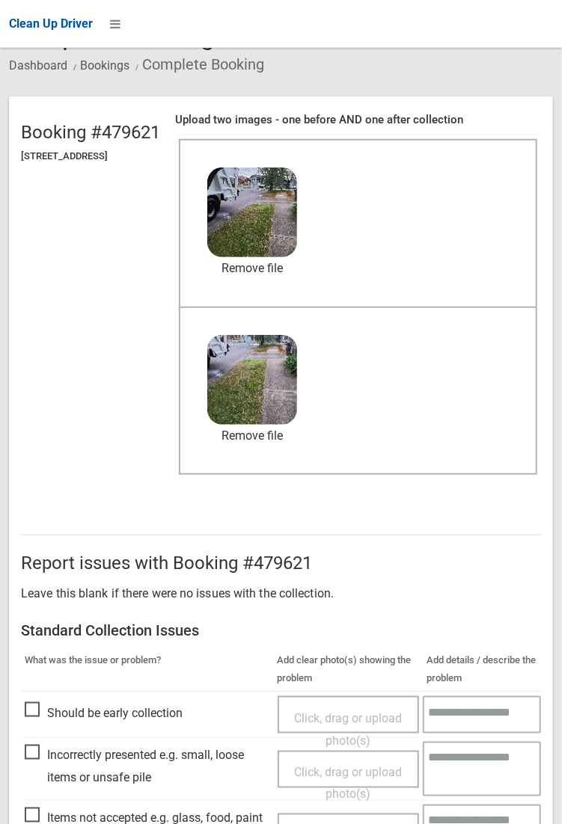
click at [473, 304] on div "After collection (required) 4.1 MB 2025-08-2706.56.048690396036196474466.jpg Ch…" at bounding box center [358, 391] width 358 height 169
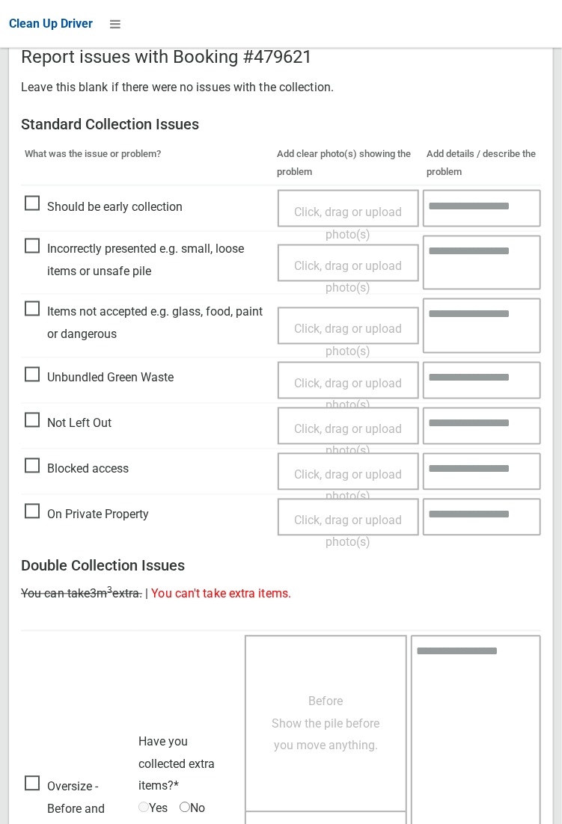
scroll to position [811, 0]
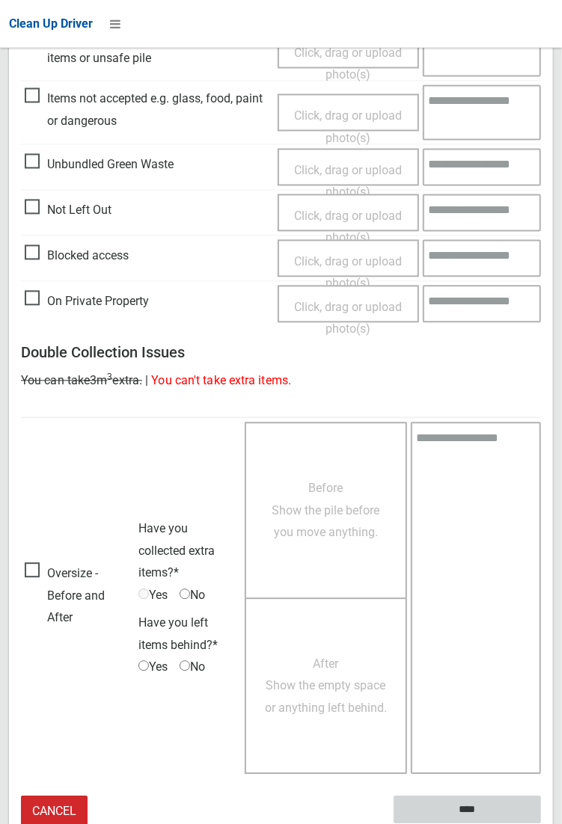
click at [541, 304] on input "****" at bounding box center [466, 810] width 147 height 28
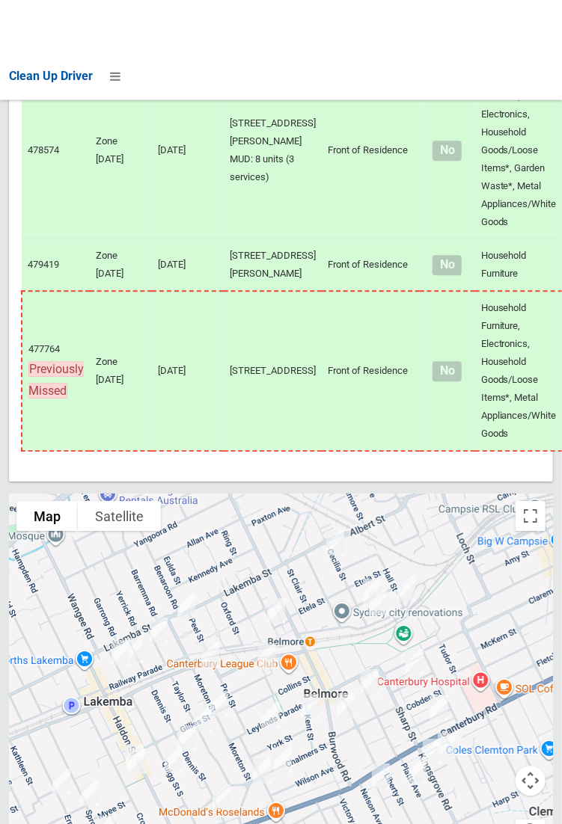
scroll to position [8190, 0]
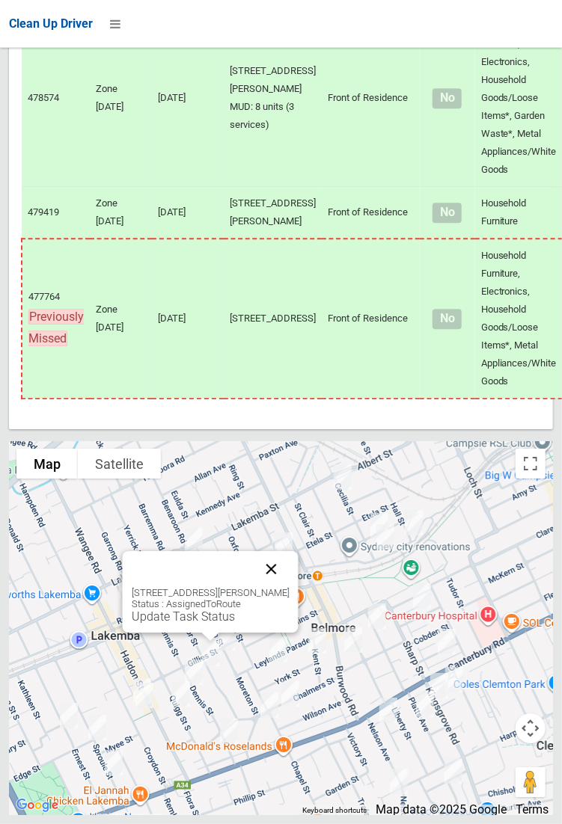
click at [279, 587] on button "Close" at bounding box center [271, 569] width 36 height 36
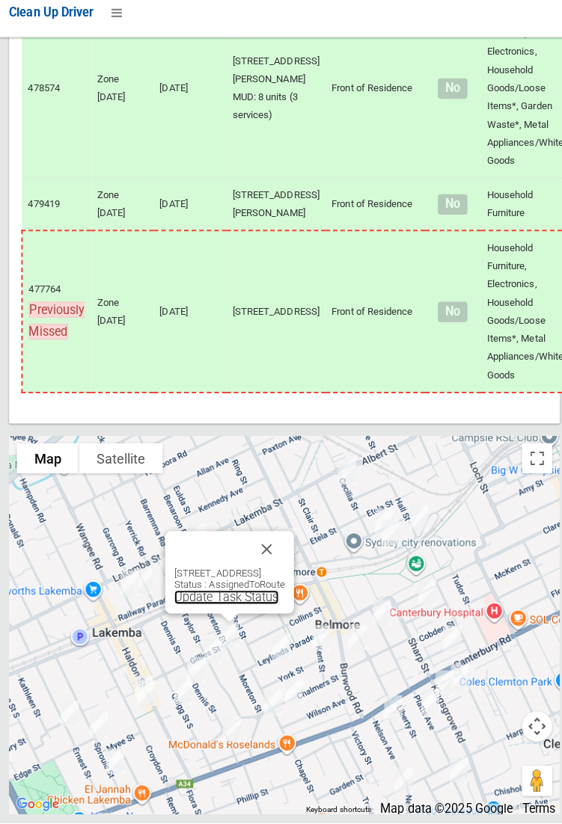
click at [231, 608] on link "Update Task Status" at bounding box center [223, 601] width 103 height 14
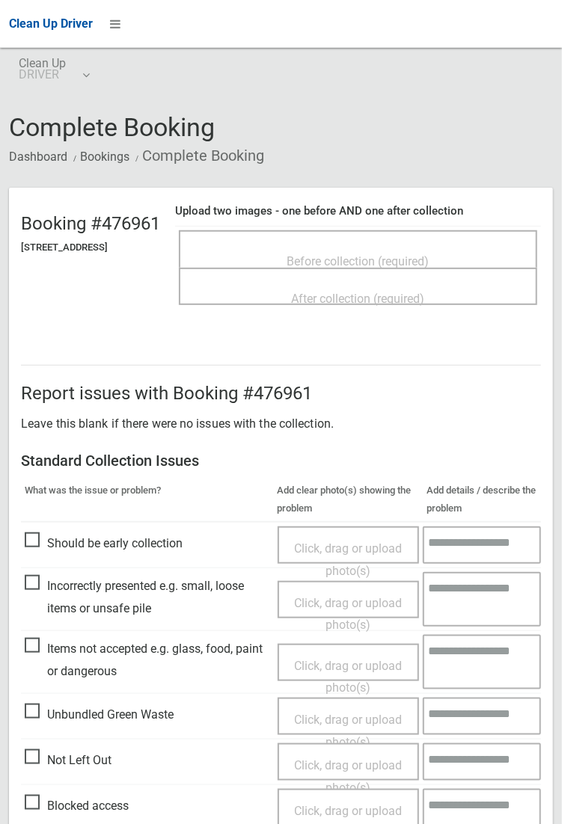
click at [395, 255] on span "Before collection (required)" at bounding box center [358, 261] width 142 height 14
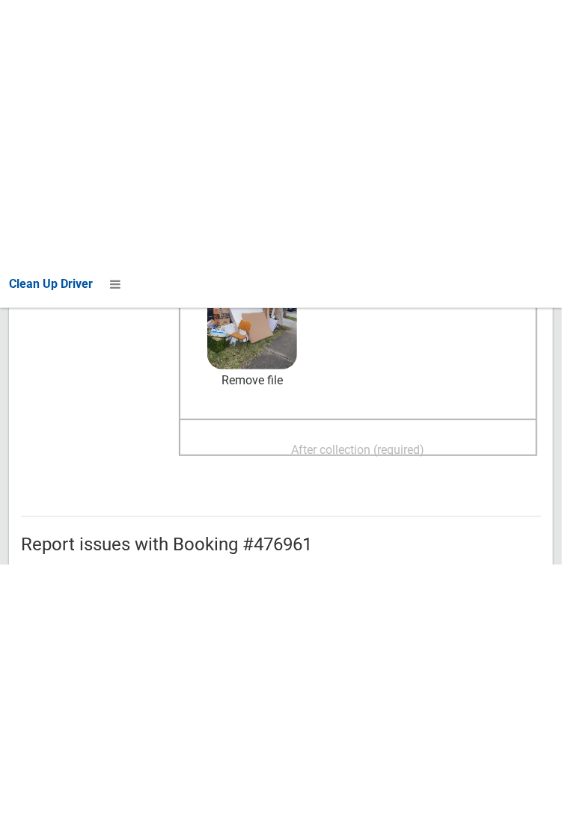
scroll to position [239, 0]
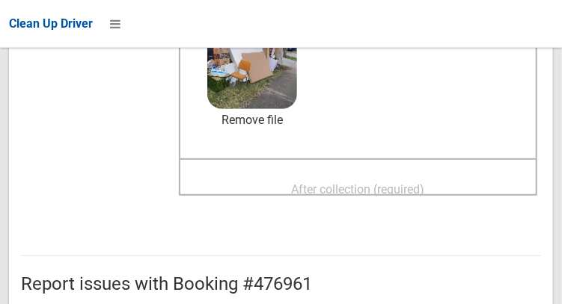
click at [425, 183] on span "After collection (required)" at bounding box center [358, 189] width 133 height 14
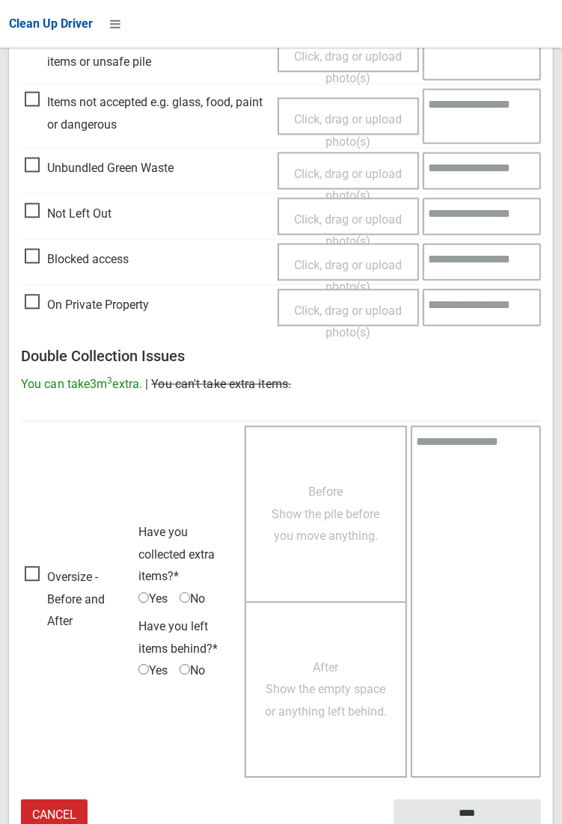
scroll to position [811, 0]
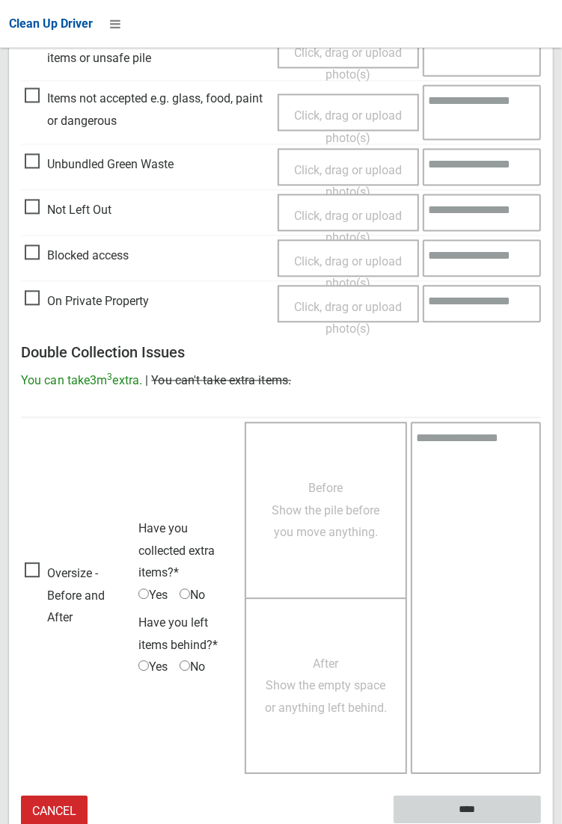
click at [541, 823] on input "****" at bounding box center [466, 810] width 147 height 28
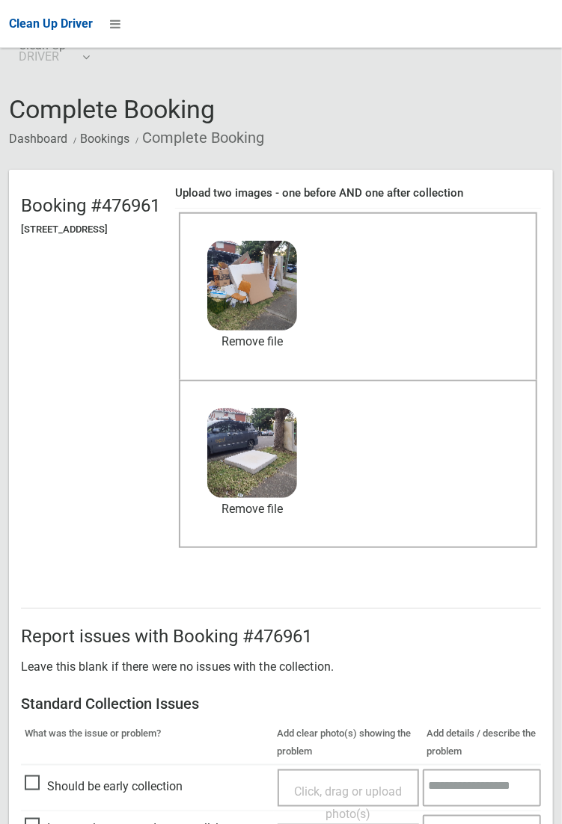
scroll to position [0, 0]
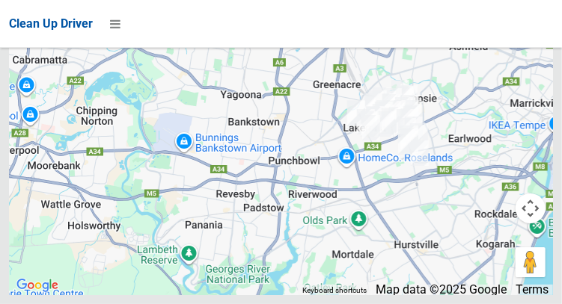
scroll to position [8730, 0]
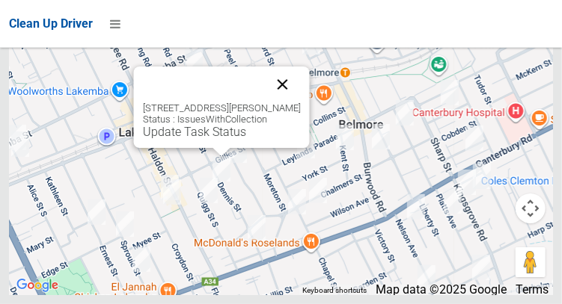
click at [296, 102] on button "Close" at bounding box center [282, 85] width 36 height 36
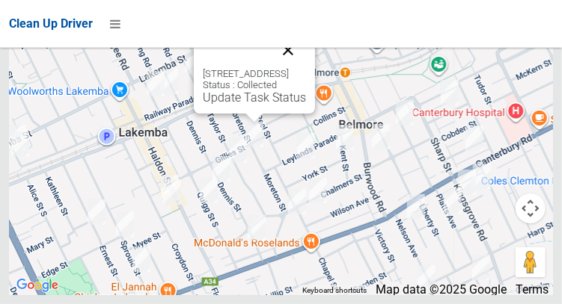
click at [306, 68] on button "Close" at bounding box center [288, 50] width 36 height 36
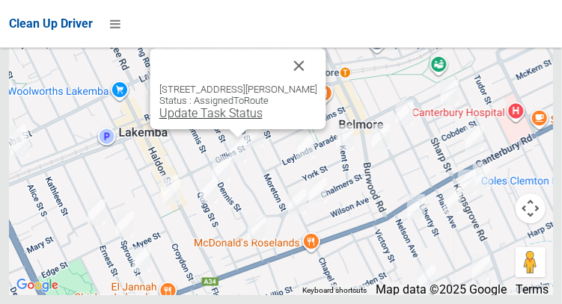
click at [224, 120] on link "Update Task Status" at bounding box center [210, 113] width 103 height 14
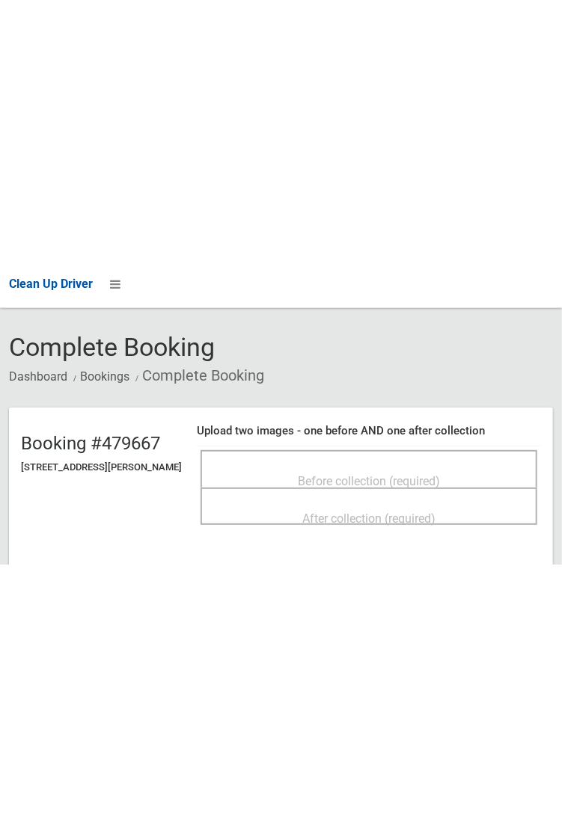
scroll to position [40, 0]
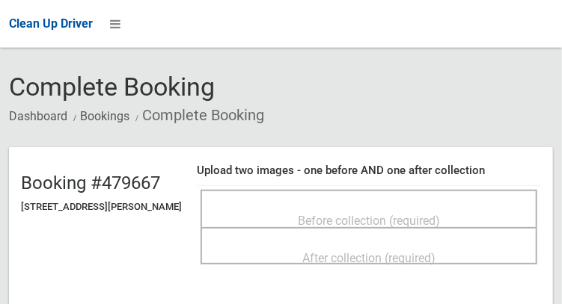
click at [387, 214] on span "Before collection (required)" at bounding box center [369, 221] width 142 height 14
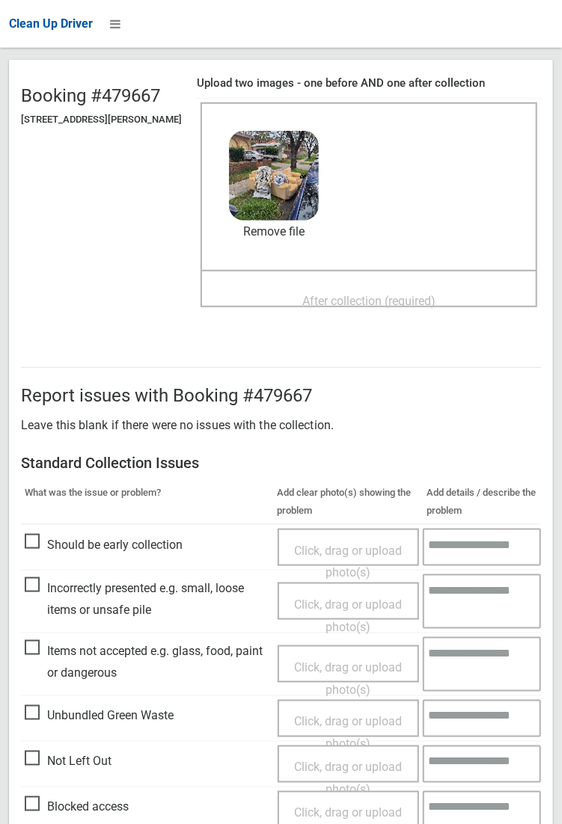
scroll to position [129, 0]
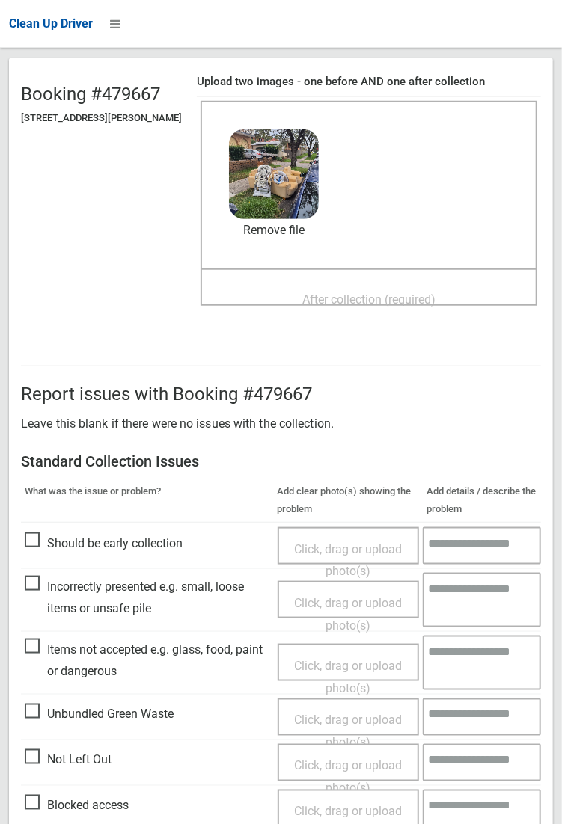
click at [399, 292] on span "After collection (required)" at bounding box center [368, 299] width 133 height 14
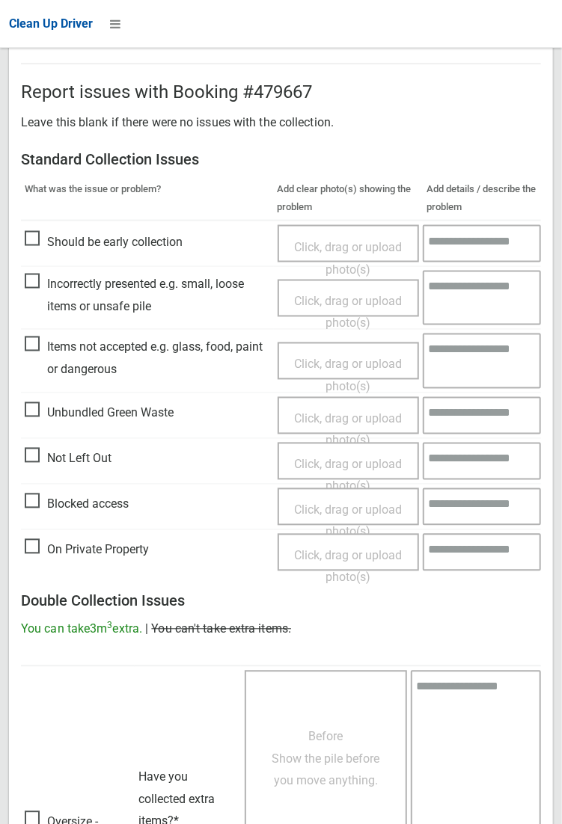
scroll to position [811, 0]
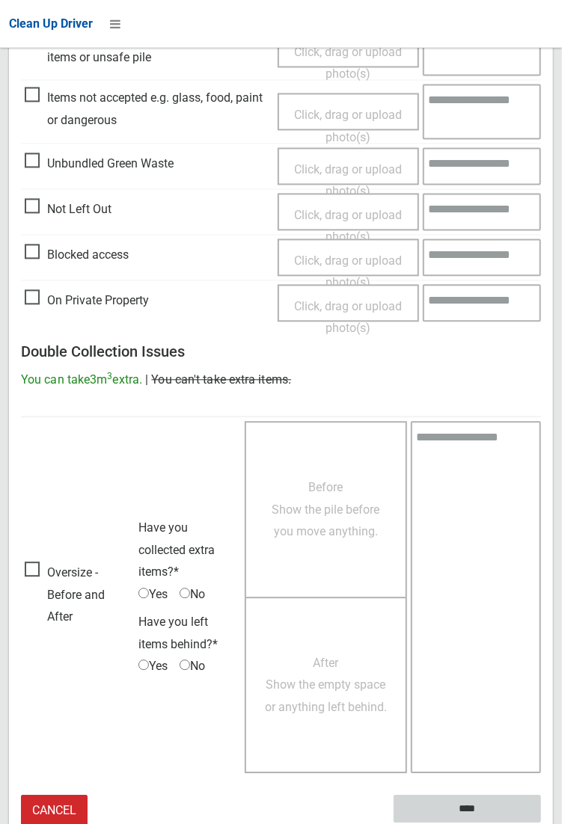
click at [454, 304] on input "****" at bounding box center [466, 810] width 147 height 28
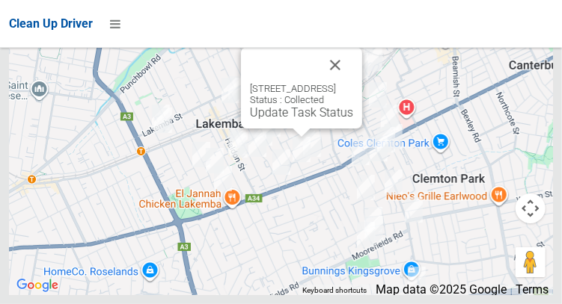
scroll to position [8730, 0]
click at [353, 83] on button "Close" at bounding box center [335, 65] width 36 height 36
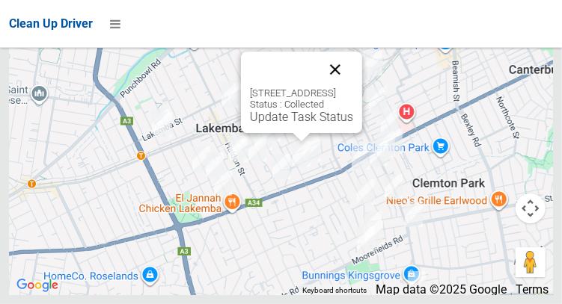
click at [353, 87] on button "Close" at bounding box center [335, 70] width 36 height 36
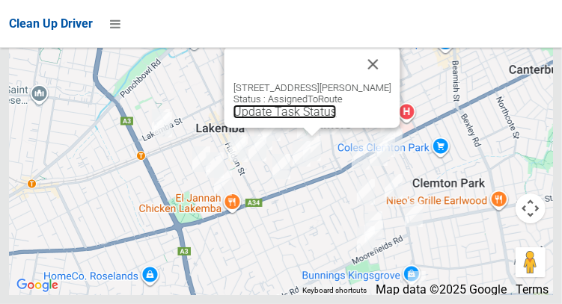
click at [301, 119] on link "Update Task Status" at bounding box center [284, 112] width 103 height 14
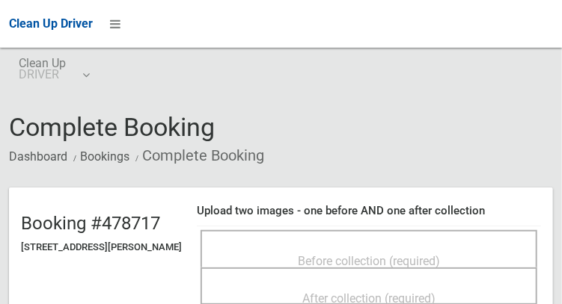
click at [440, 254] on span "Before collection (required)" at bounding box center [369, 261] width 142 height 14
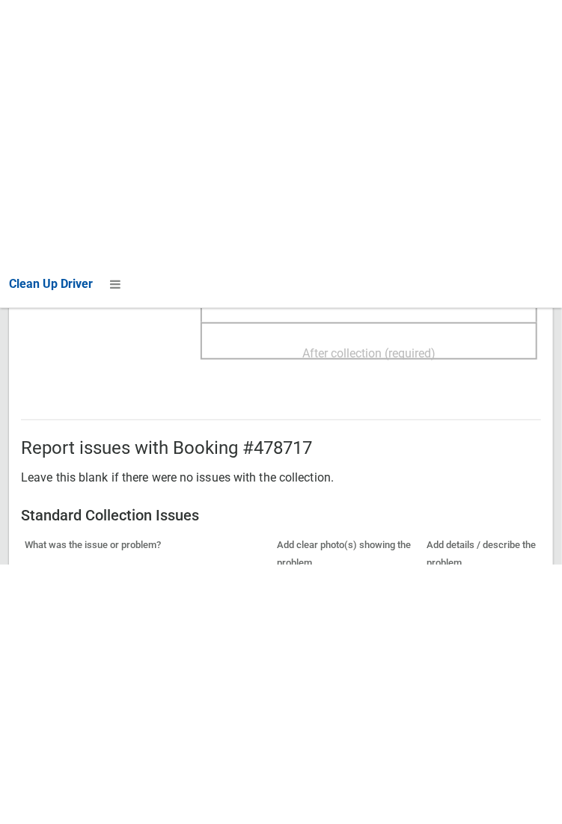
scroll to position [339, 0]
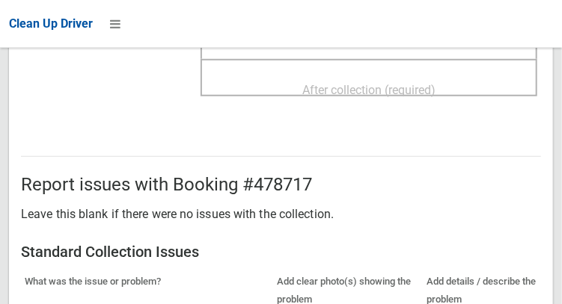
click at [472, 82] on div "After collection (required)" at bounding box center [369, 90] width 304 height 28
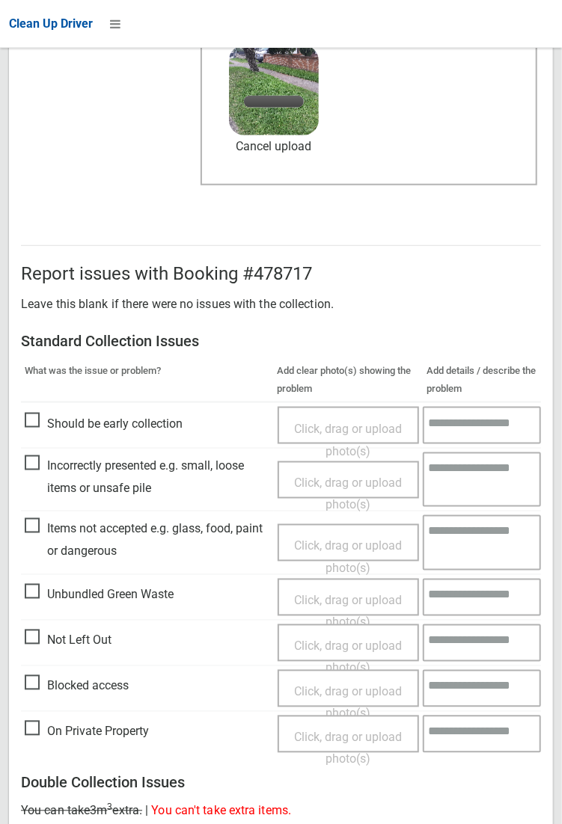
scroll to position [811, 0]
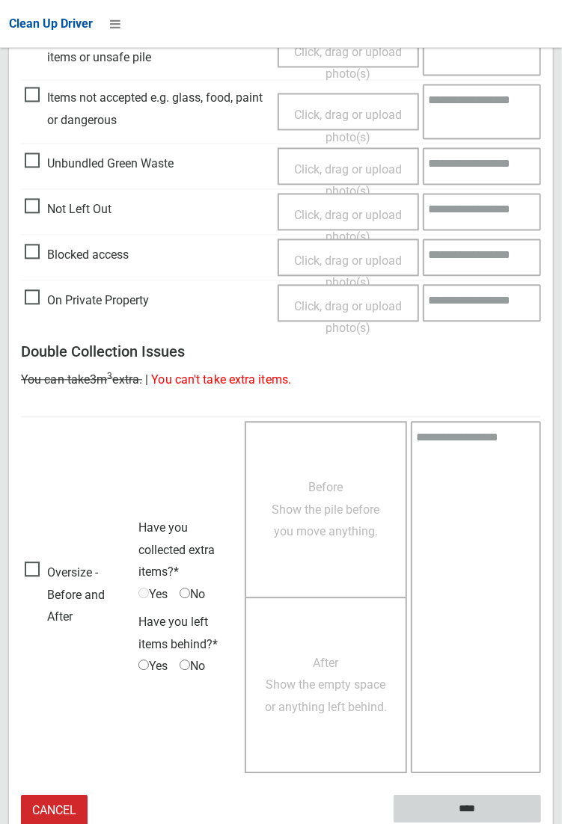
click at [476, 304] on input "****" at bounding box center [466, 810] width 147 height 28
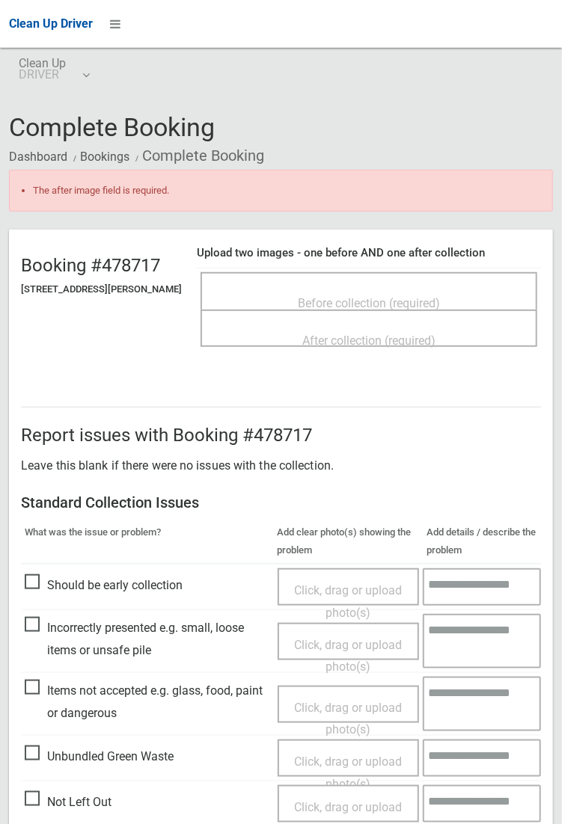
click at [422, 272] on div "Before collection (required)" at bounding box center [368, 290] width 336 height 37
click at [423, 296] on span "Before collection (required)" at bounding box center [369, 303] width 142 height 14
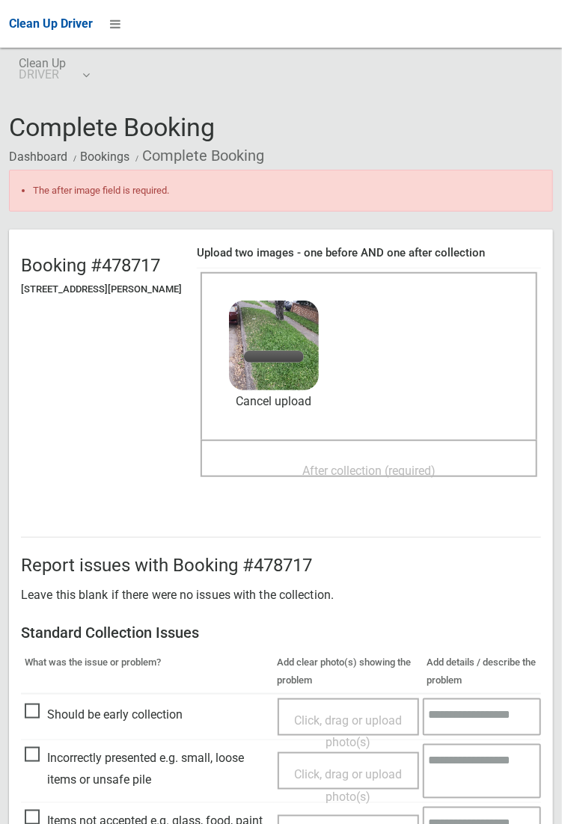
click at [398, 467] on span "After collection (required)" at bounding box center [368, 471] width 133 height 14
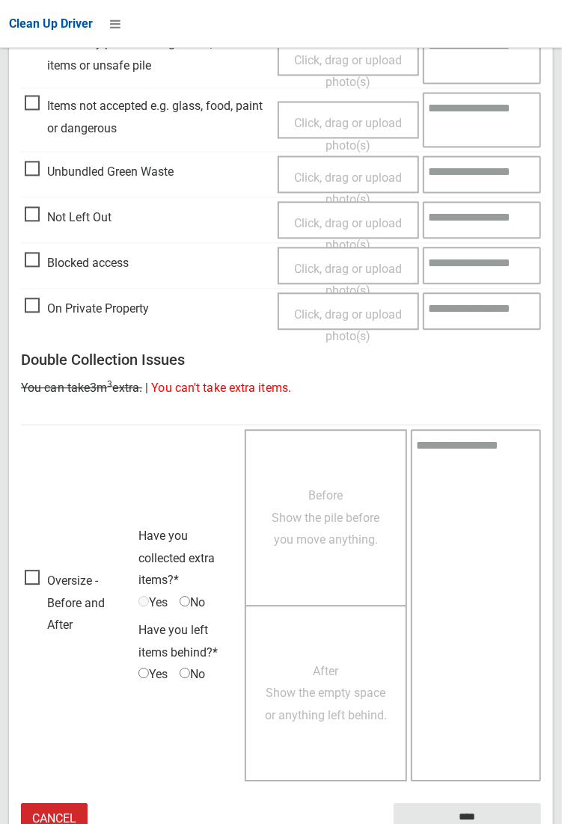
scroll to position [852, 0]
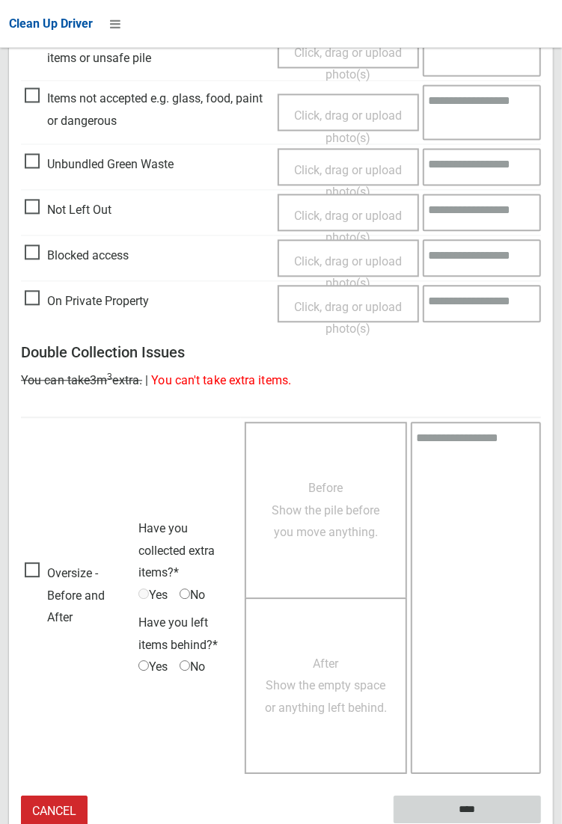
click at [541, 823] on input "****" at bounding box center [466, 810] width 147 height 28
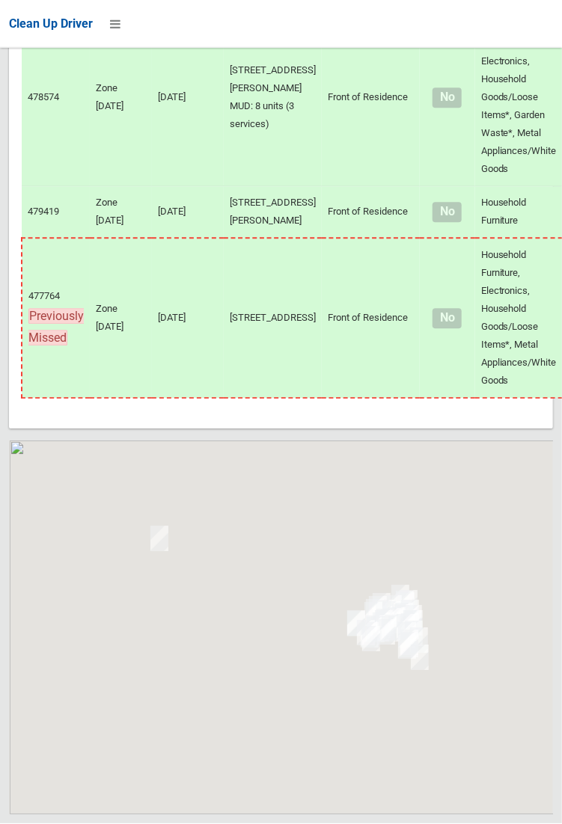
scroll to position [8190, 0]
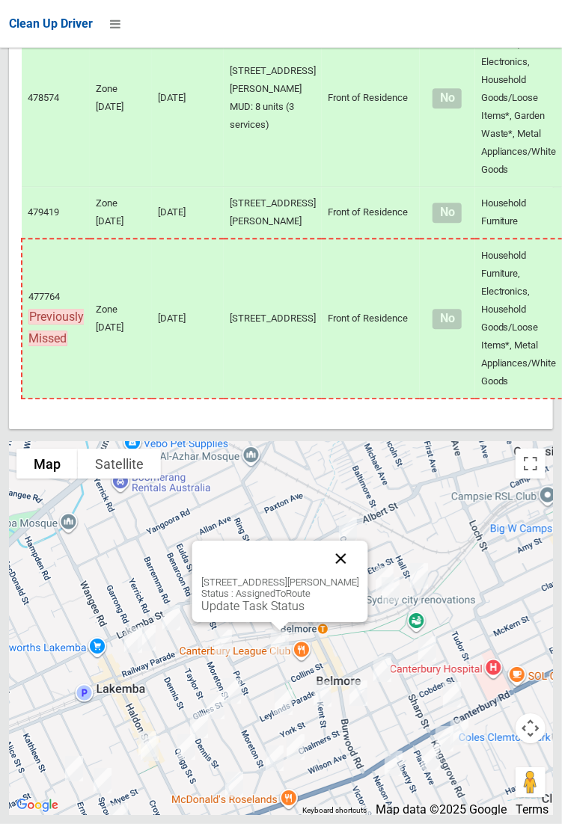
click at [349, 576] on button "Close" at bounding box center [340, 559] width 36 height 36
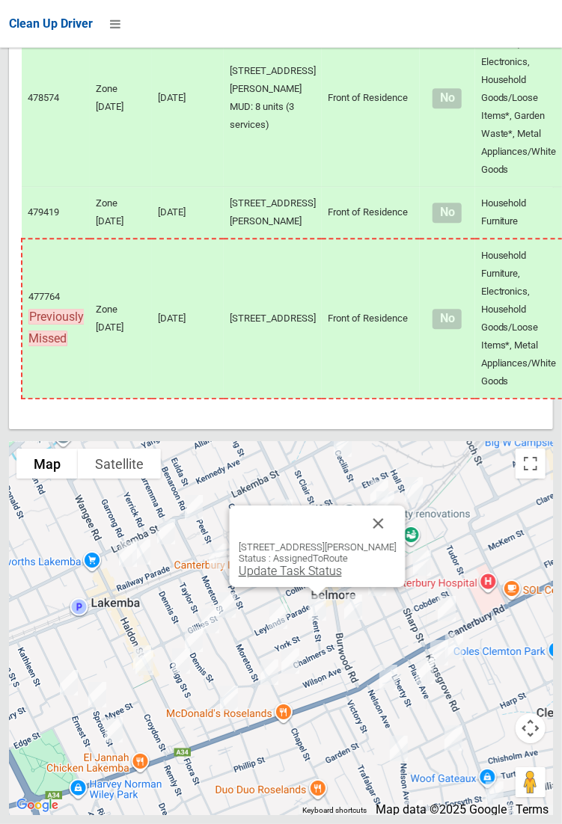
click at [262, 578] on link "Update Task Status" at bounding box center [289, 571] width 103 height 14
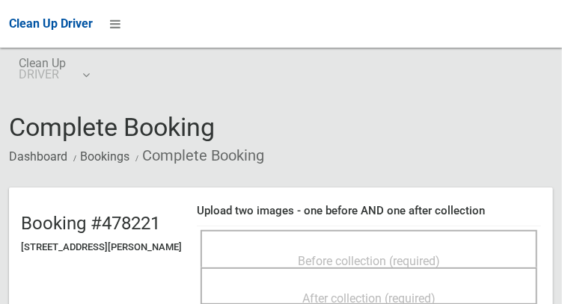
click at [291, 247] on div "Before collection (required)" at bounding box center [369, 261] width 304 height 28
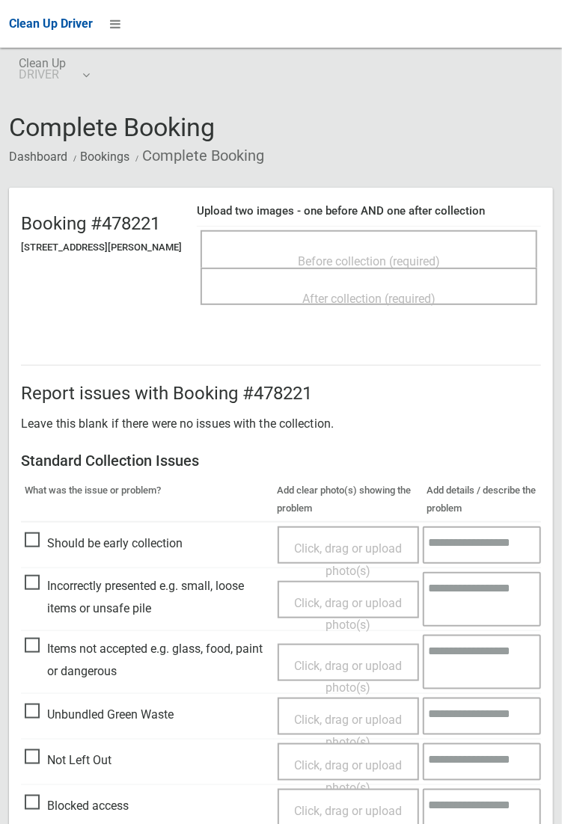
click at [425, 218] on h4 "Upload two images - one before AND one after collection" at bounding box center [369, 211] width 344 height 13
click at [437, 255] on span "Before collection (required)" at bounding box center [369, 261] width 142 height 14
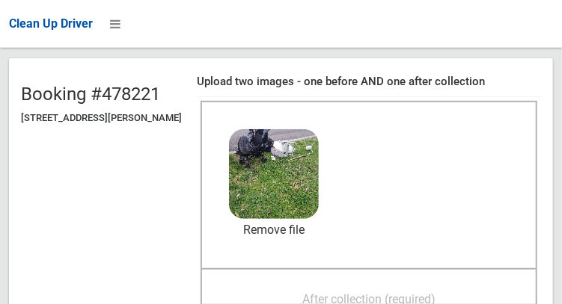
scroll to position [146, 0]
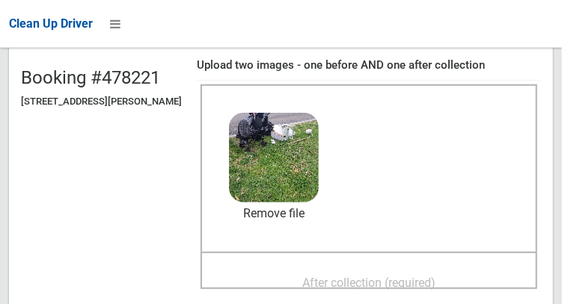
click at [385, 287] on span "After collection (required)" at bounding box center [368, 283] width 133 height 14
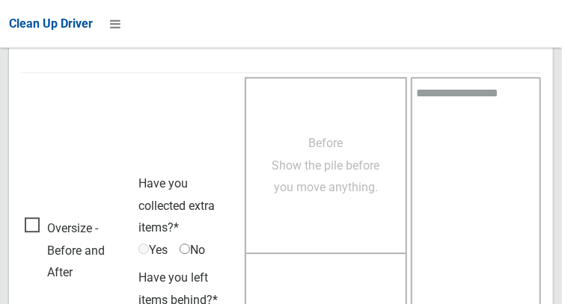
scroll to position [1350, 0]
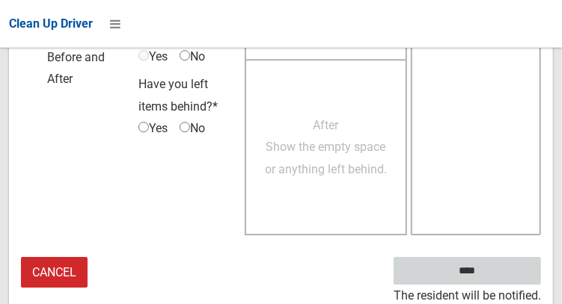
click at [489, 271] on input "****" at bounding box center [466, 271] width 147 height 28
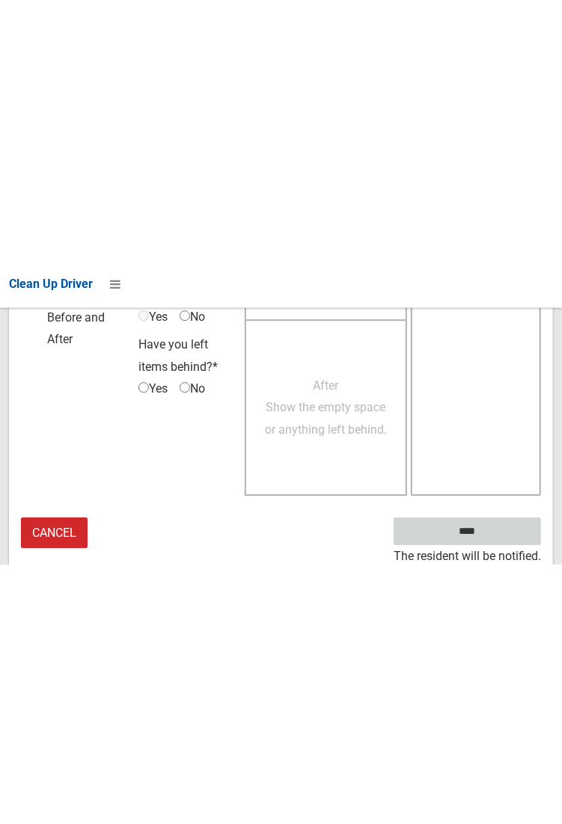
scroll to position [864, 0]
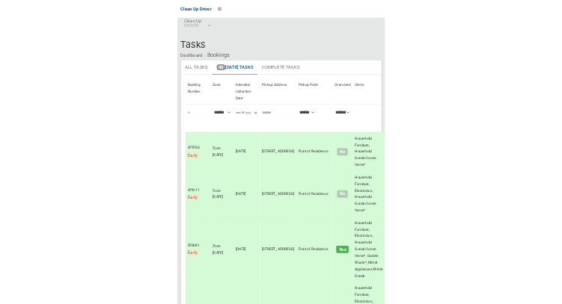
scroll to position [7, 0]
